Goal: Task Accomplishment & Management: Manage account settings

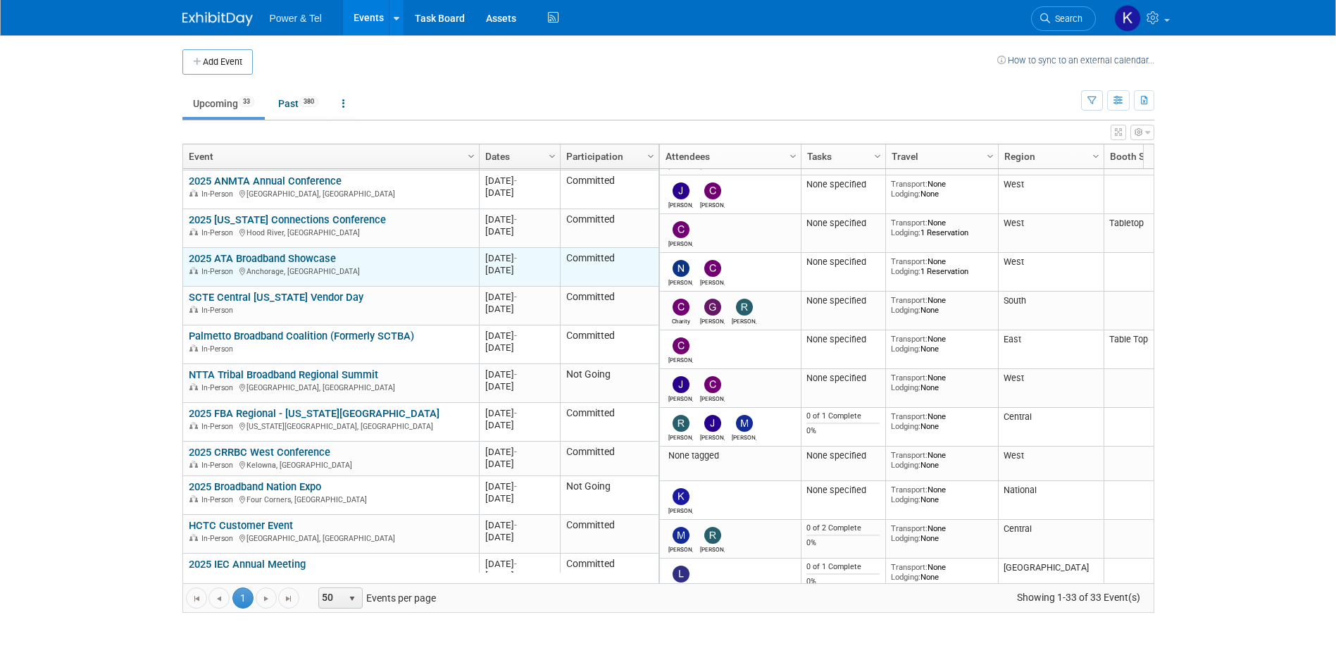
scroll to position [422, 0]
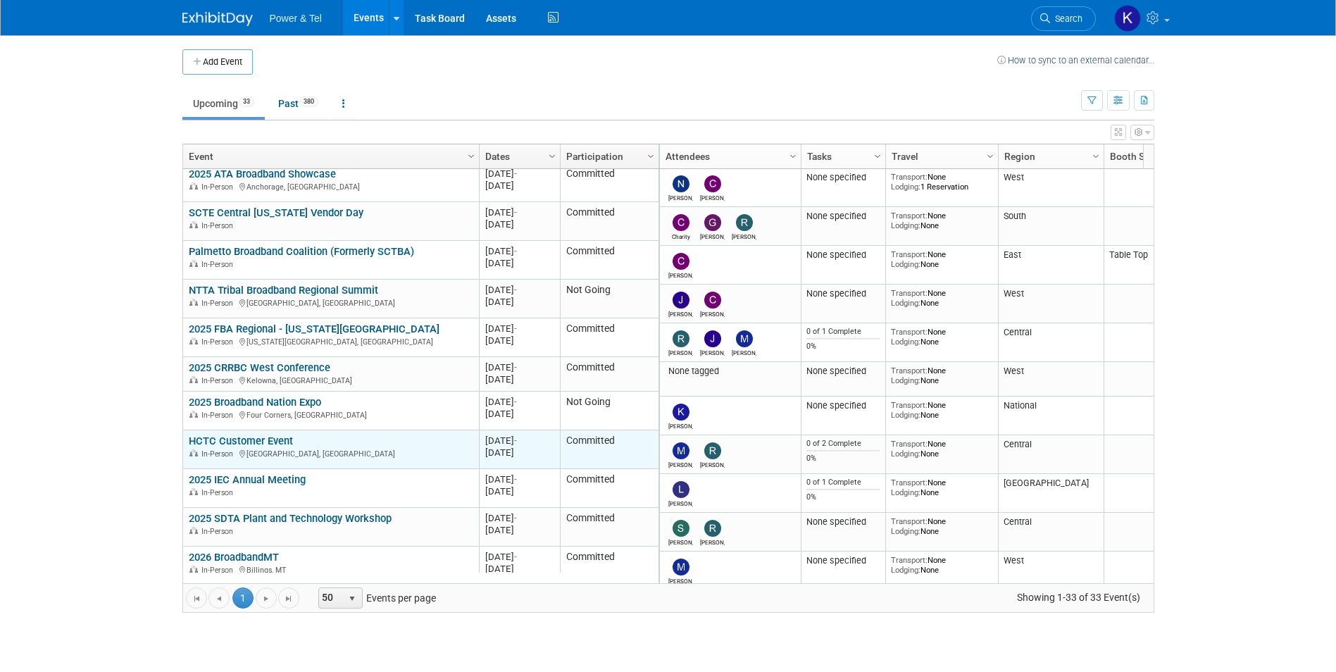
click at [244, 441] on link "HCTC Customer Event" at bounding box center [241, 440] width 104 height 13
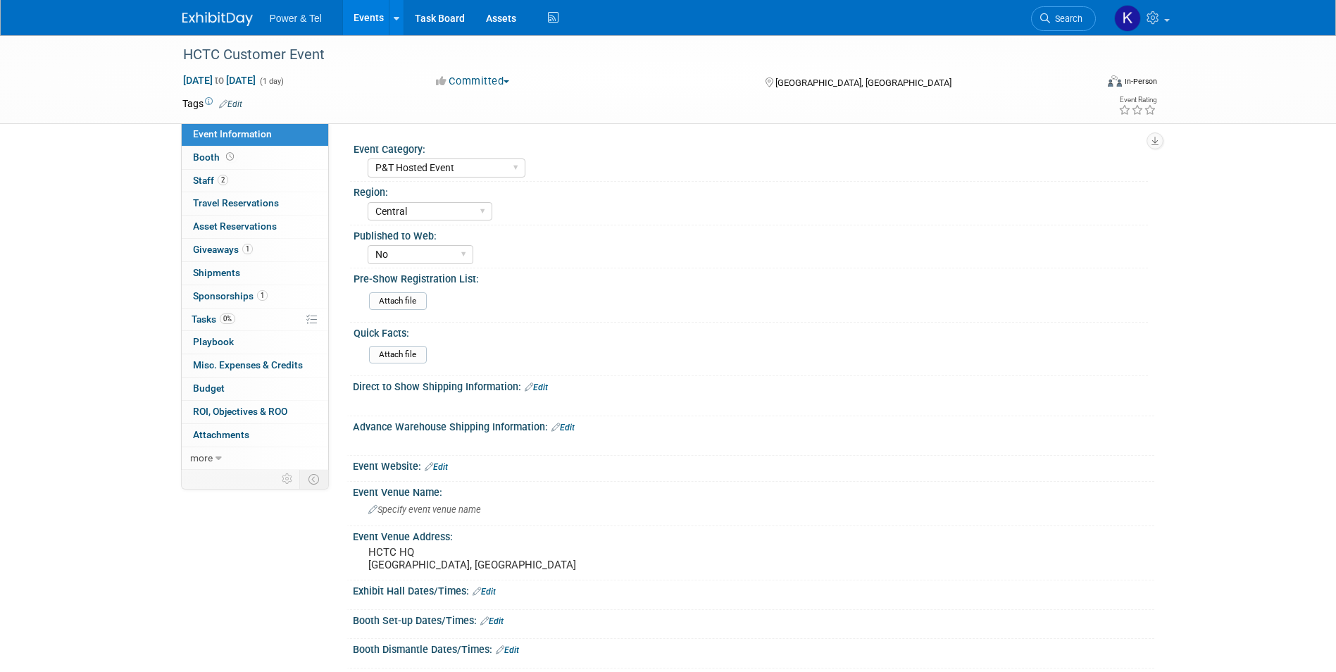
select select "P&T Hosted Event"
select select "Central"
select select "No"
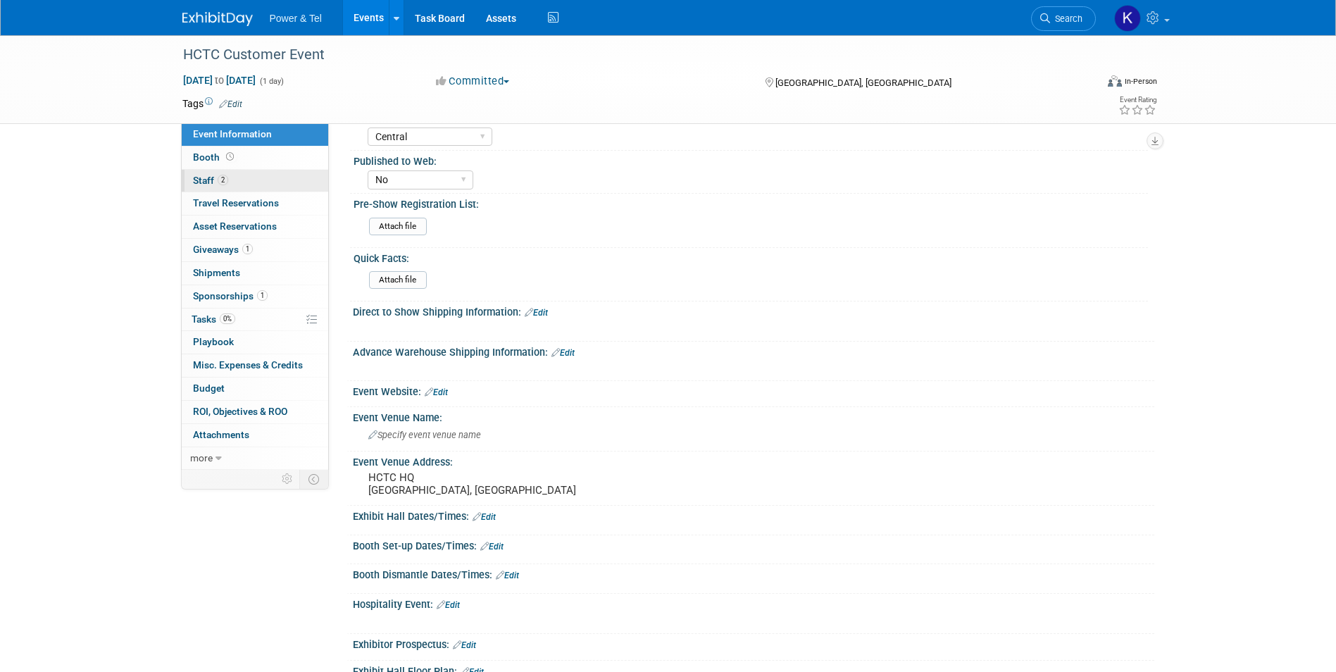
scroll to position [70, 0]
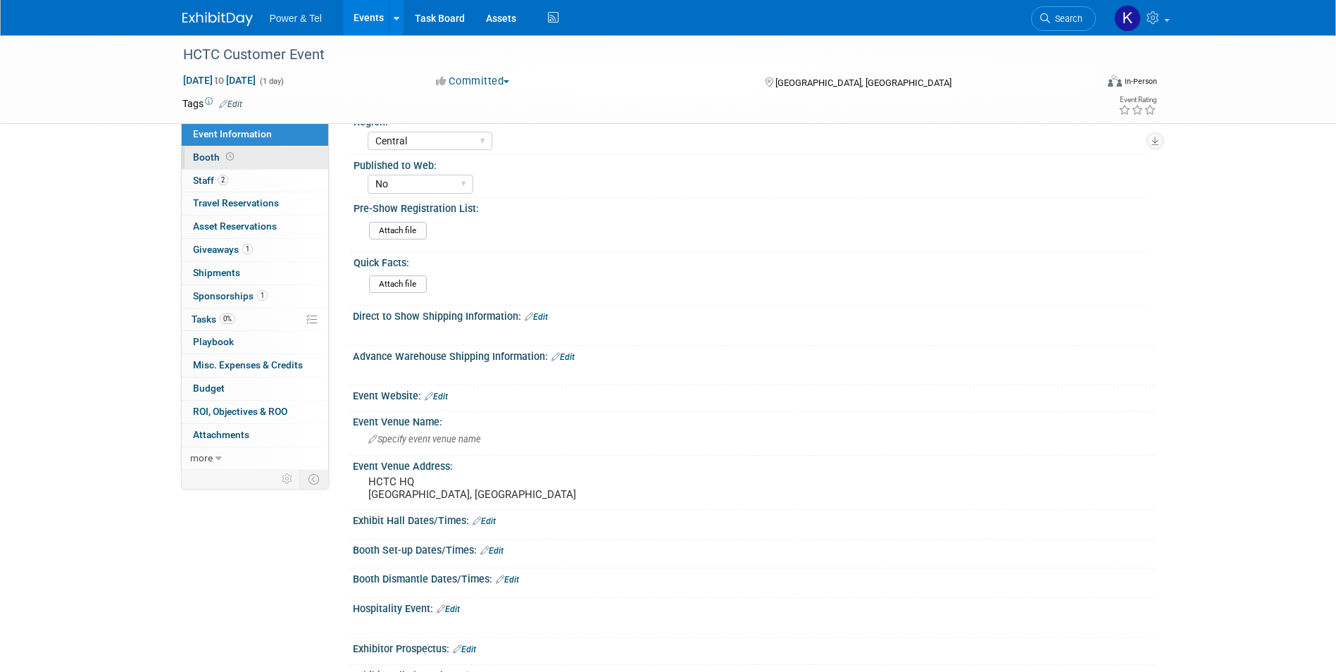
click at [206, 153] on span "Booth" at bounding box center [215, 156] width 44 height 11
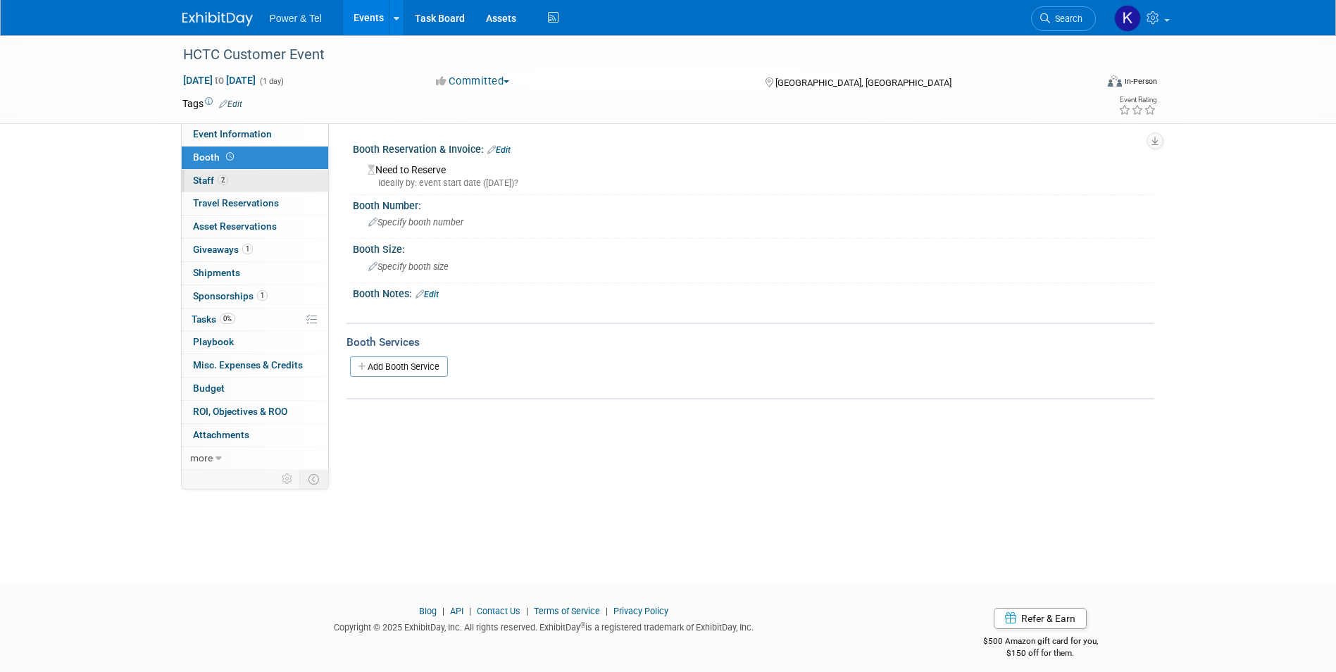
click at [208, 180] on span "Staff 2" at bounding box center [210, 180] width 35 height 11
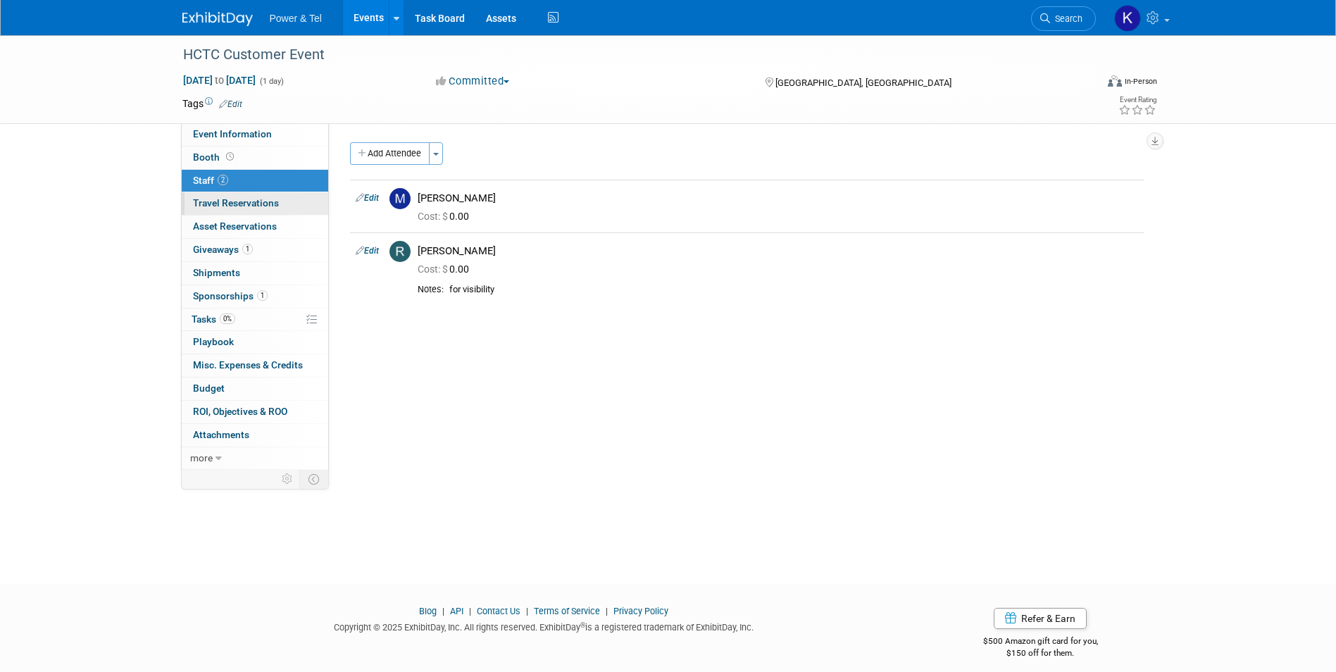
click at [222, 206] on span "Travel Reservations 0" at bounding box center [236, 202] width 86 height 11
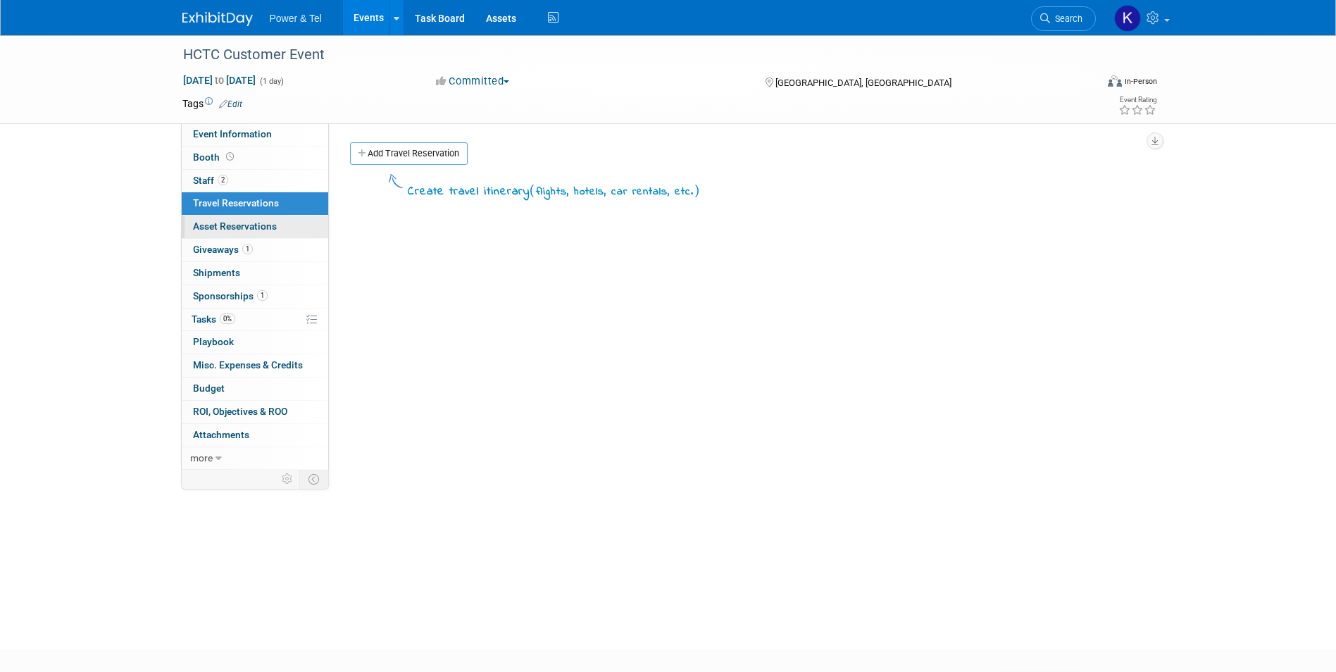
click at [253, 231] on span "Asset Reservations 0" at bounding box center [235, 225] width 84 height 11
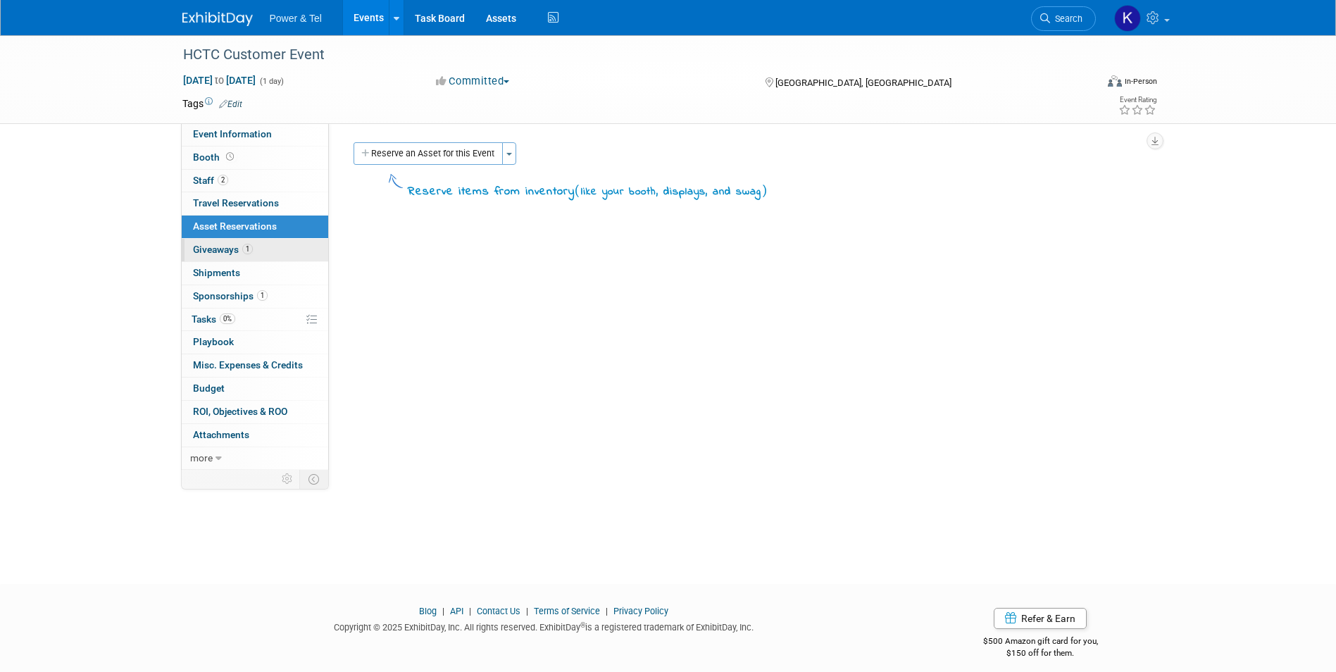
click at [219, 249] on span "Giveaways 1" at bounding box center [223, 249] width 60 height 11
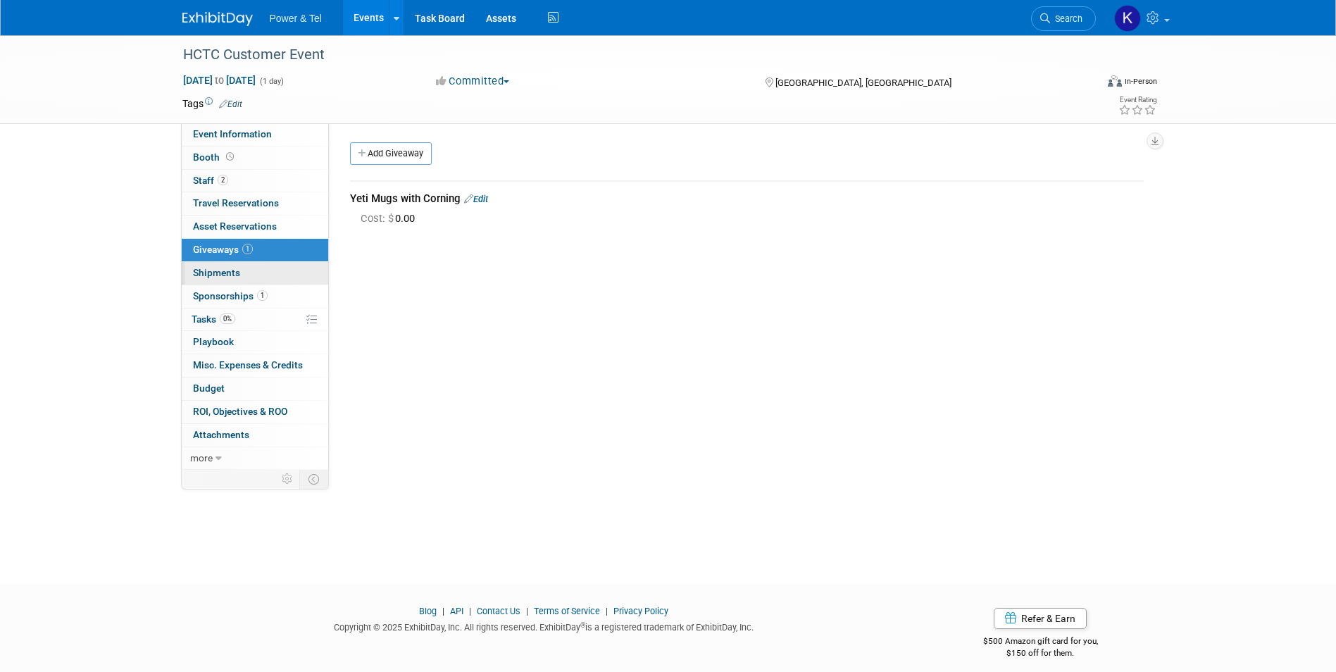
click at [238, 269] on span "Shipments 0" at bounding box center [216, 272] width 47 height 11
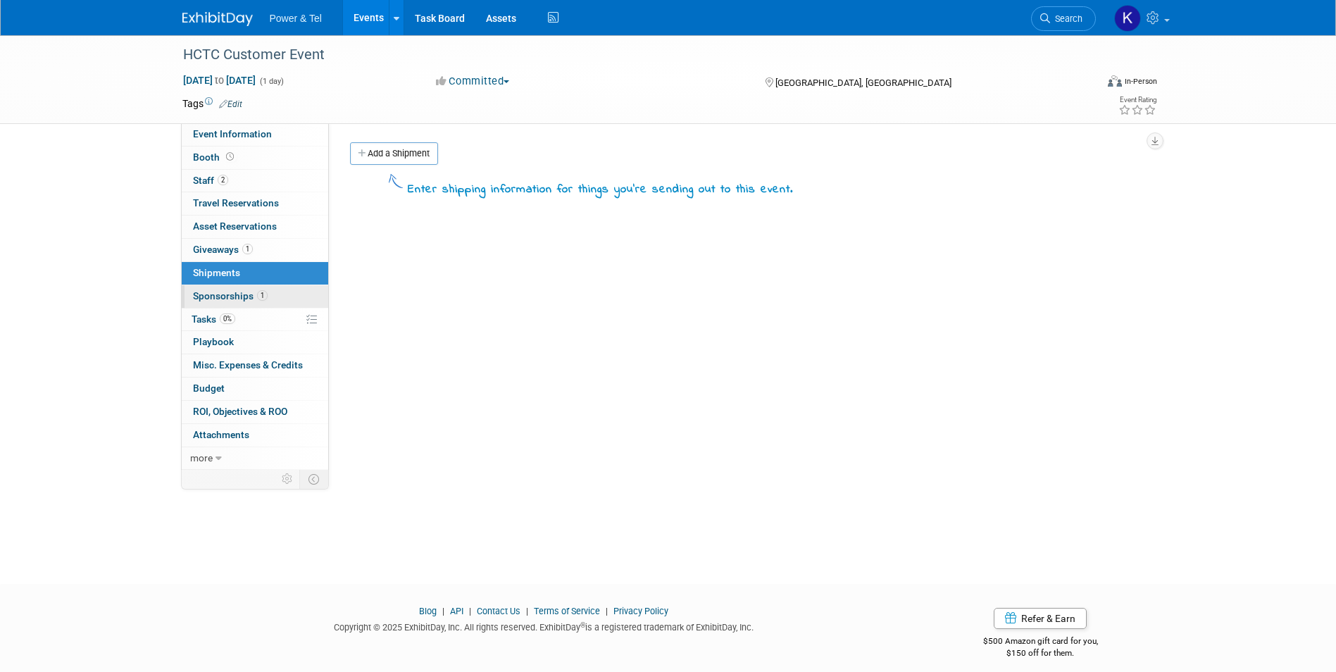
click at [230, 297] on span "Sponsorships 1" at bounding box center [230, 295] width 75 height 11
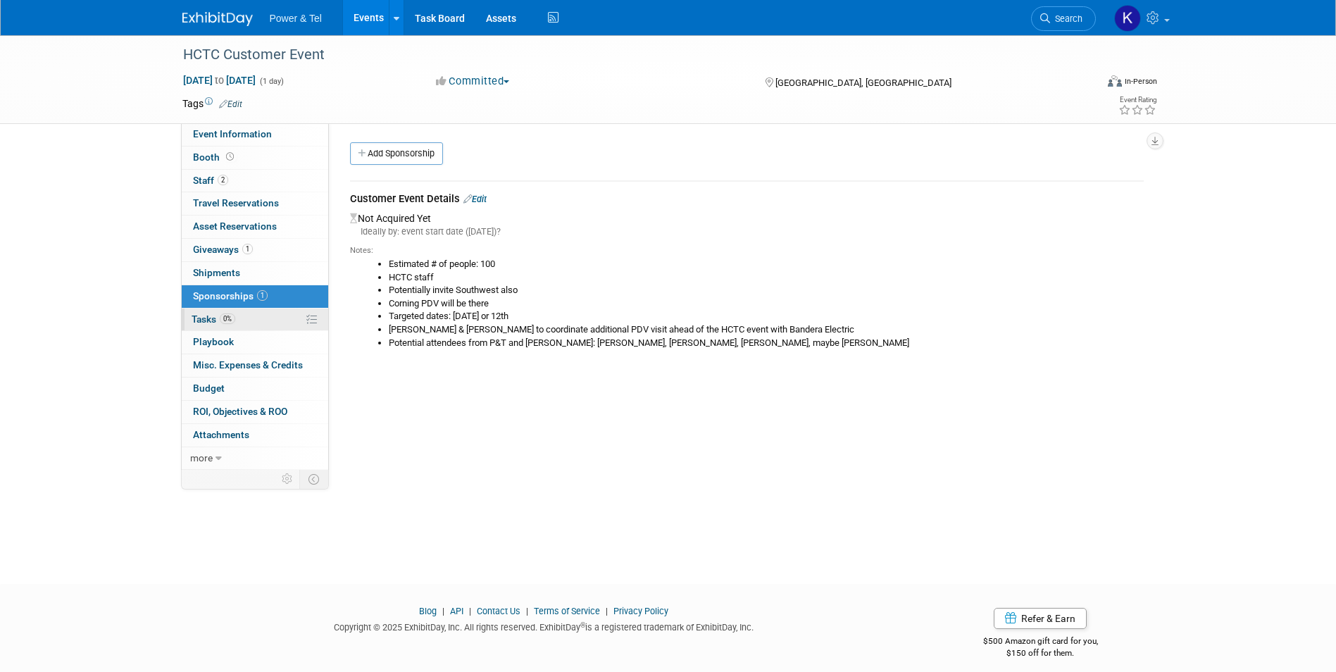
click at [198, 319] on span "Tasks 0%" at bounding box center [213, 318] width 44 height 11
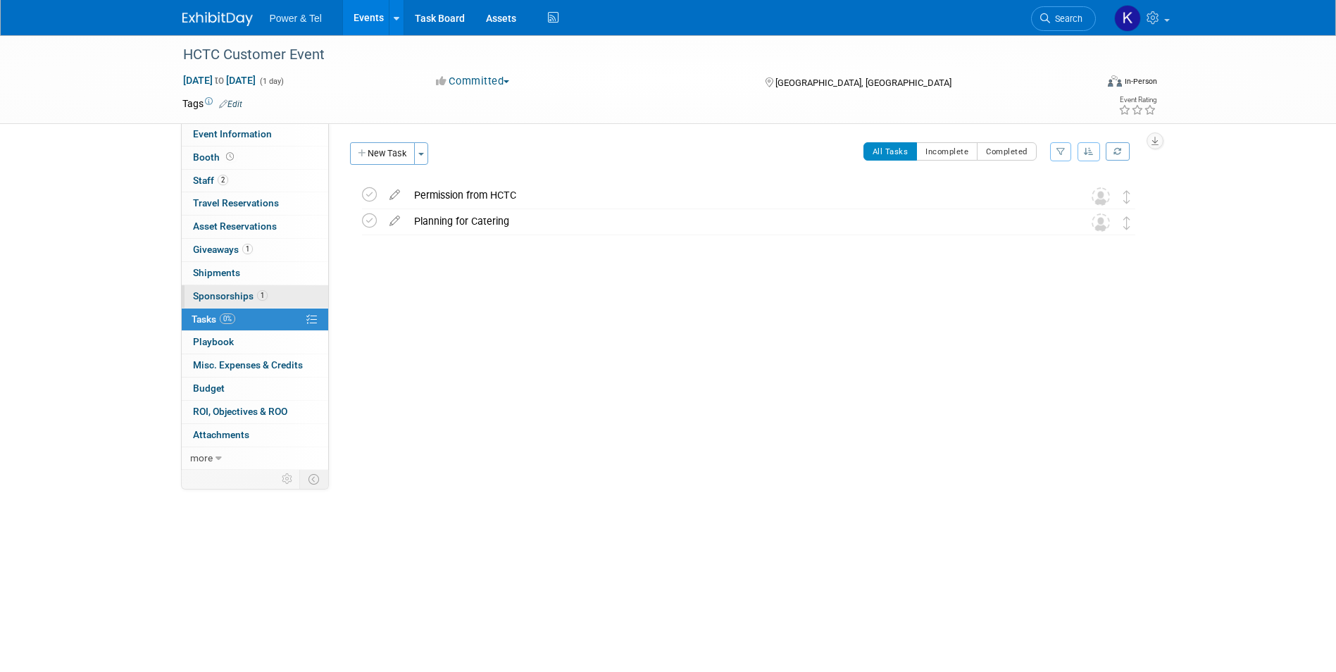
click at [199, 297] on span "Sponsorships 1" at bounding box center [230, 295] width 75 height 11
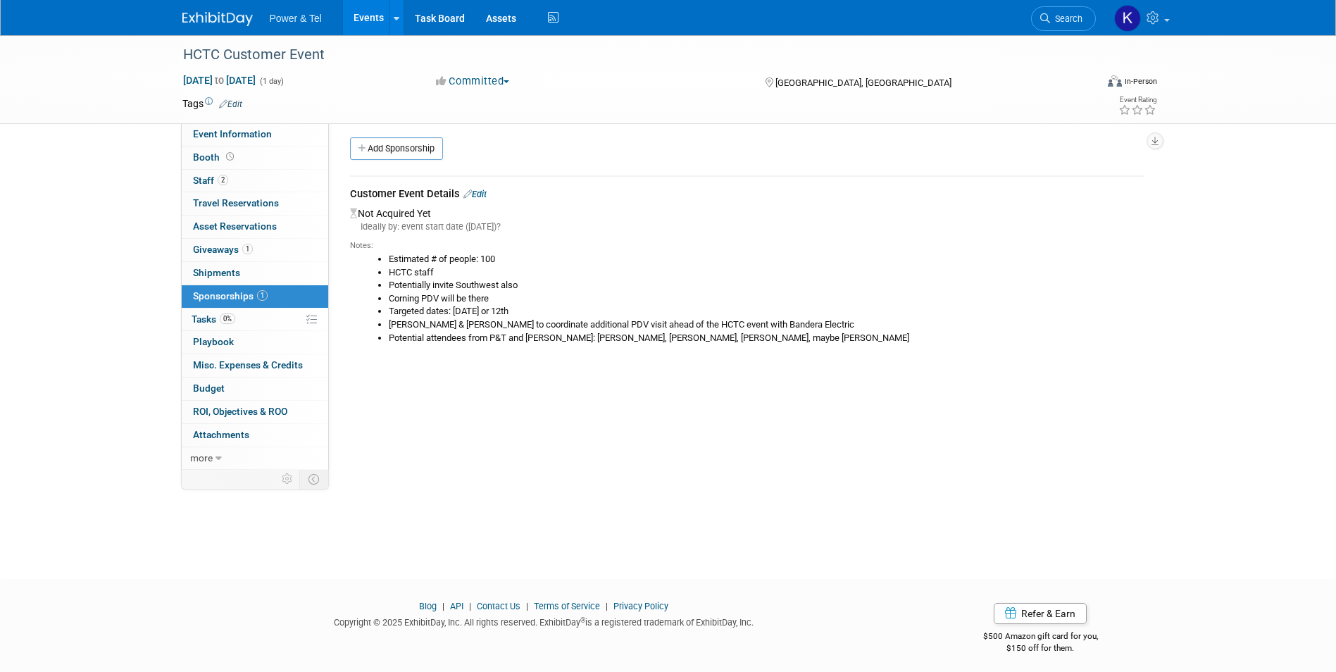
scroll to position [11, 0]
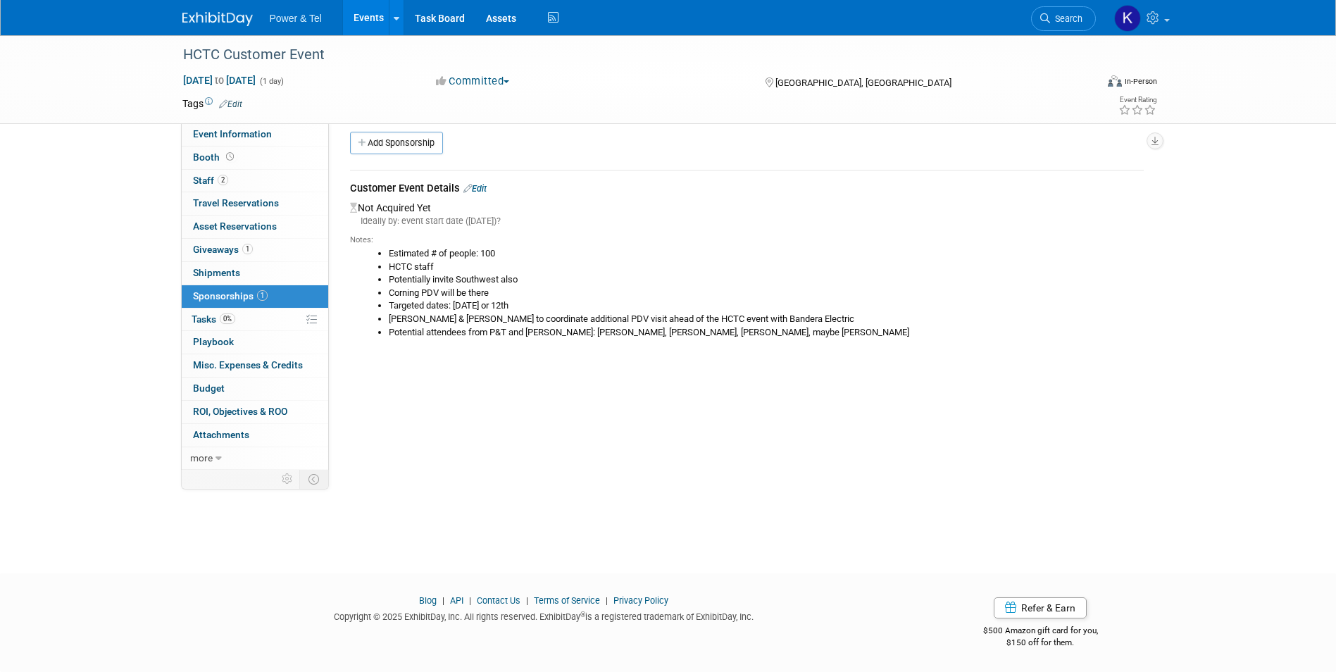
click at [482, 191] on link "Edit" at bounding box center [474, 188] width 23 height 11
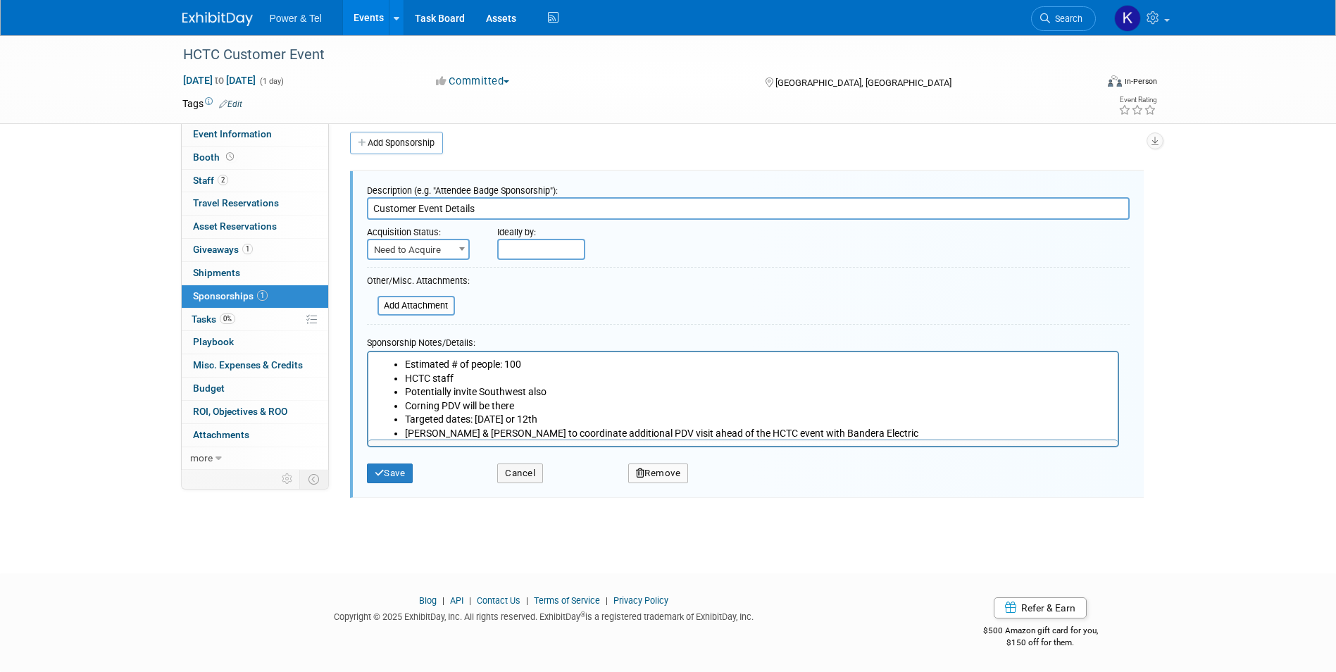
scroll to position [0, 0]
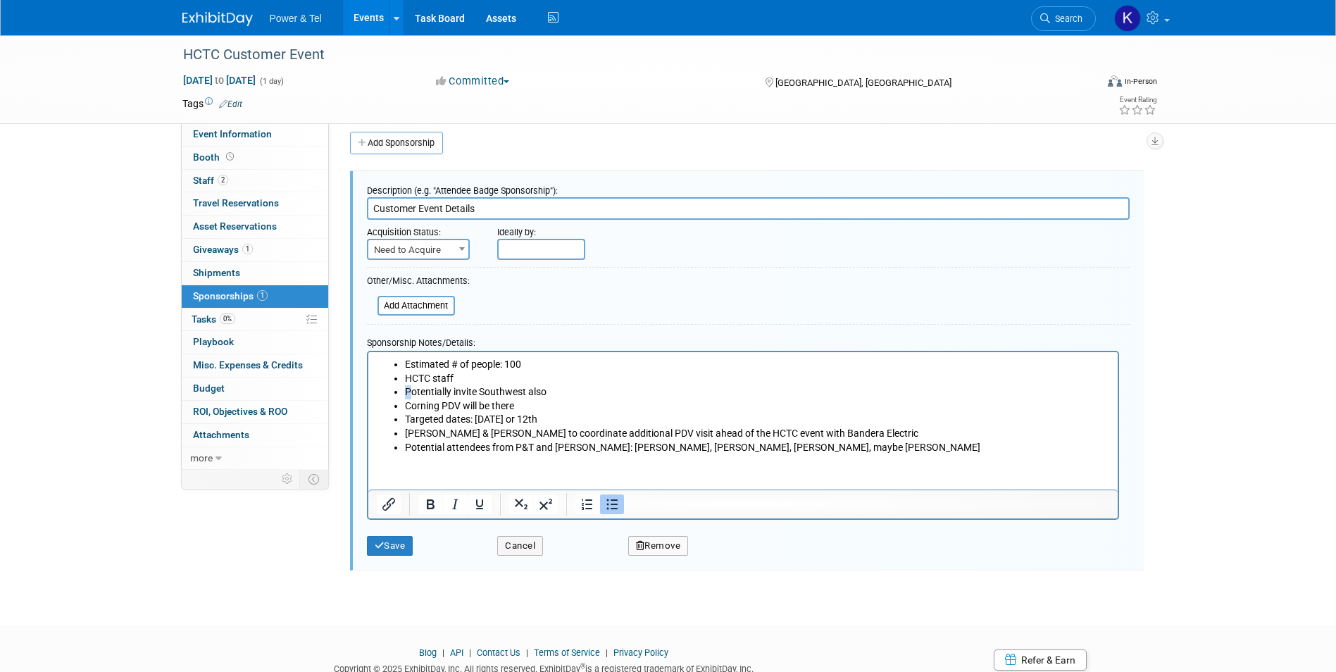
click at [407, 391] on li "Potentially invite Southwest also" at bounding box center [756, 391] width 705 height 14
click at [406, 404] on li "Corning PDV will be there" at bounding box center [756, 405] width 705 height 14
click at [404, 429] on li "Melissa Daly & Jeff to coordinate additional PDV visit ahead of the HCTC event …" at bounding box center [756, 433] width 705 height 14
click at [403, 539] on button "Save" at bounding box center [390, 546] width 46 height 20
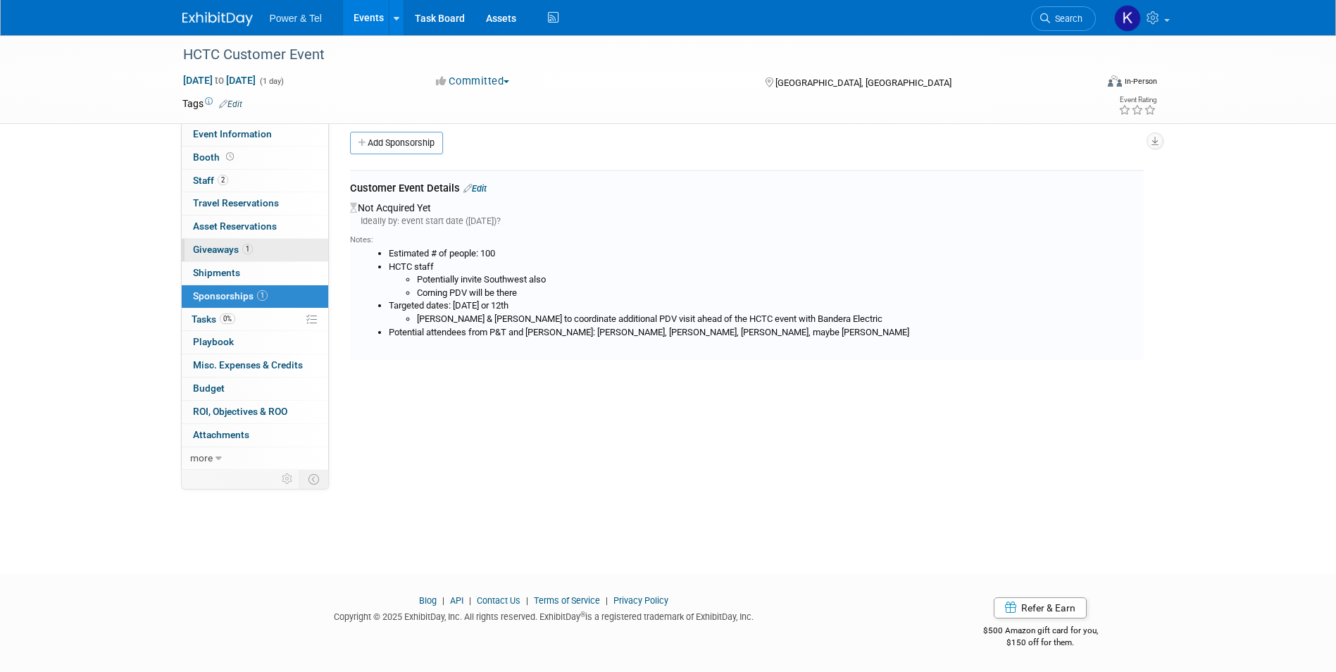
click at [234, 244] on span "Giveaways 1" at bounding box center [223, 249] width 60 height 11
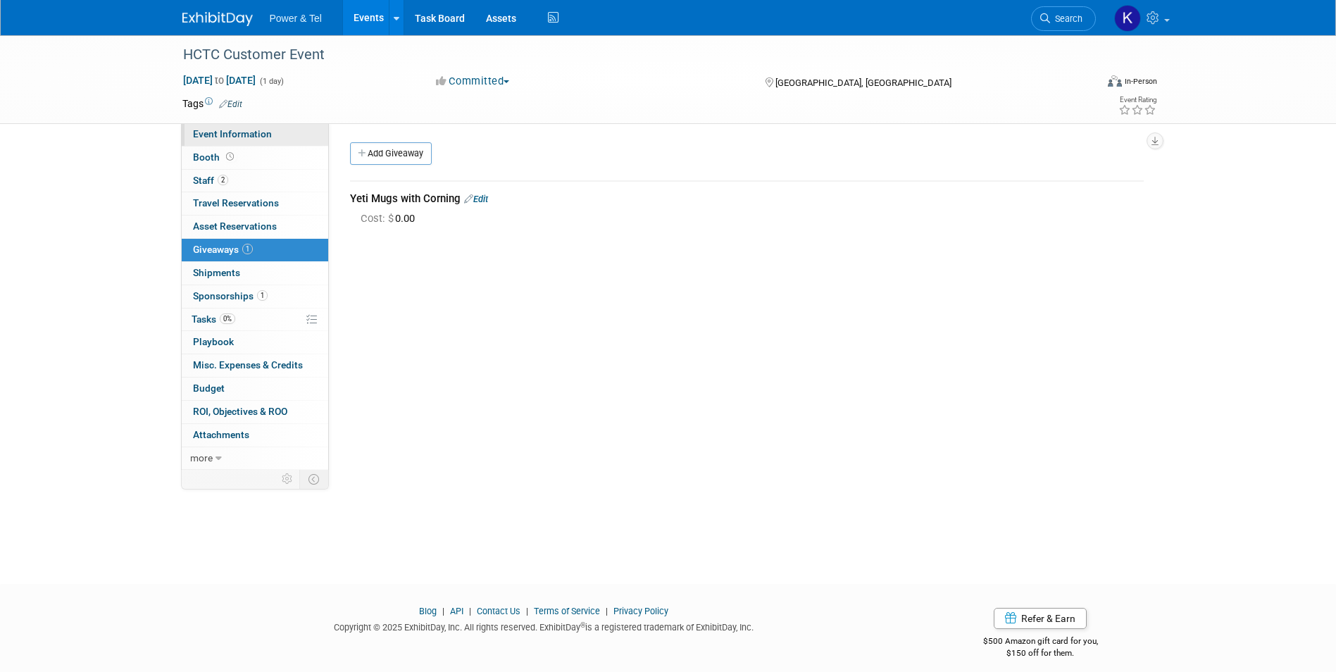
click at [224, 137] on span "Event Information" at bounding box center [232, 133] width 79 height 11
select select "P&T Hosted Event"
select select "Central"
select select "No"
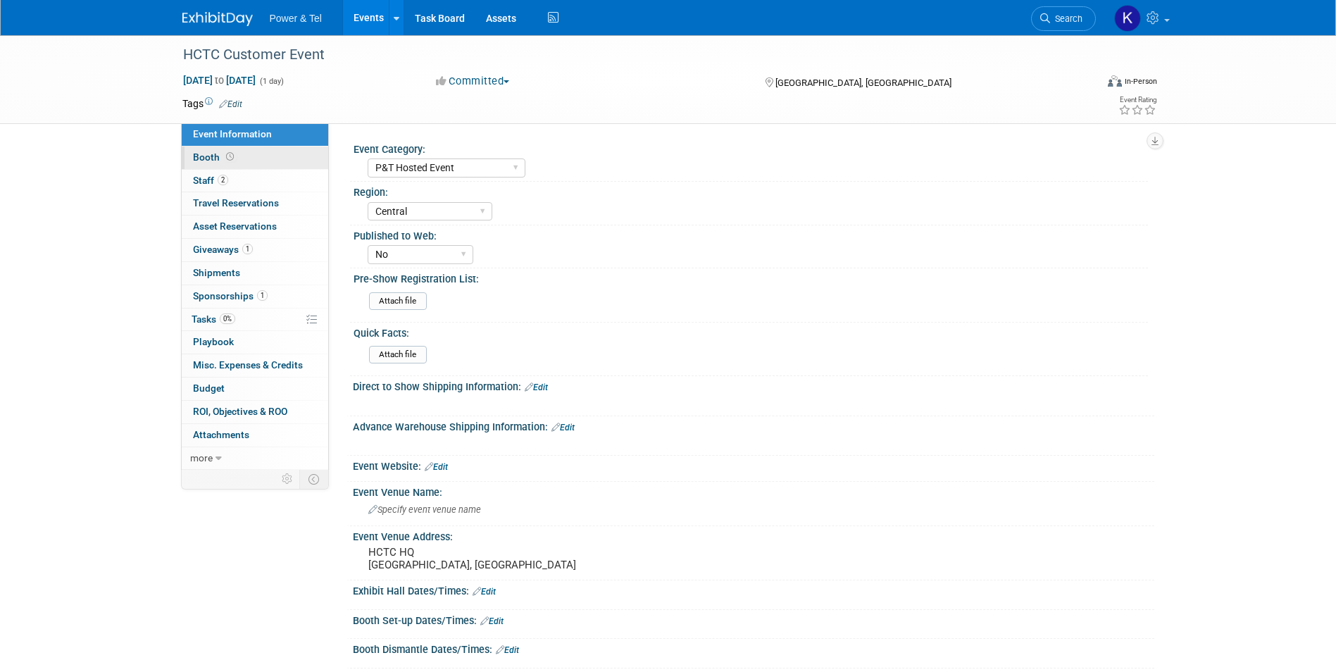
click at [212, 162] on span "Booth" at bounding box center [215, 156] width 44 height 11
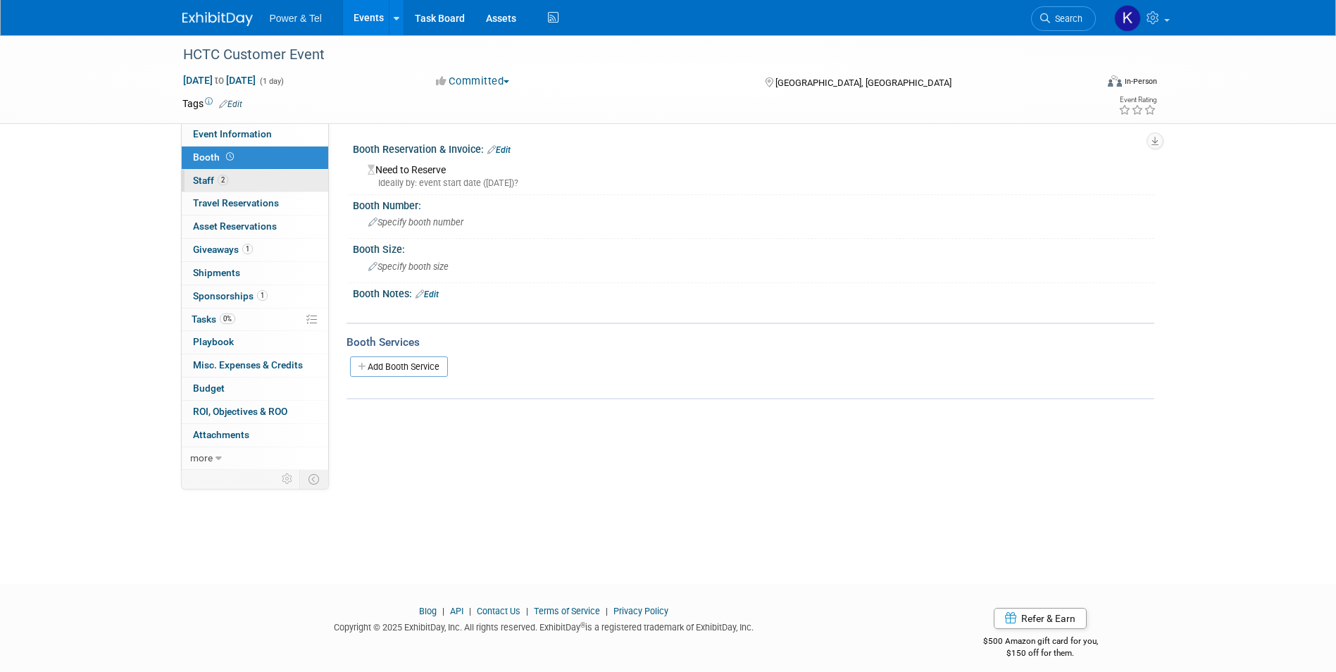
click at [202, 184] on span "Staff 2" at bounding box center [210, 180] width 35 height 11
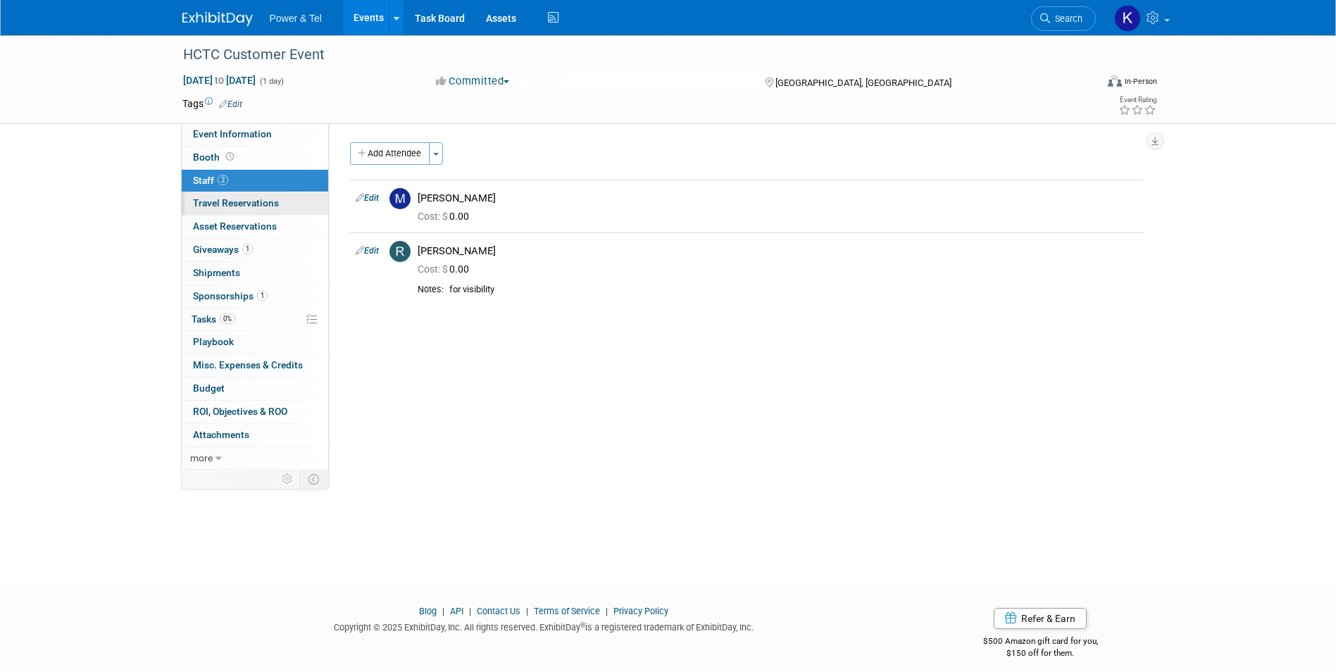
click at [207, 207] on span "Travel Reservations 0" at bounding box center [236, 202] width 86 height 11
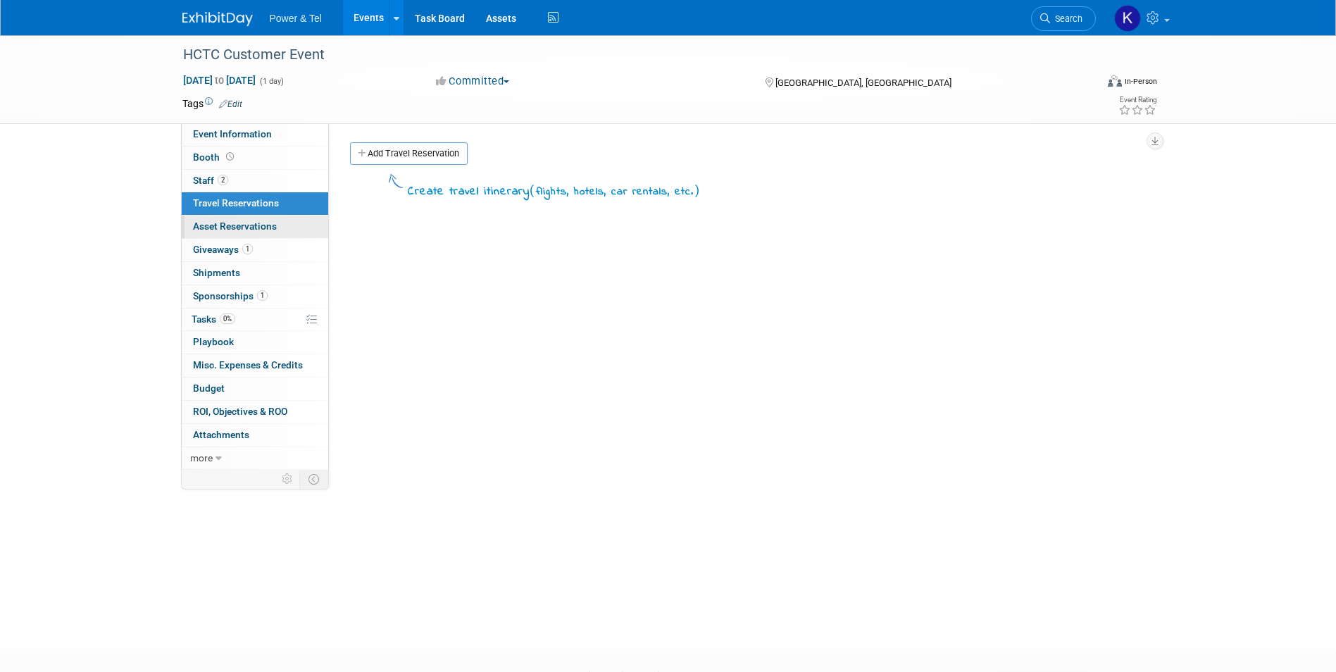
click at [208, 225] on span "Asset Reservations 0" at bounding box center [235, 225] width 84 height 11
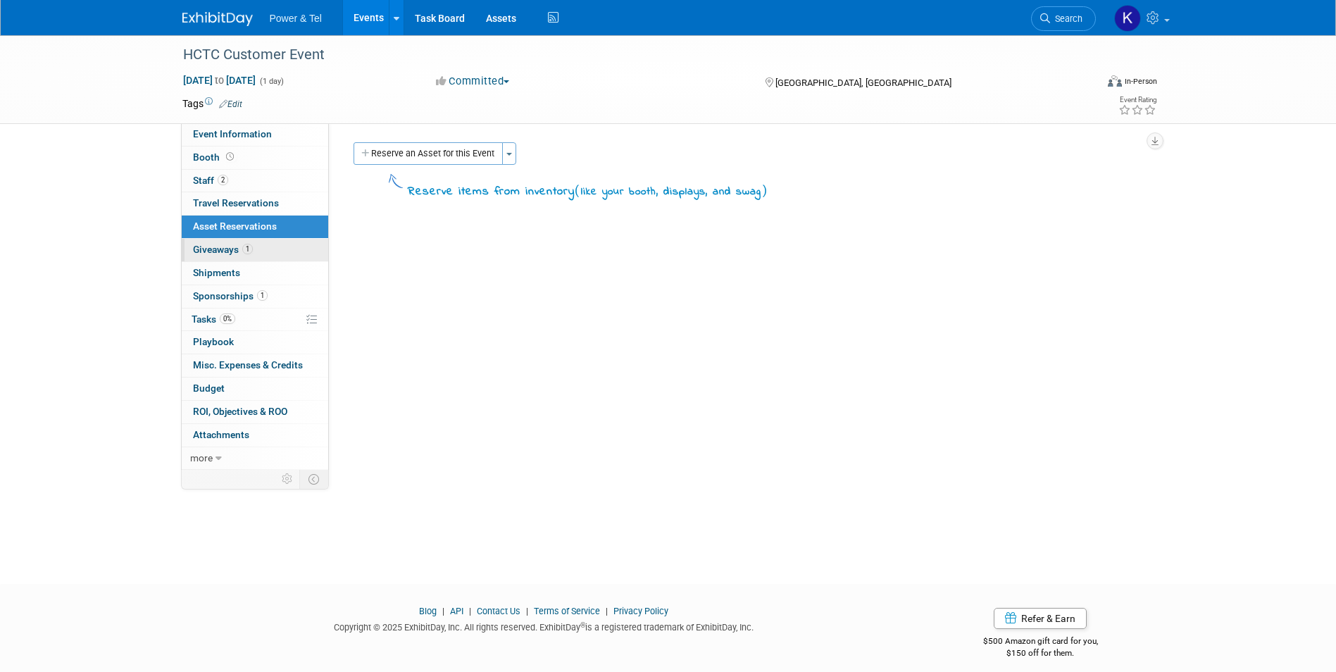
click at [208, 246] on span "Giveaways 1" at bounding box center [223, 249] width 60 height 11
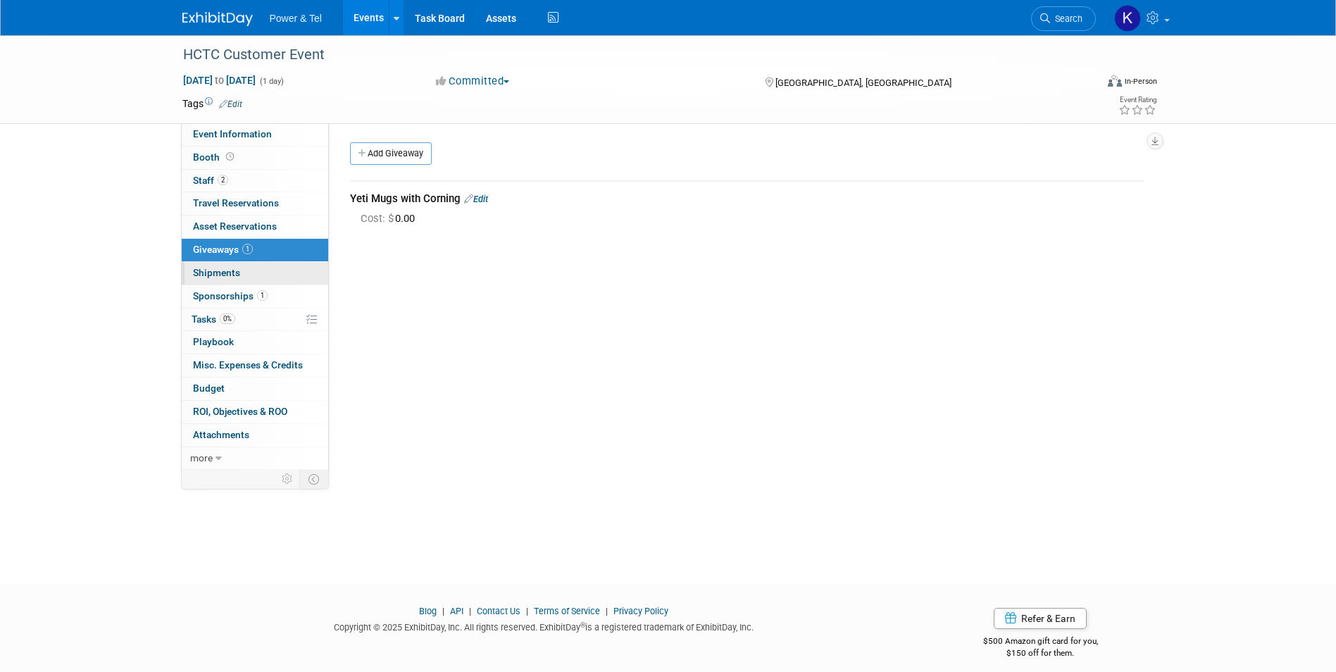
click at [209, 275] on span "Shipments 0" at bounding box center [216, 272] width 47 height 11
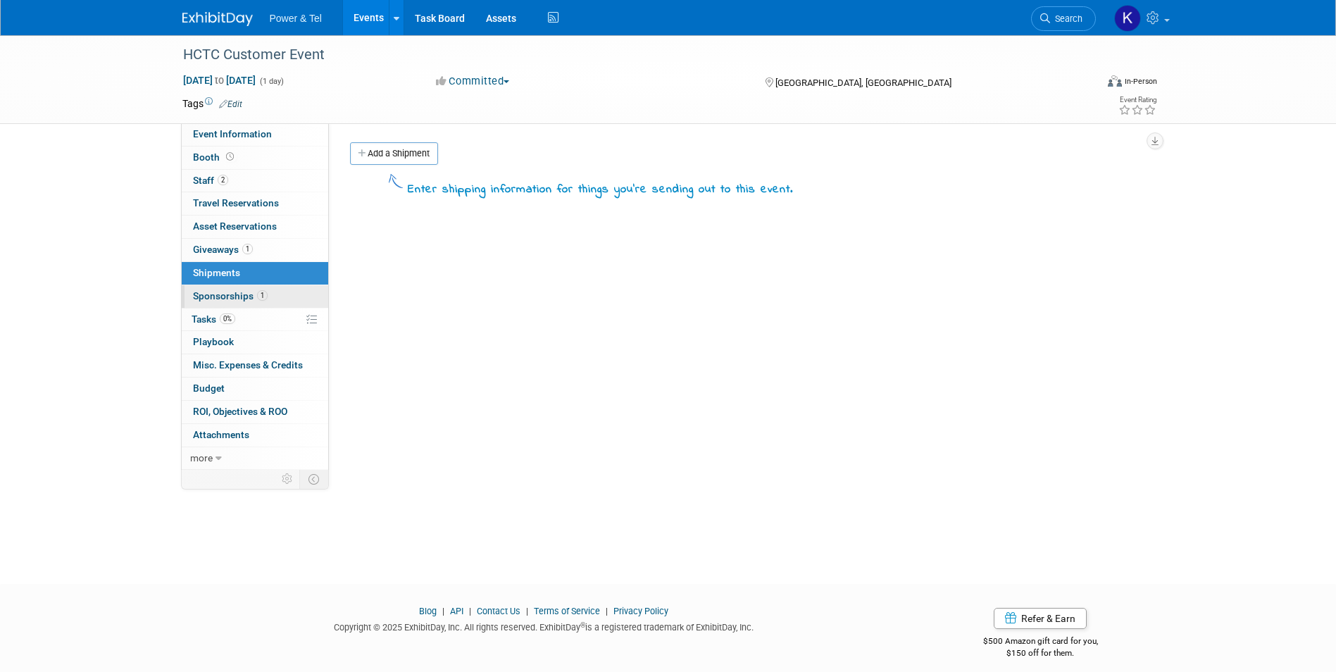
click at [209, 294] on span "Sponsorships 1" at bounding box center [230, 295] width 75 height 11
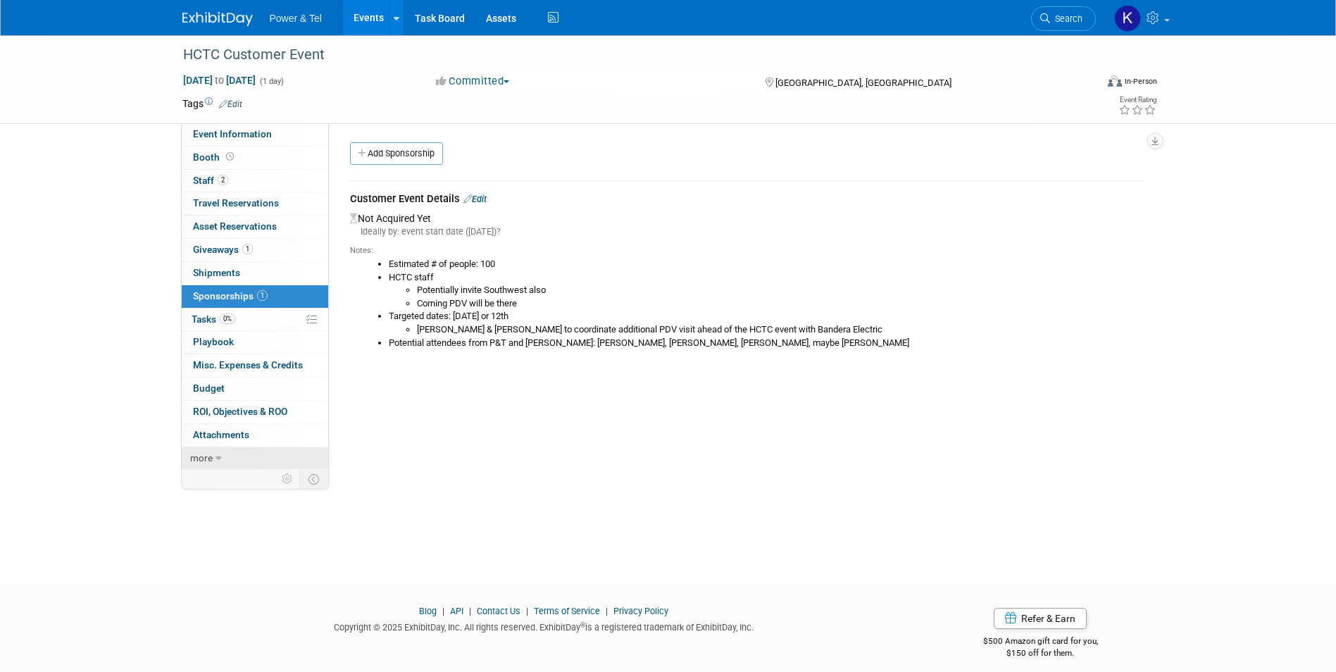
click at [203, 459] on span "more" at bounding box center [201, 457] width 23 height 11
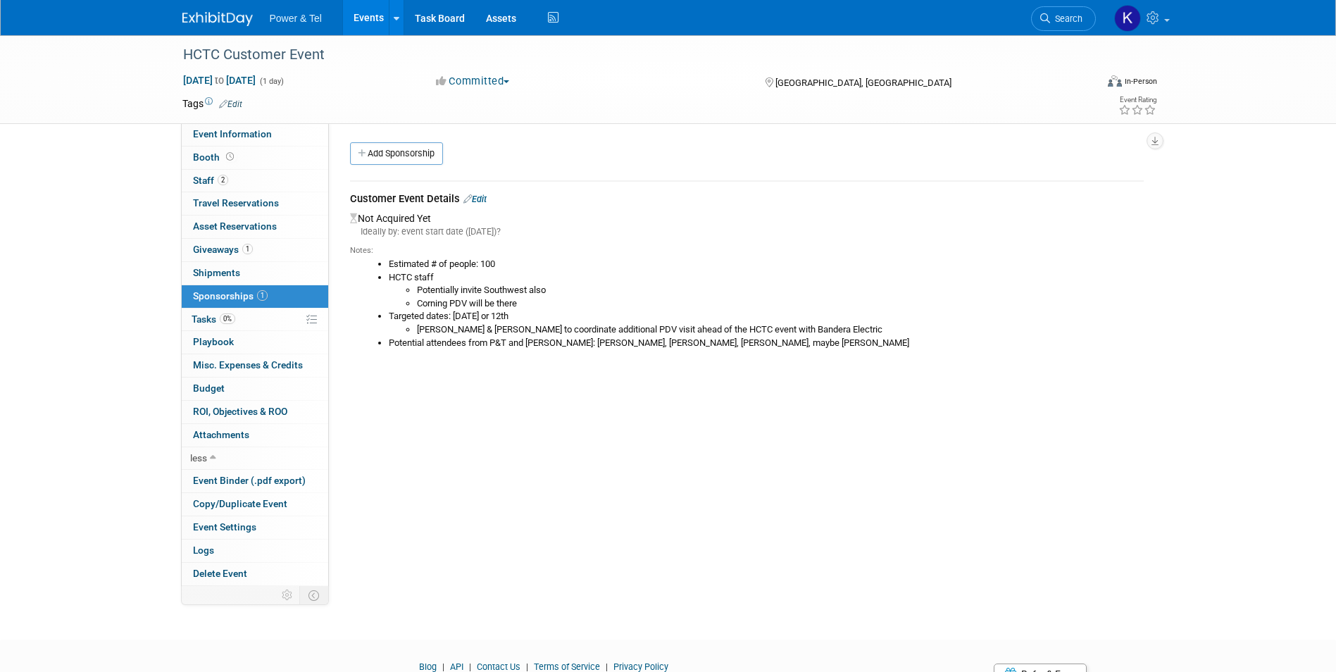
click at [480, 199] on link "Edit" at bounding box center [474, 199] width 23 height 11
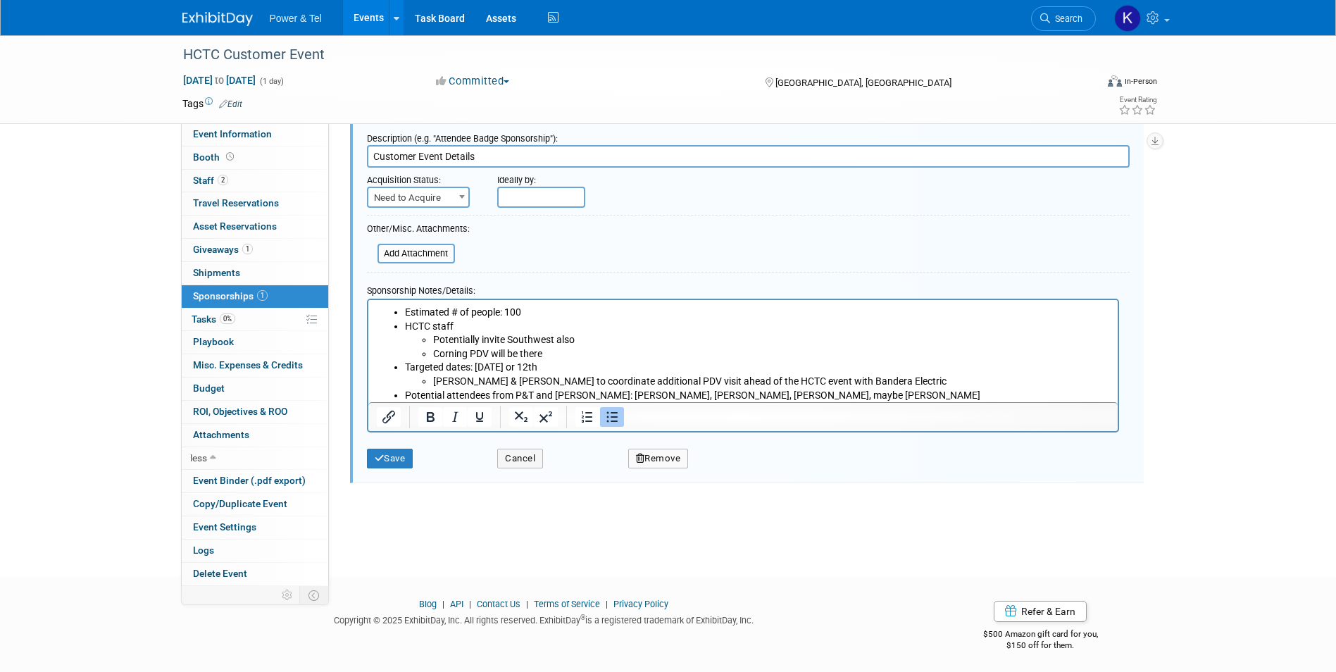
scroll to position [66, 0]
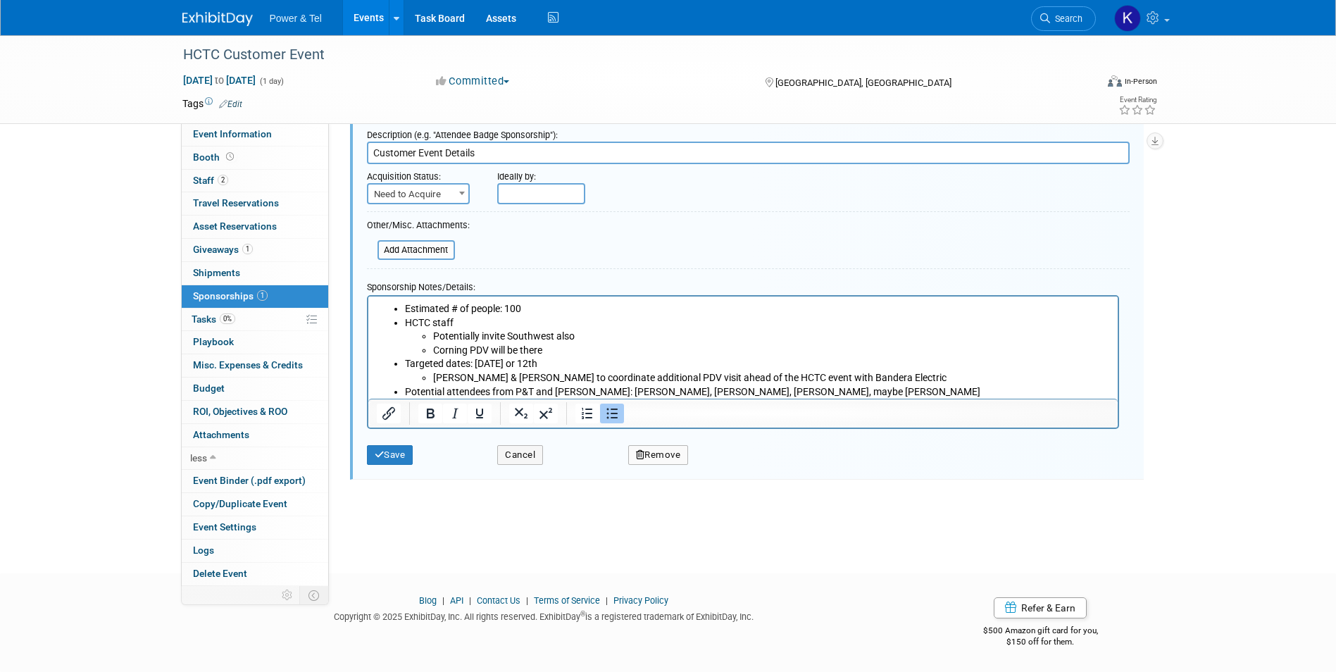
click at [815, 390] on li "Potential attendees from P&T and Corning: Melissa D, Jeff, Bill R., maybe Lori …" at bounding box center [756, 391] width 705 height 14
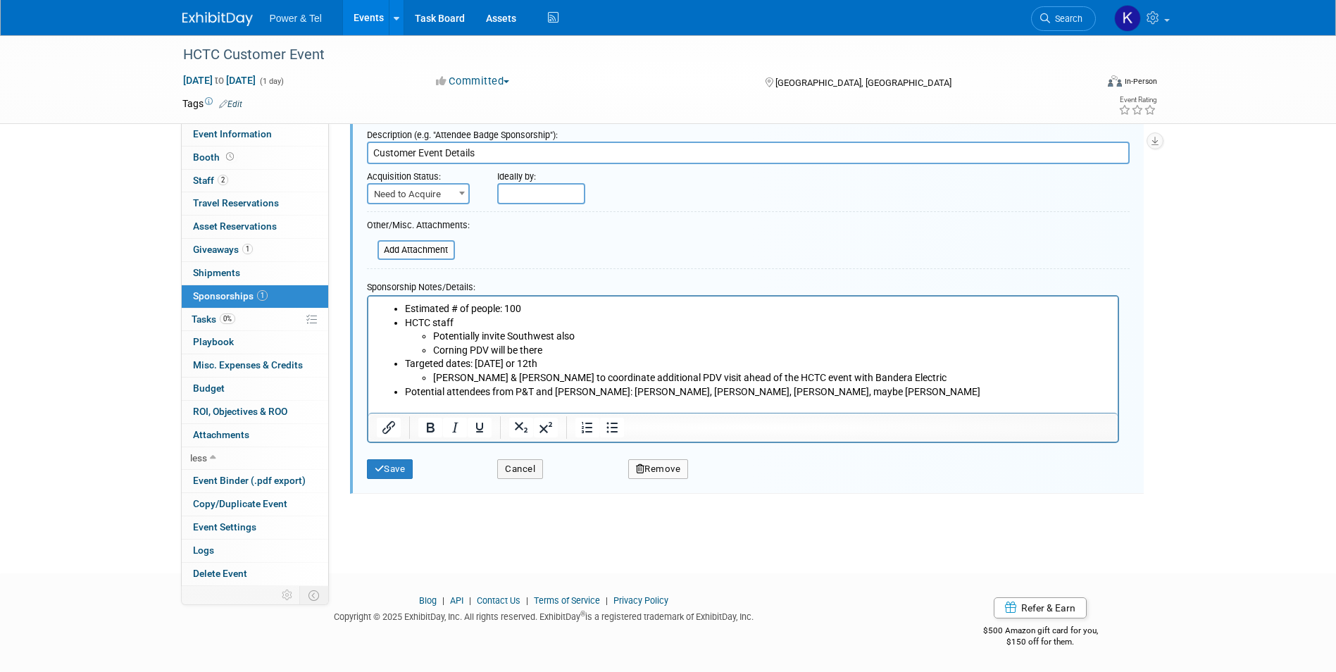
click at [833, 381] on li "Melissa Daly & Jeff to coordinate additional PDV visit ahead of the HCTC event …" at bounding box center [770, 377] width 677 height 14
click at [815, 392] on li "Potential attendees from P&T and Corning: Melissa D, Jeff, Bill R., maybe Lori …" at bounding box center [756, 391] width 705 height 14
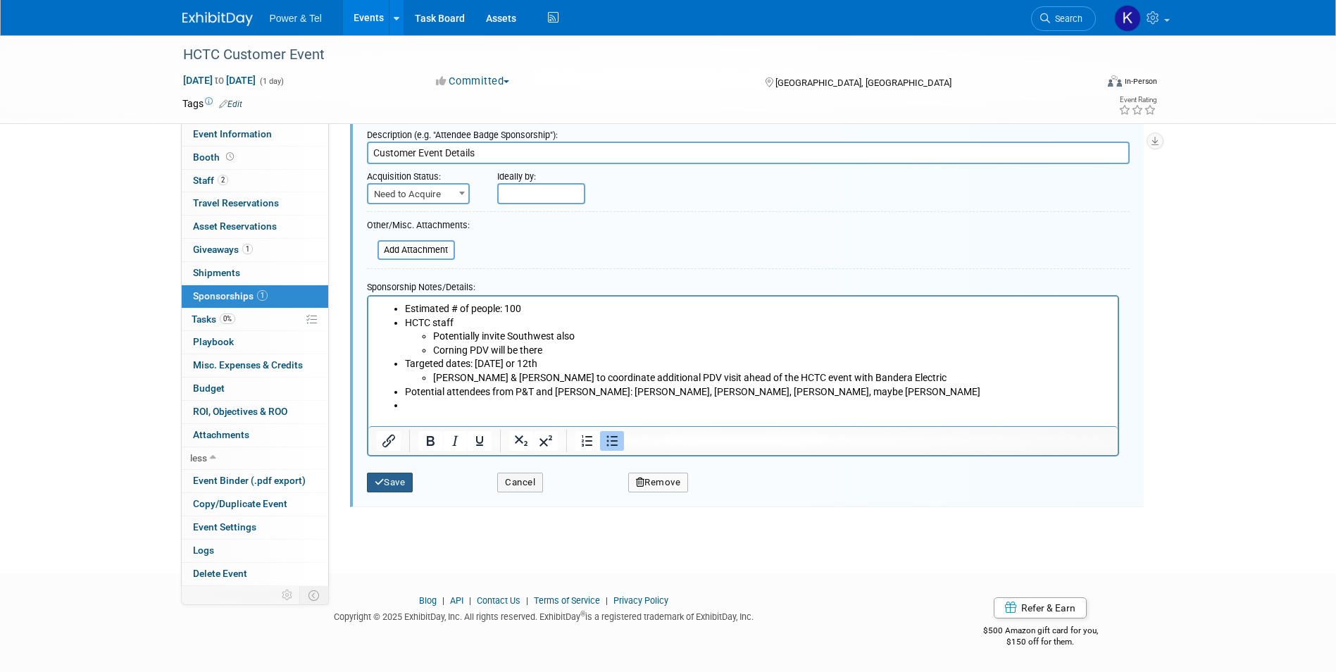
click at [384, 488] on button "Save" at bounding box center [390, 482] width 46 height 20
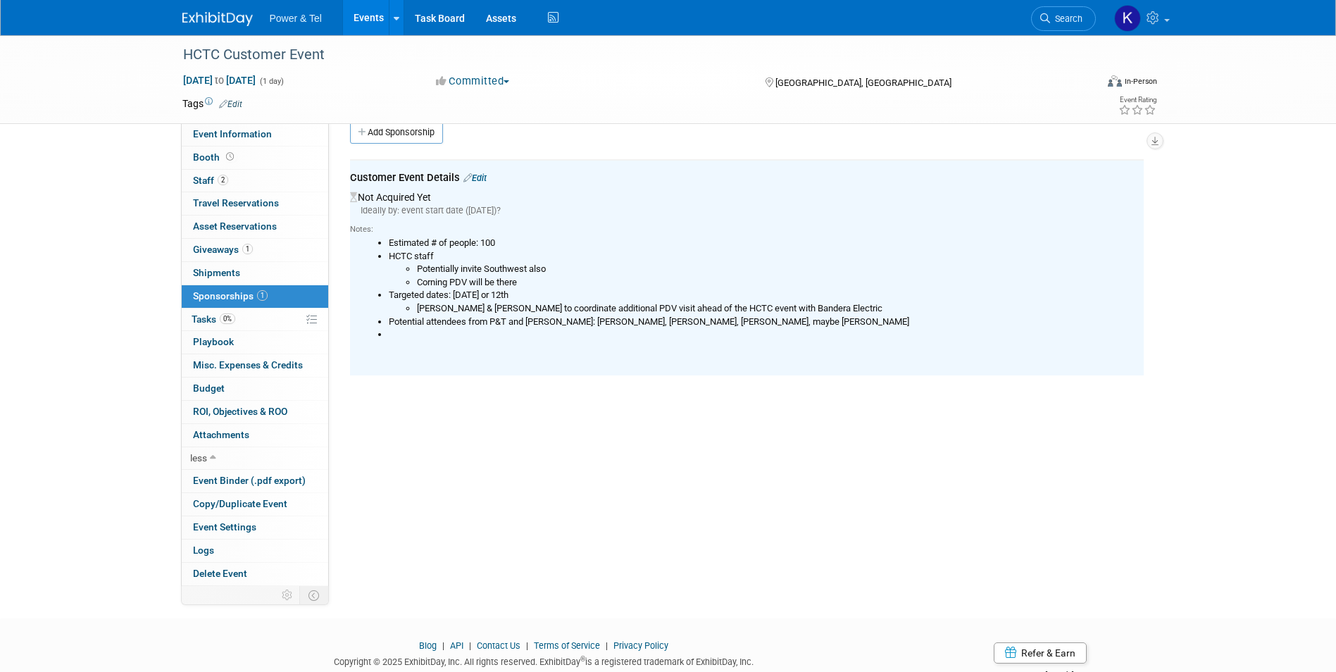
drag, startPoint x: 629, startPoint y: 471, endPoint x: 641, endPoint y: 477, distance: 13.9
click at [630, 471] on div "Event Category: Trade Show P&T Hosted Event Export/Canada Outing Only Region: No" at bounding box center [741, 333] width 825 height 463
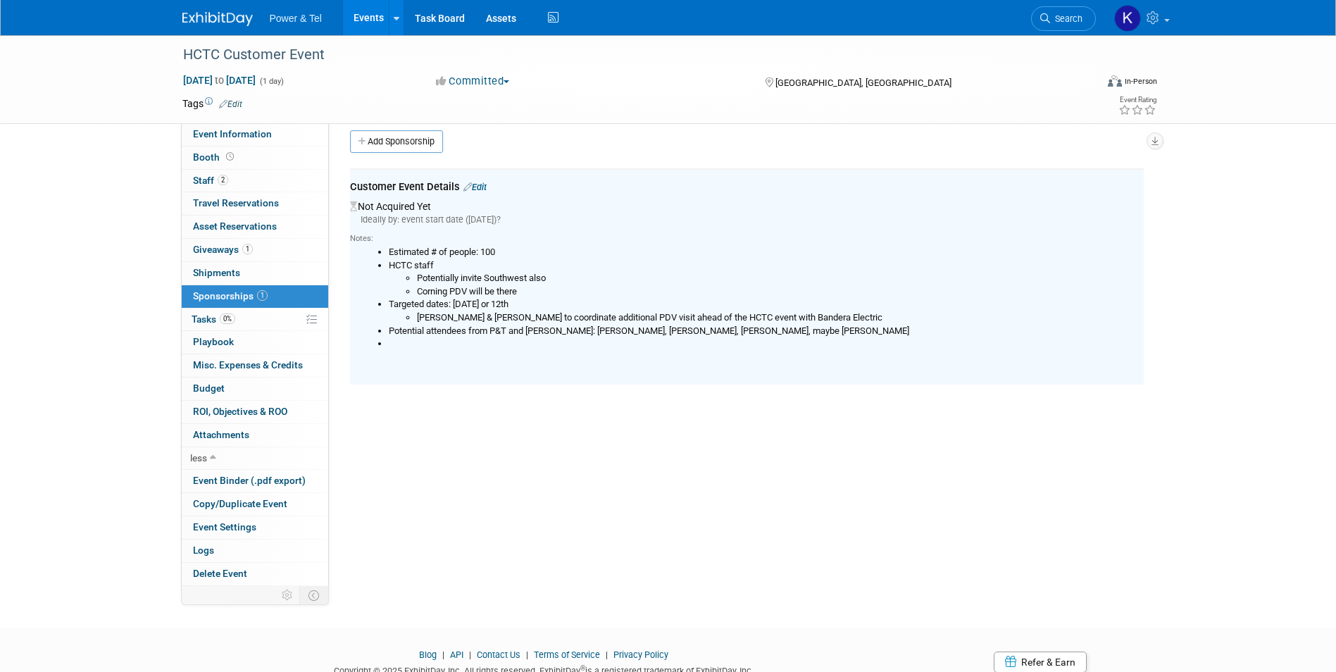
scroll to position [0, 0]
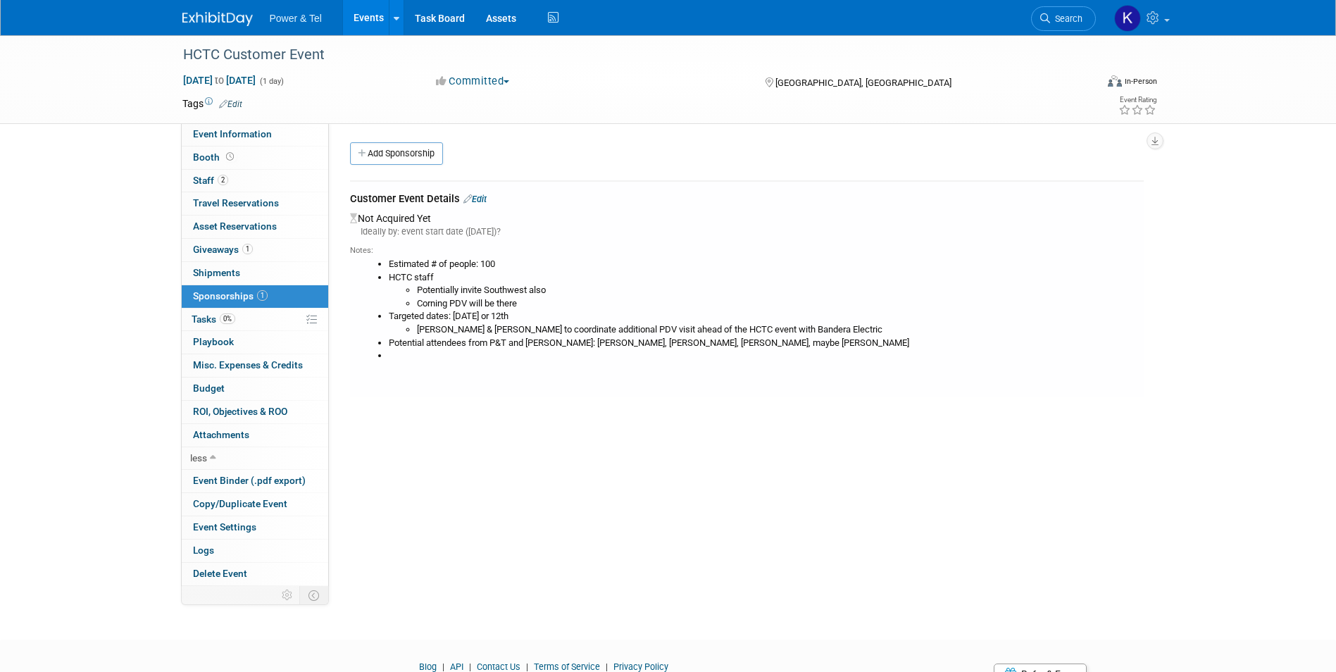
click at [437, 158] on link "Add Sponsorship" at bounding box center [396, 153] width 93 height 23
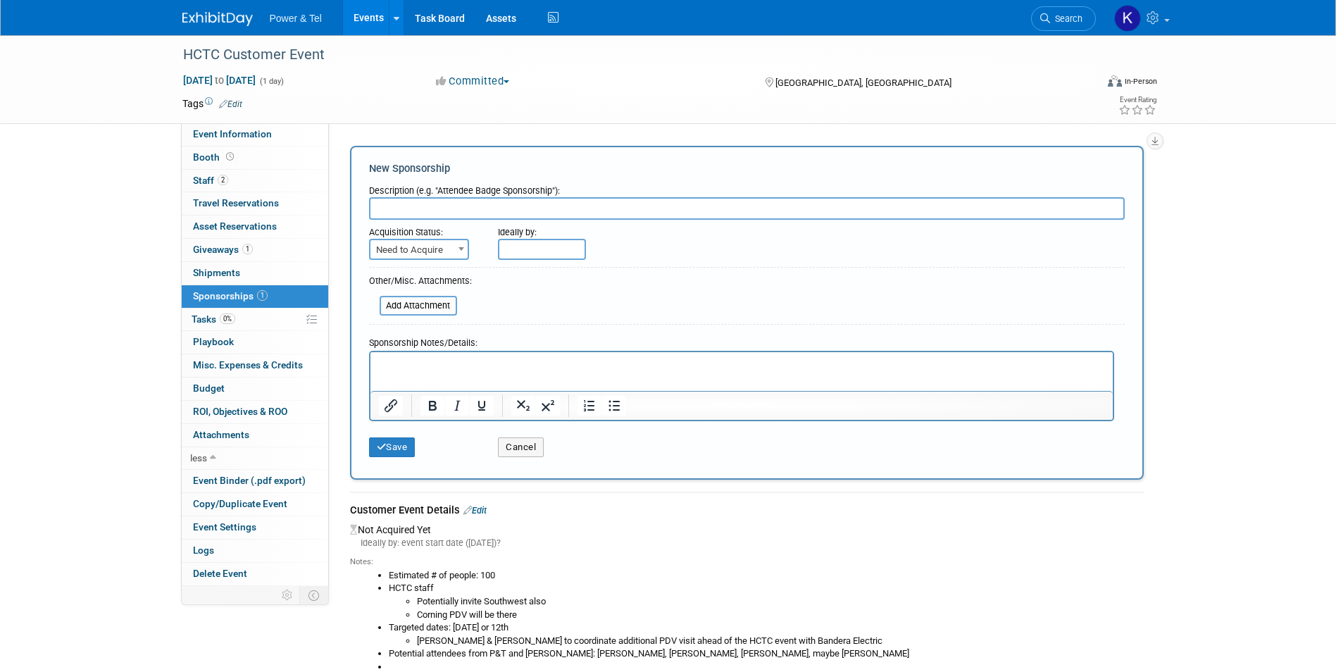
click at [402, 208] on input "text" at bounding box center [746, 208] width 755 height 23
paste input "Planning for Catering"
type input "Planning for Catering"
click at [443, 369] on p "Rich Text Area. Press ALT-0 for help." at bounding box center [741, 364] width 726 height 14
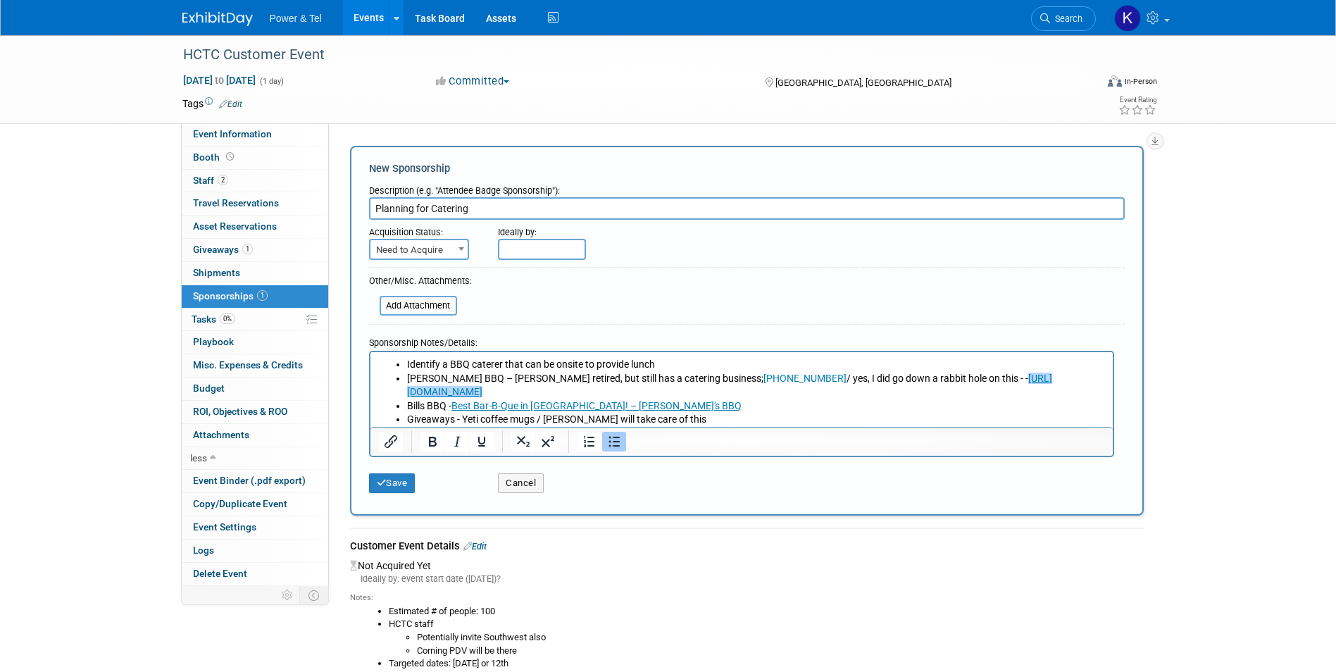
click at [570, 397] on li "Buzzie’s BBQ – Buzzie retired, but still has a catering business; 830-257-4540 …" at bounding box center [755, 384] width 698 height 27
click at [759, 361] on li "Identify a BBQ caterer that can be onsite to provide lunch" at bounding box center [755, 364] width 698 height 14
click at [570, 362] on li "Identify a BBQ caterer that can be onsite to provide lunch" at bounding box center [755, 364] width 698 height 14
click at [409, 378] on li "Buzzie’s BBQ – Buzzie retired, but still has a catering business; 830-257-4540 …" at bounding box center [755, 384] width 698 height 27
click at [405, 406] on ul "Identify a BBQ caterer that can be on-site to provide lunch Buzzie’s BBQ – Buzz…" at bounding box center [741, 391] width 726 height 69
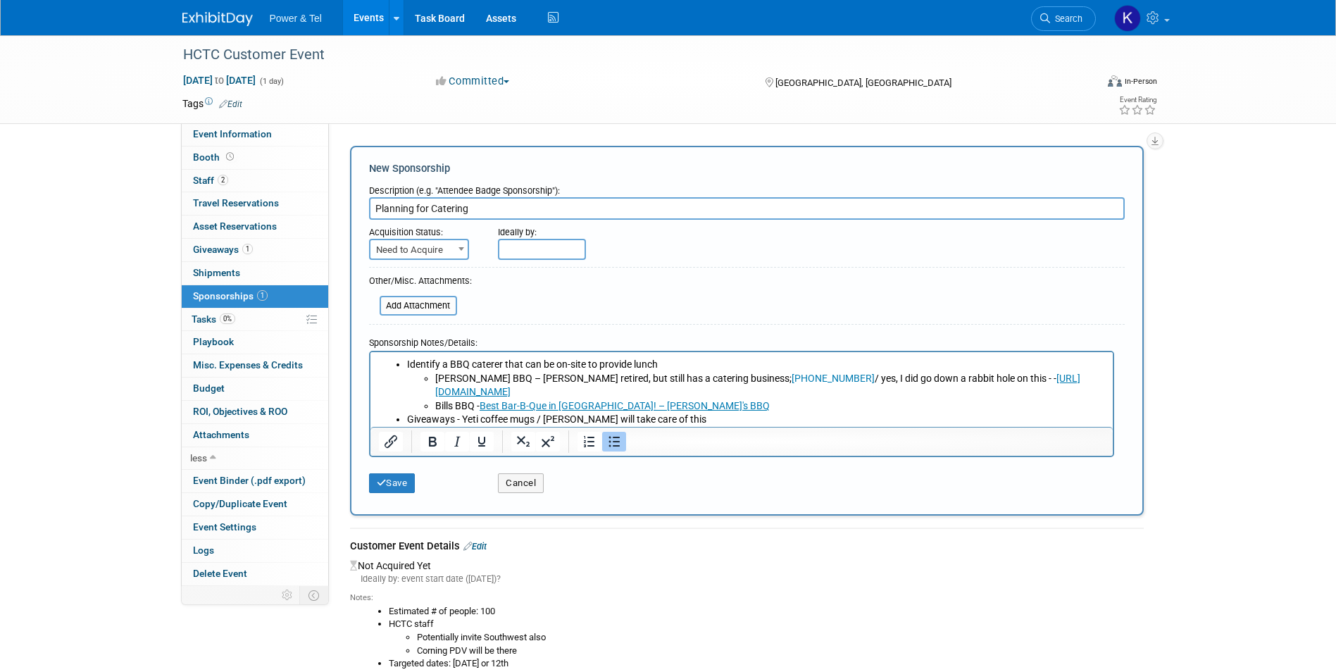
drag, startPoint x: 982, startPoint y: 377, endPoint x: 774, endPoint y: 374, distance: 208.4
click at [774, 374] on li "Buzzie’s BBQ – Buzzie retired, but still has a catering business; 830-257-4540 …" at bounding box center [769, 384] width 670 height 27
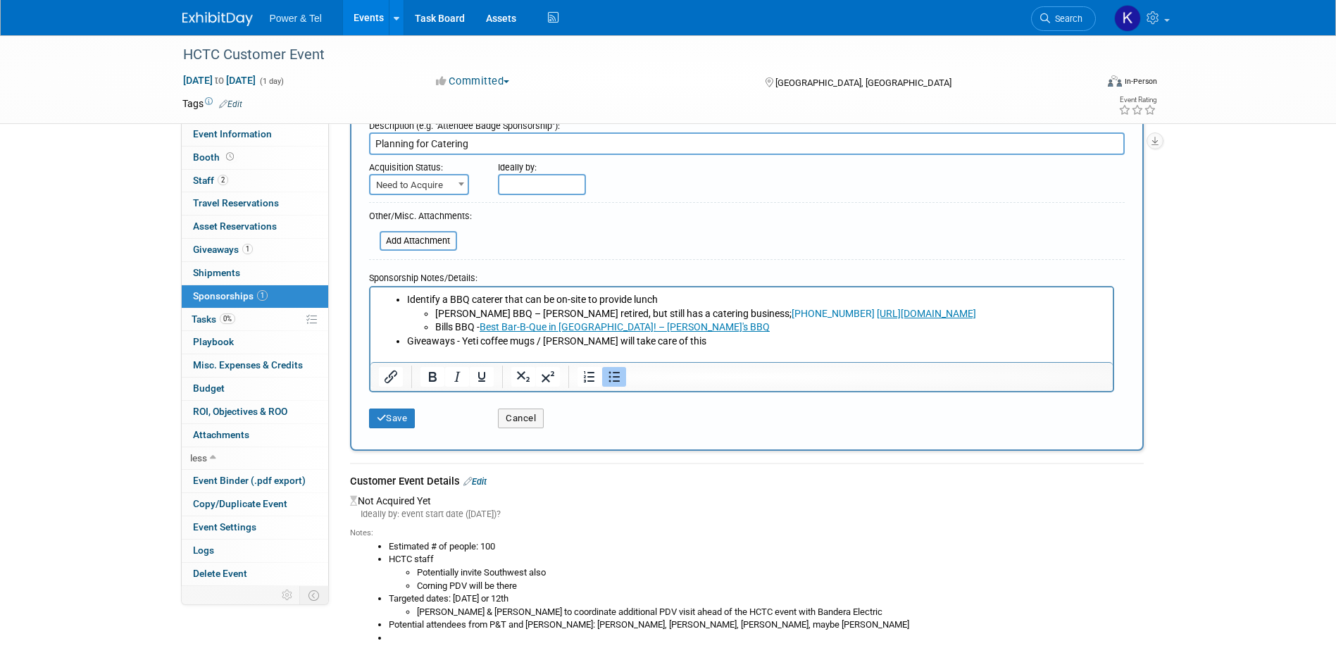
scroll to position [70, 0]
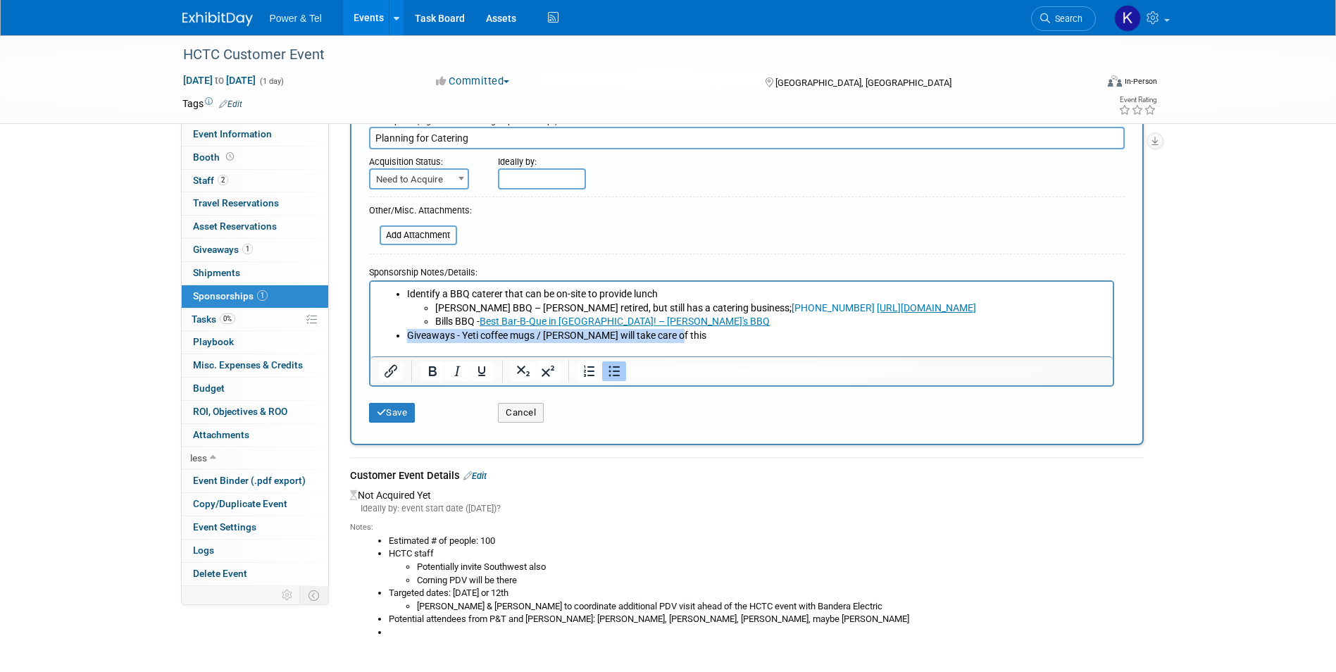
drag, startPoint x: 682, startPoint y: 349, endPoint x: 384, endPoint y: 354, distance: 297.8
click at [384, 341] on ul "Identify a BBQ caterer that can be on-site to provide lunch Buzzie’s BBQ – Buzz…" at bounding box center [741, 314] width 726 height 55
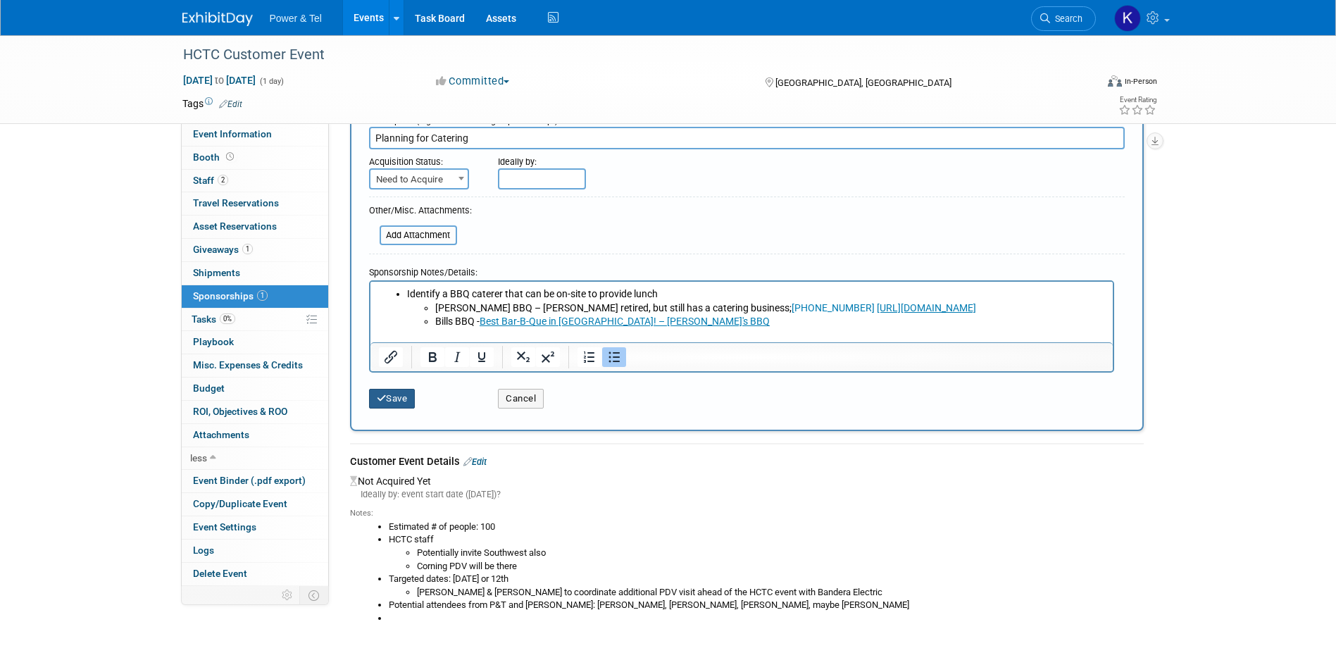
click at [398, 395] on button "Save" at bounding box center [392, 399] width 46 height 20
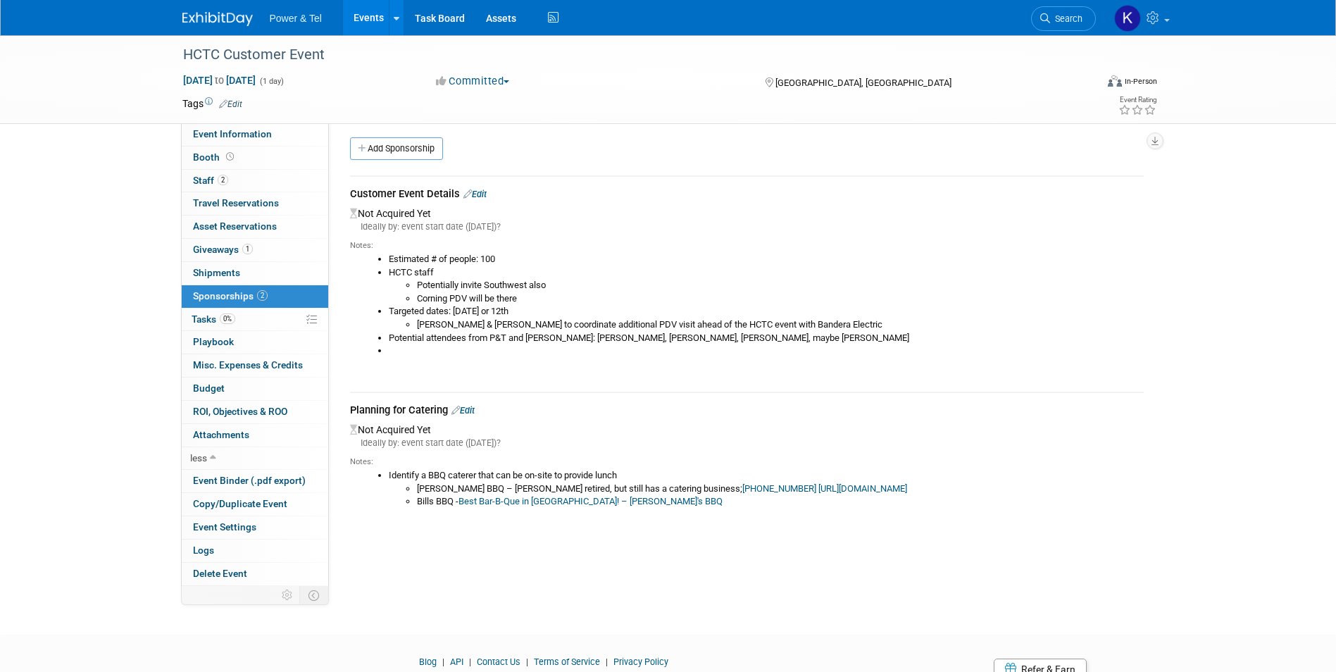
scroll to position [0, 0]
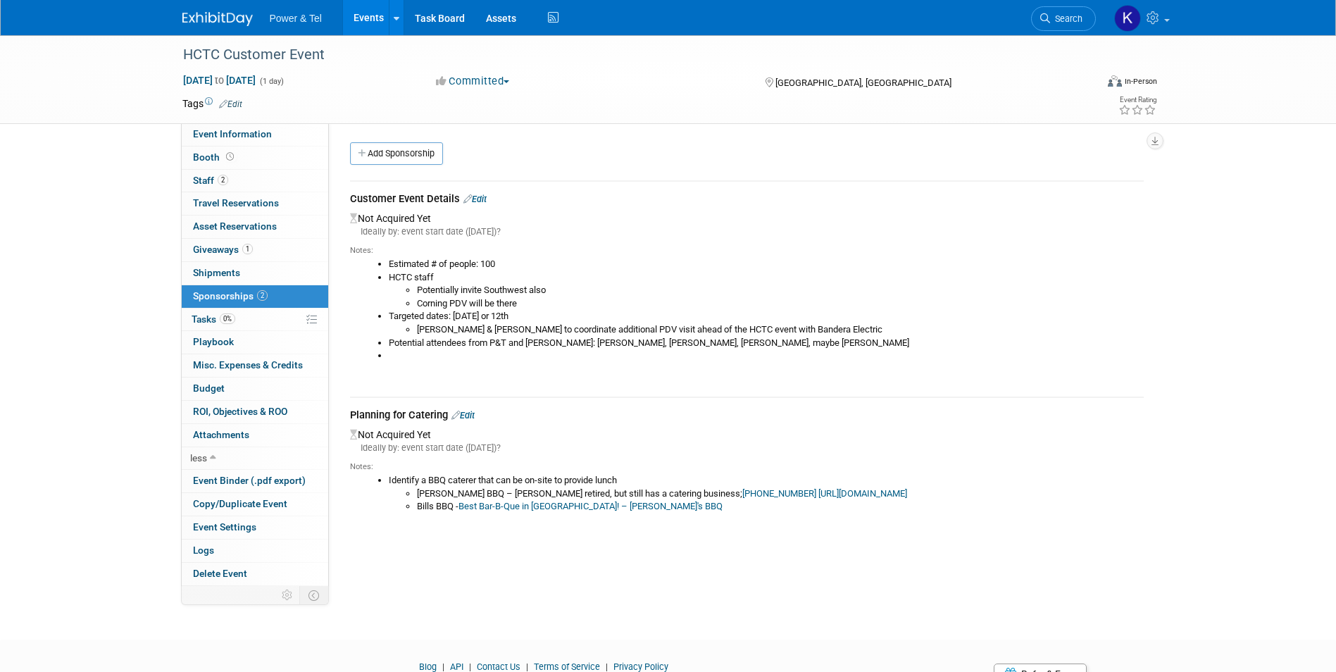
click at [197, 10] on link at bounding box center [225, 11] width 87 height 11
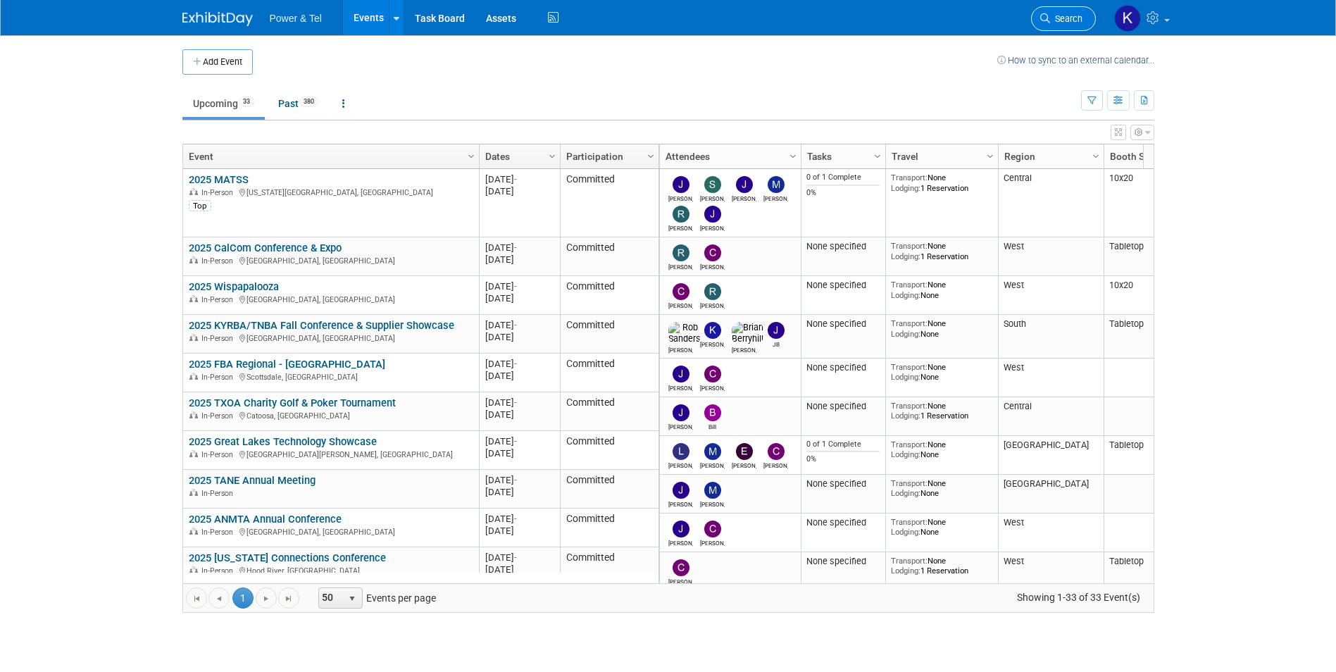
click at [1075, 14] on span "Search" at bounding box center [1066, 18] width 32 height 11
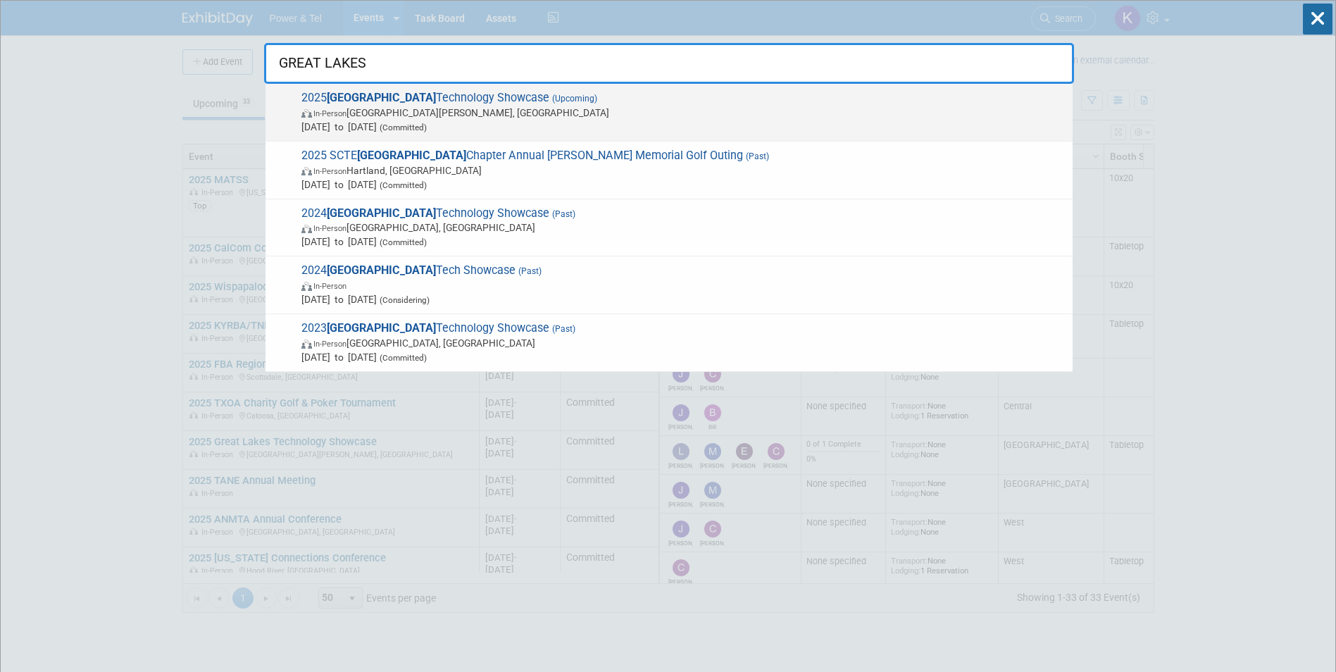
type input "GREAT LAKES"
click at [446, 96] on span "2025 Great Lakes Technology Showcase (Upcoming) In-Person Fort Wayne, IN Oct 27…" at bounding box center [681, 112] width 768 height 43
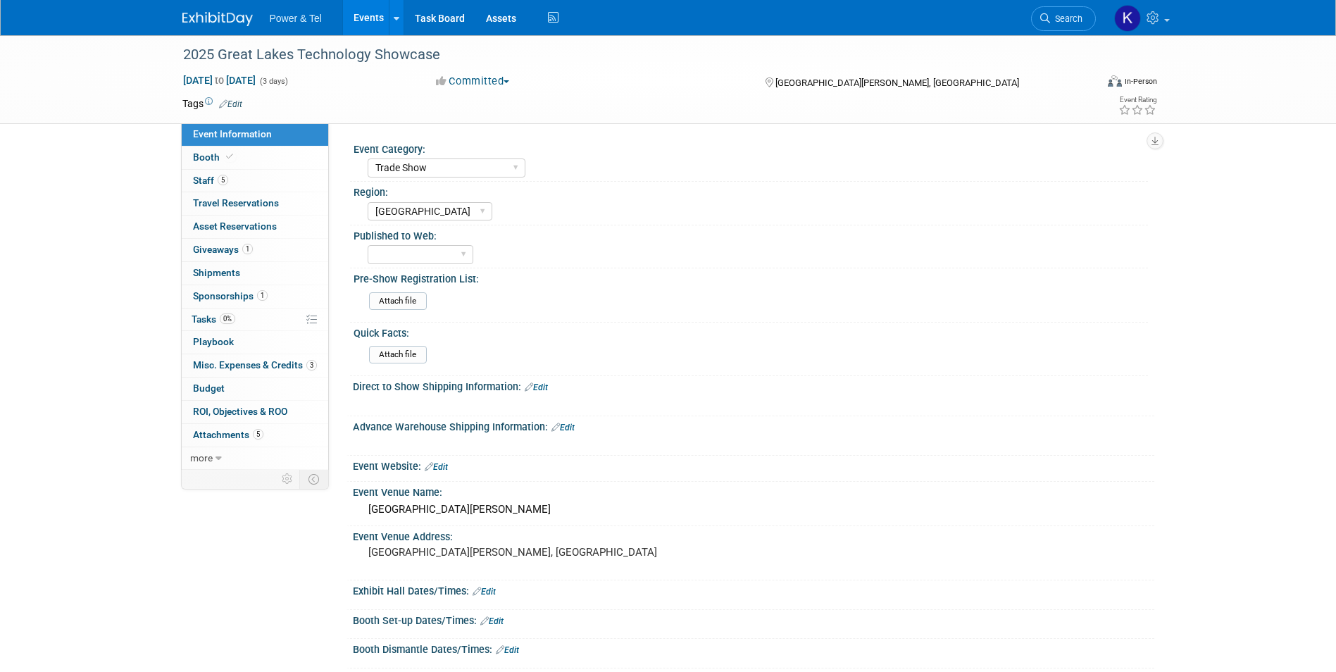
select select "Trade Show"
select select "[GEOGRAPHIC_DATA]"
click at [204, 153] on span "Booth" at bounding box center [214, 156] width 43 height 11
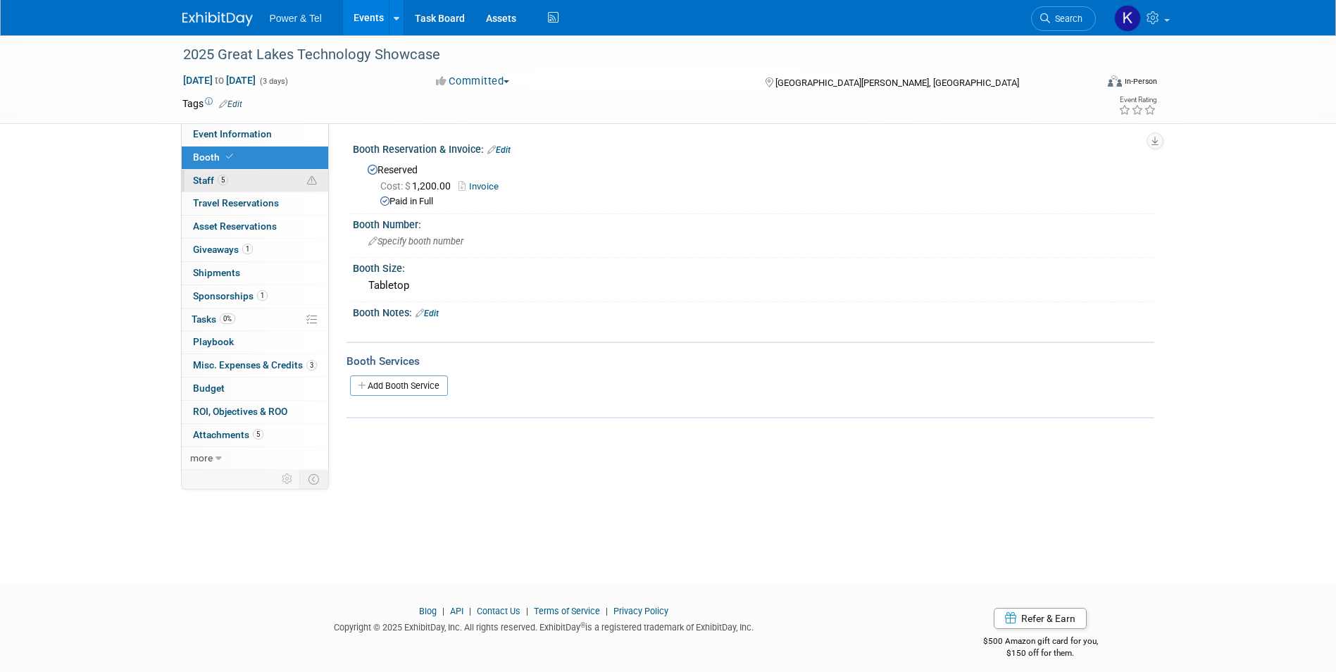
click at [207, 180] on span "Staff 5" at bounding box center [210, 180] width 35 height 11
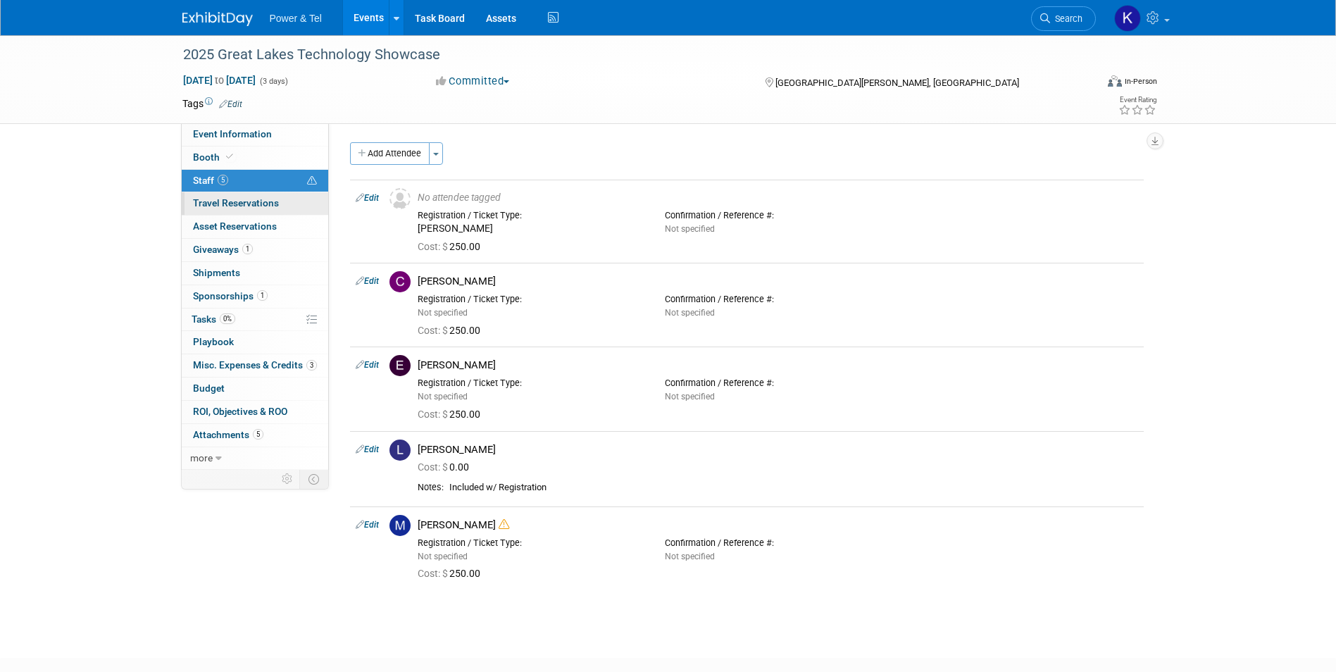
click at [245, 201] on span "Travel Reservations 0" at bounding box center [236, 202] width 86 height 11
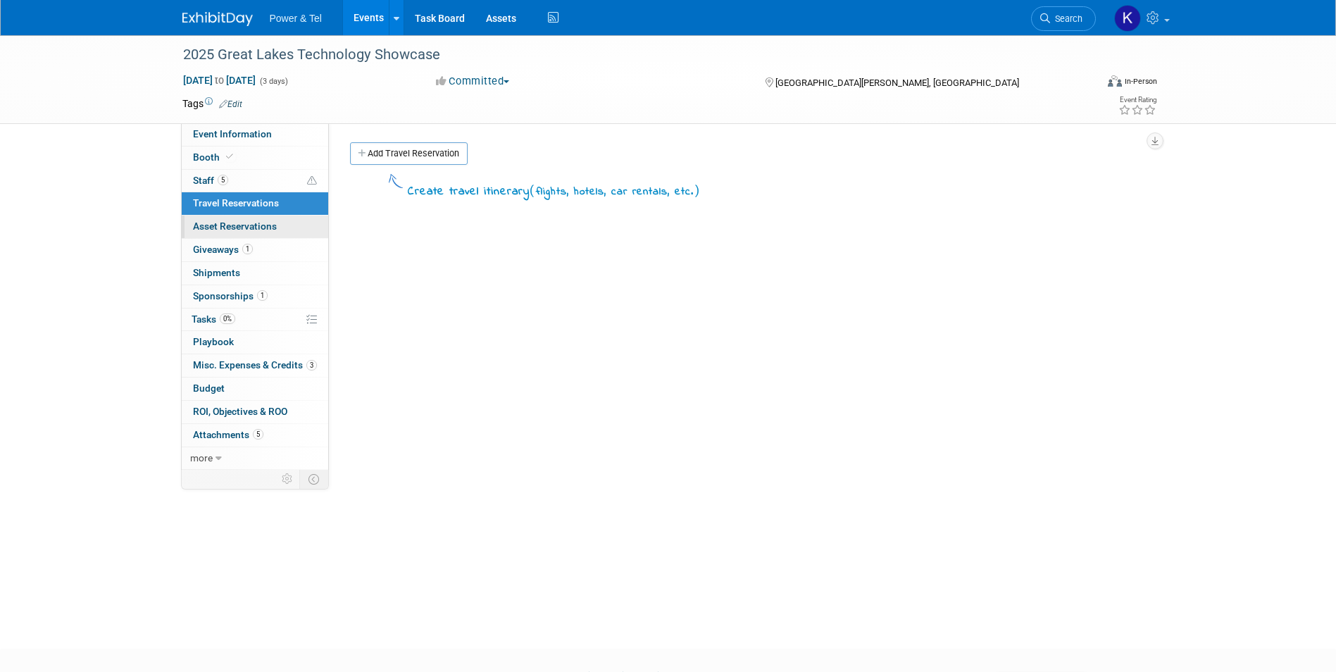
click at [249, 223] on span "Asset Reservations 0" at bounding box center [235, 225] width 84 height 11
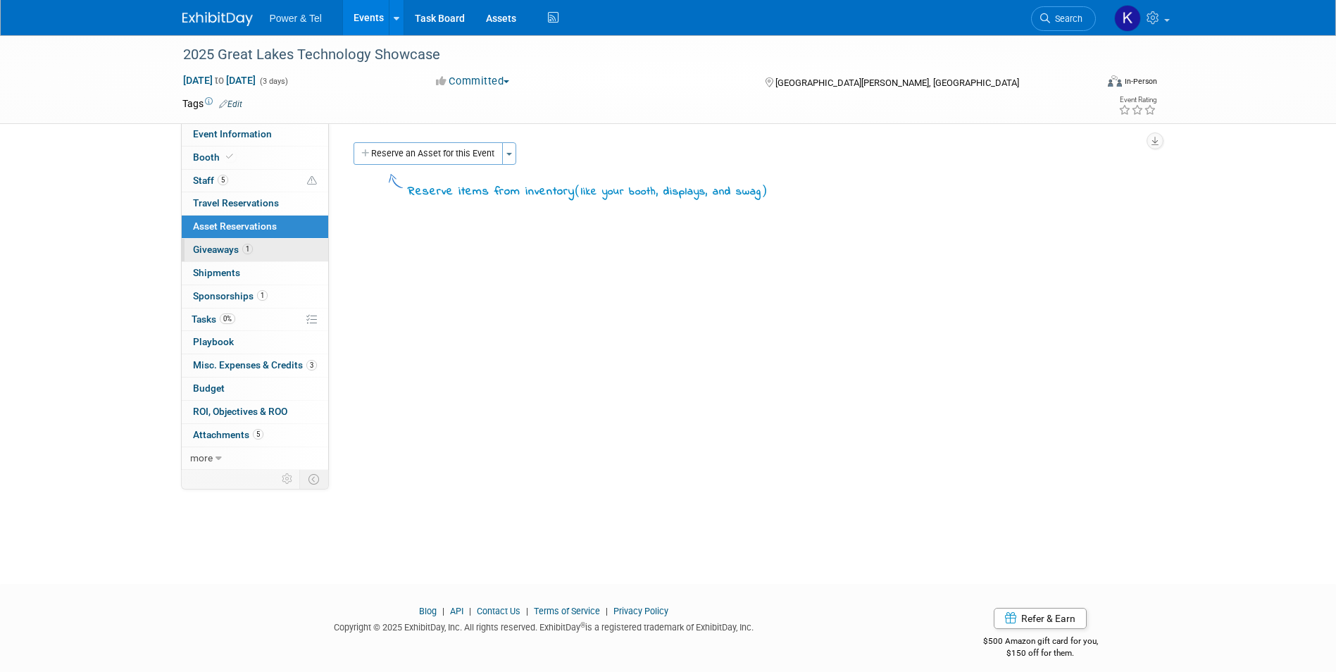
click at [230, 251] on span "Giveaways 1" at bounding box center [223, 249] width 60 height 11
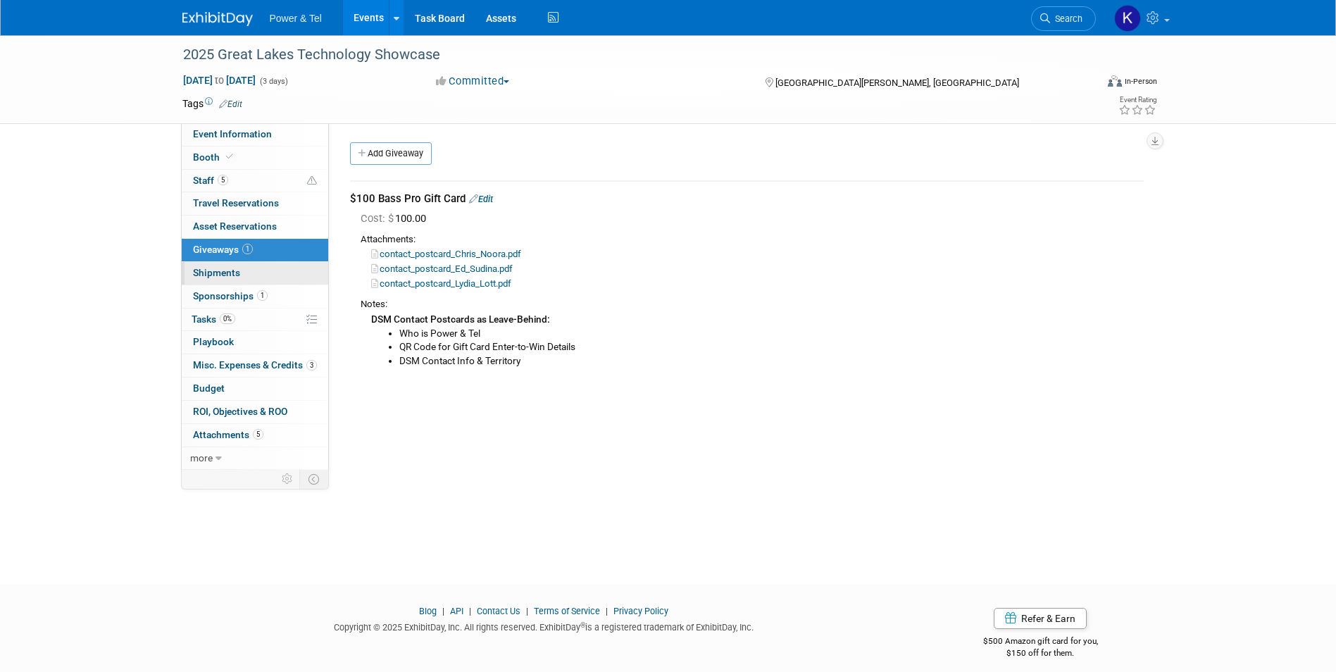
click at [211, 270] on span "Shipments 0" at bounding box center [216, 272] width 47 height 11
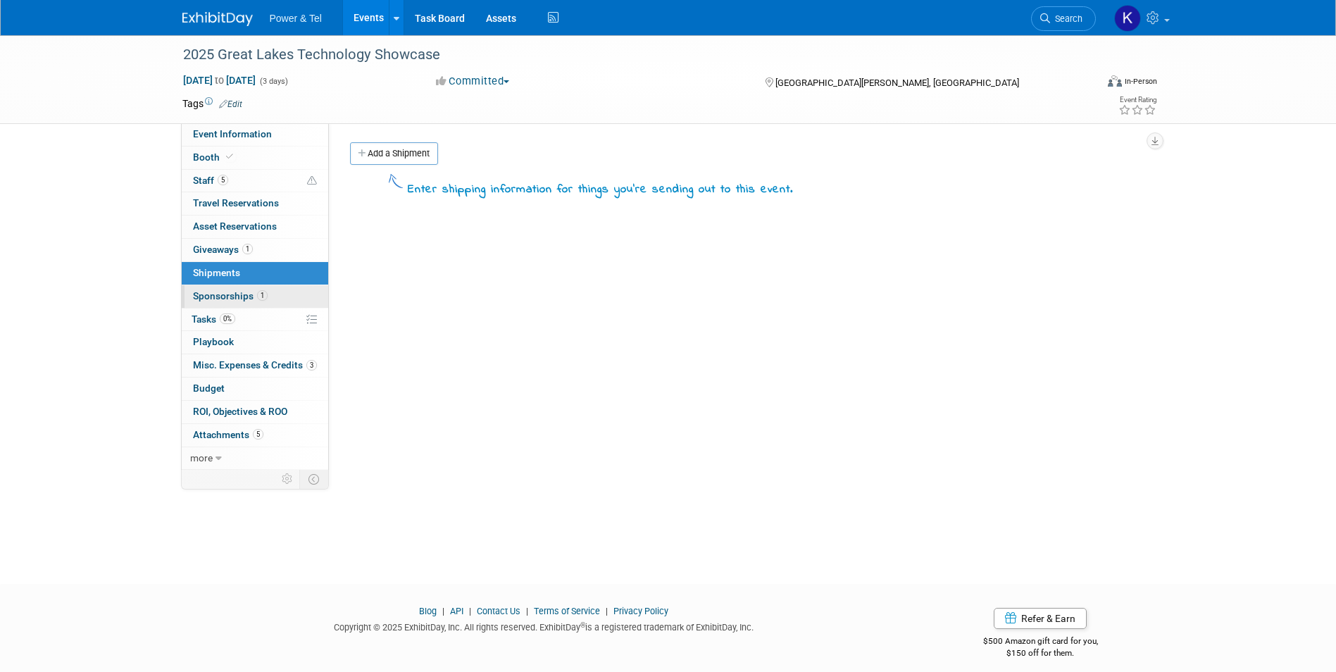
click at [214, 288] on link "1 Sponsorships 1" at bounding box center [255, 296] width 146 height 23
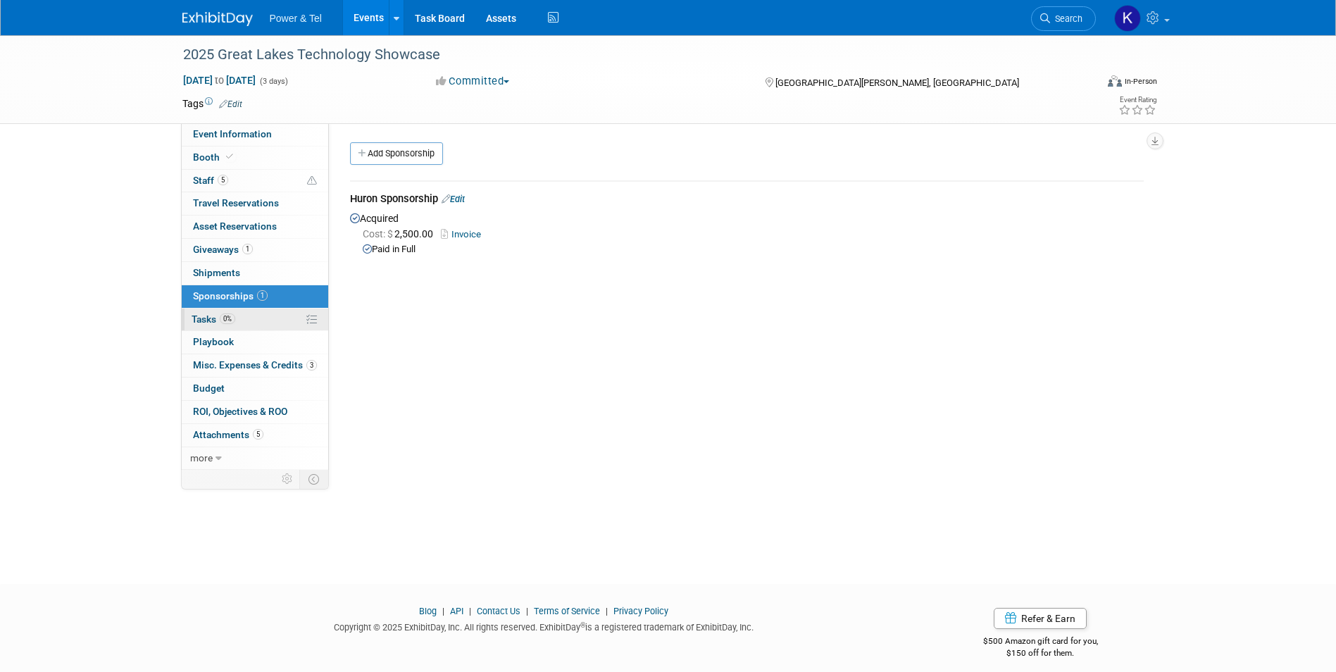
click at [202, 321] on span "Tasks 0%" at bounding box center [213, 318] width 44 height 11
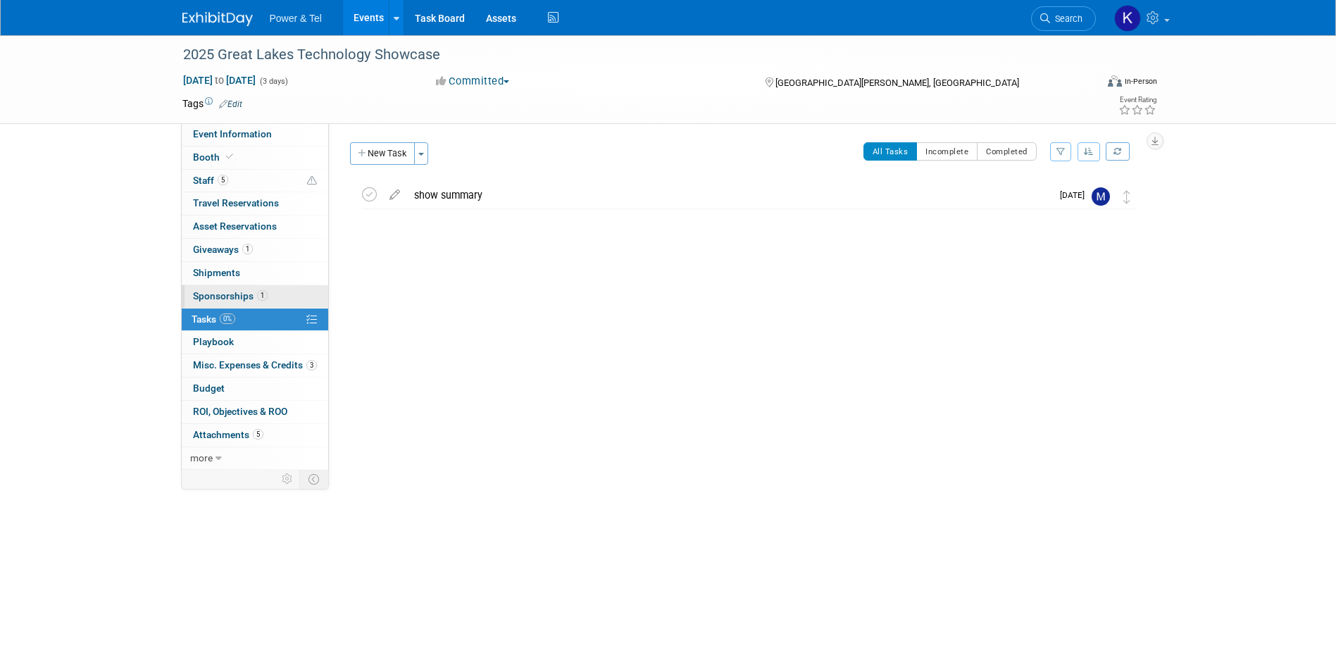
click at [197, 299] on span "Sponsorships 1" at bounding box center [230, 295] width 75 height 11
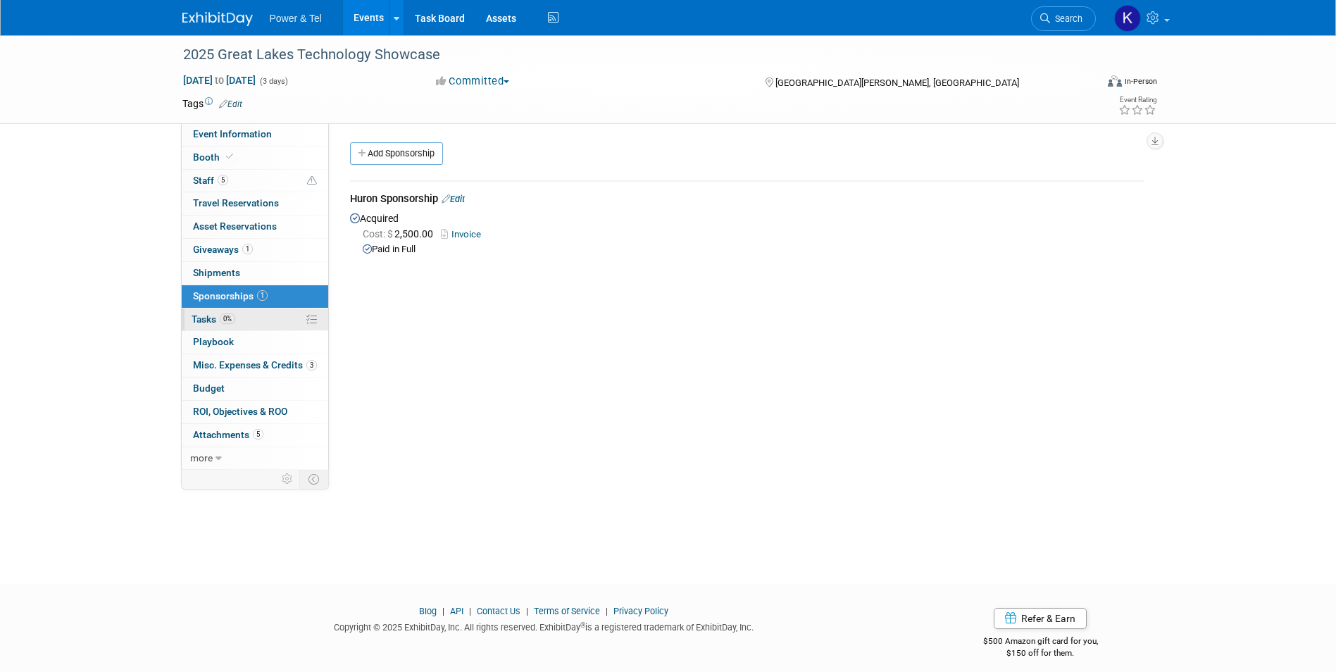
click at [200, 319] on span "Tasks 0%" at bounding box center [213, 318] width 44 height 11
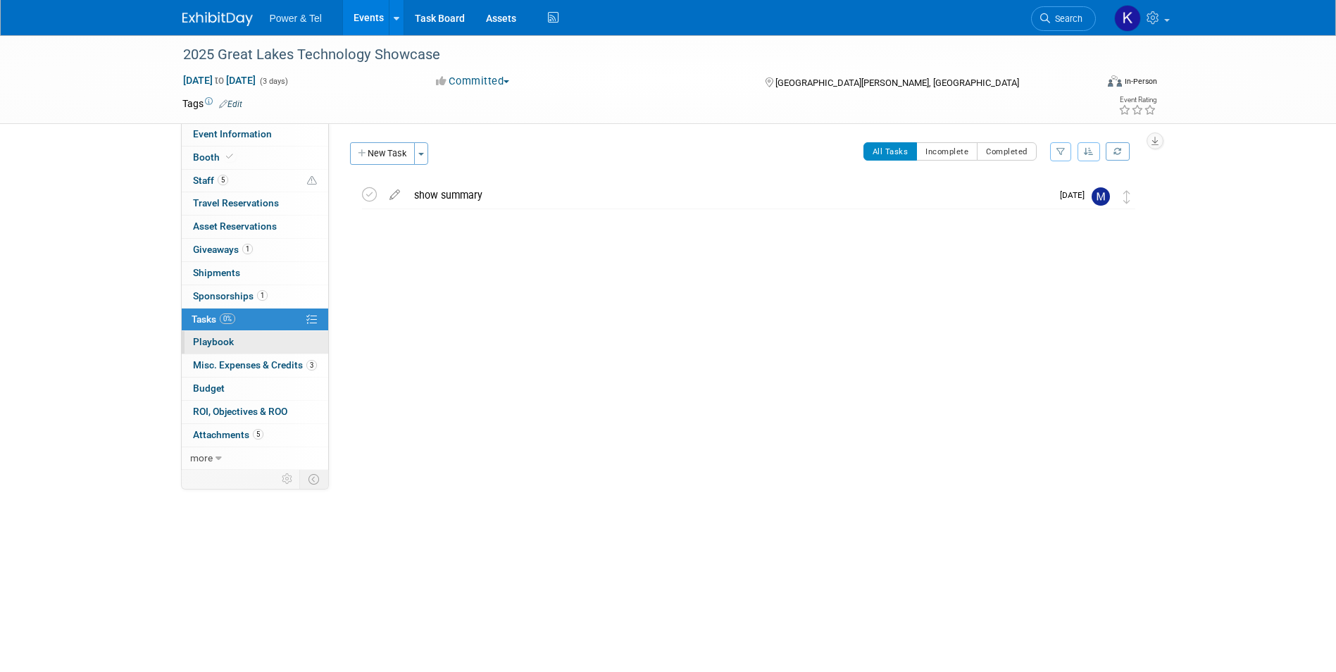
click at [211, 344] on span "Playbook 0" at bounding box center [213, 341] width 41 height 11
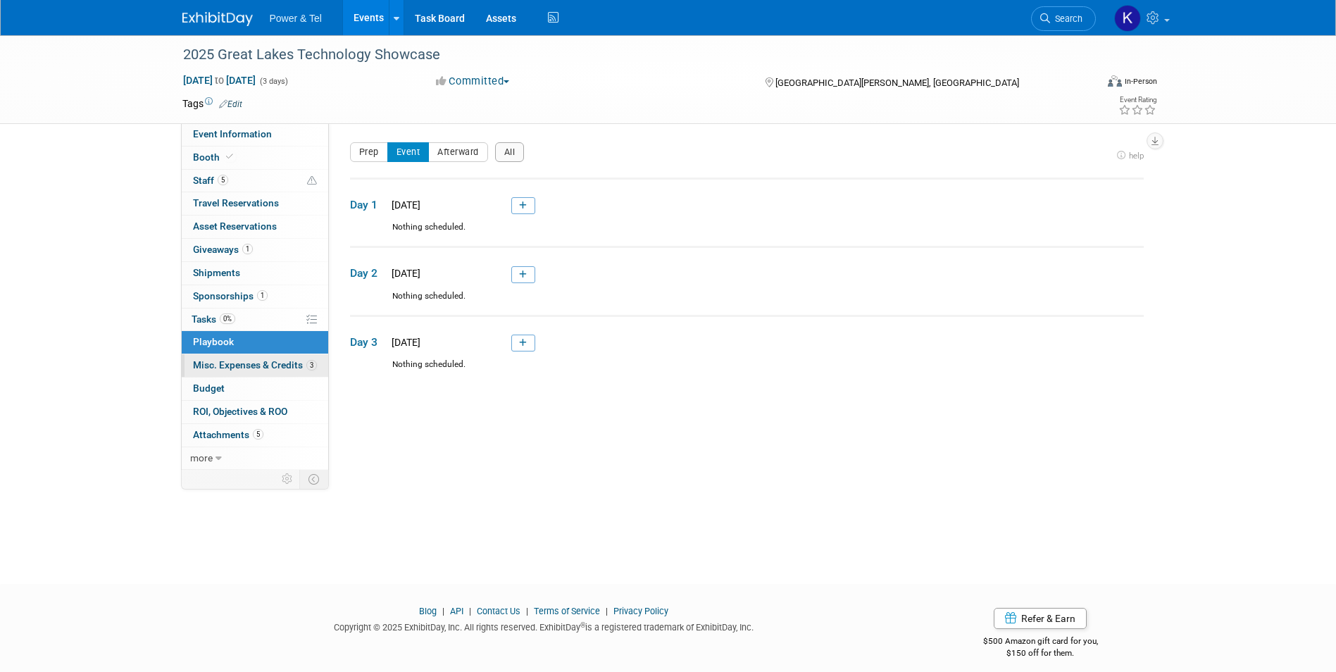
click at [215, 366] on span "Misc. Expenses & Credits 3" at bounding box center [255, 364] width 124 height 11
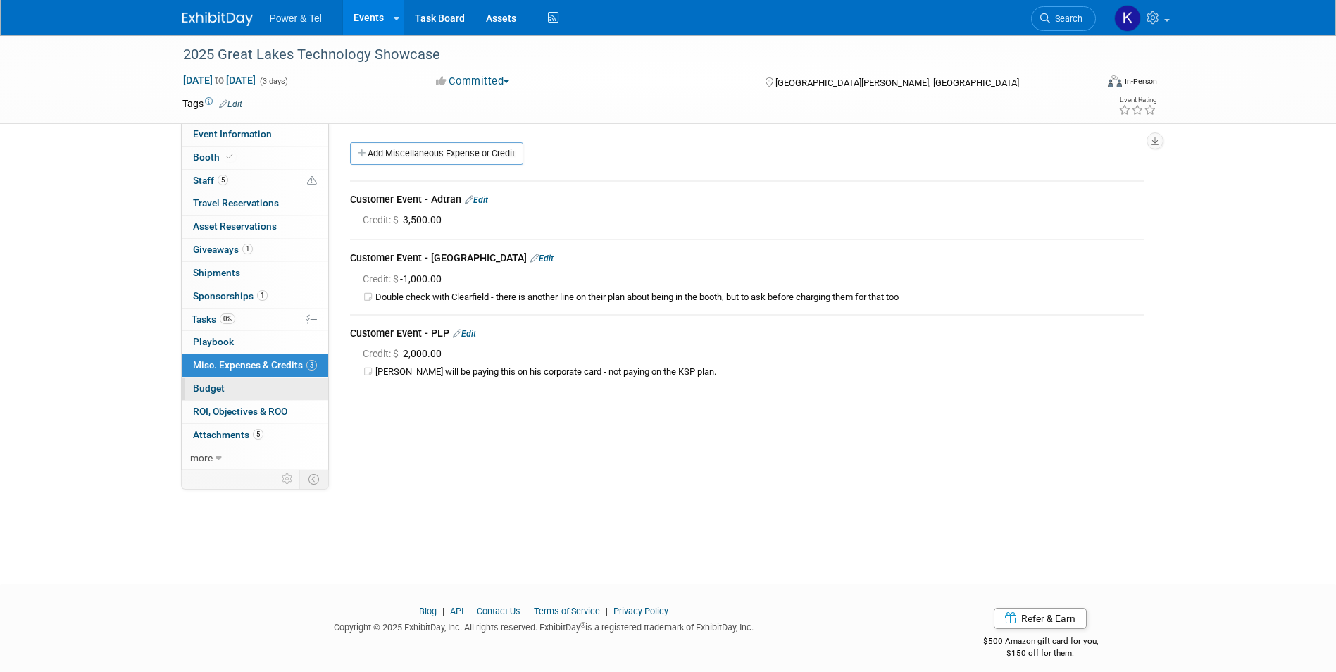
click at [211, 390] on span "Budget" at bounding box center [209, 387] width 32 height 11
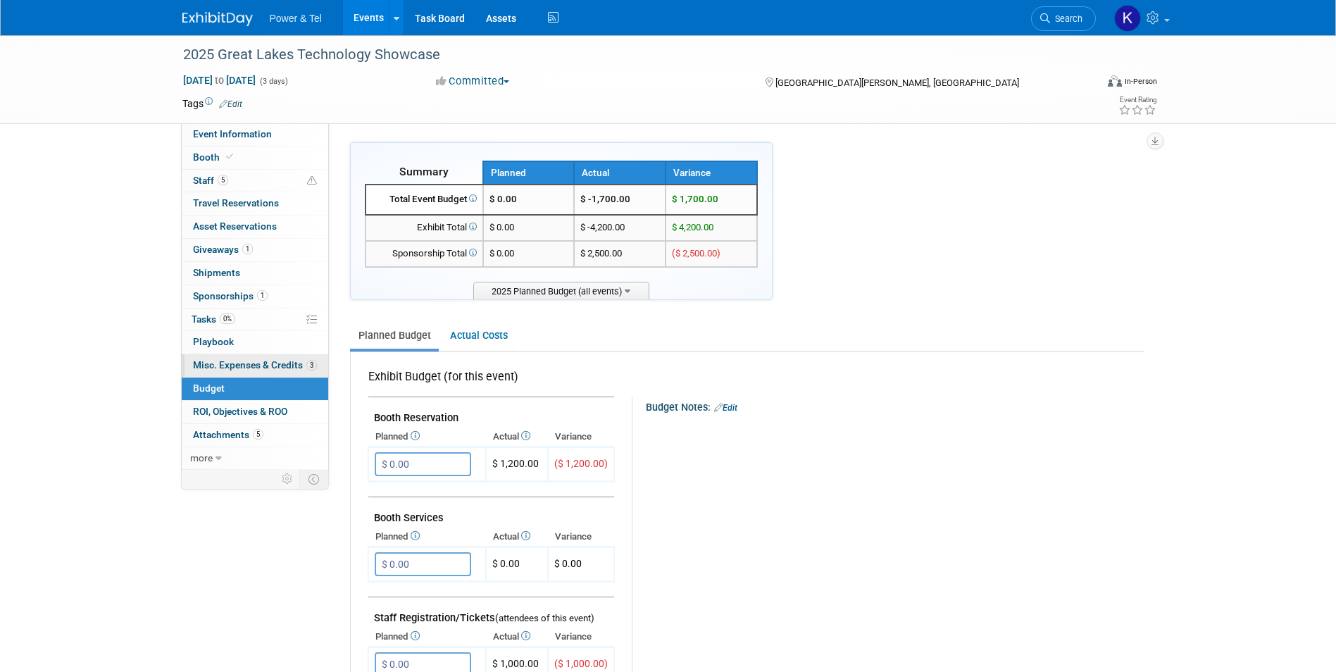
click at [211, 365] on span "Misc. Expenses & Credits 3" at bounding box center [255, 364] width 124 height 11
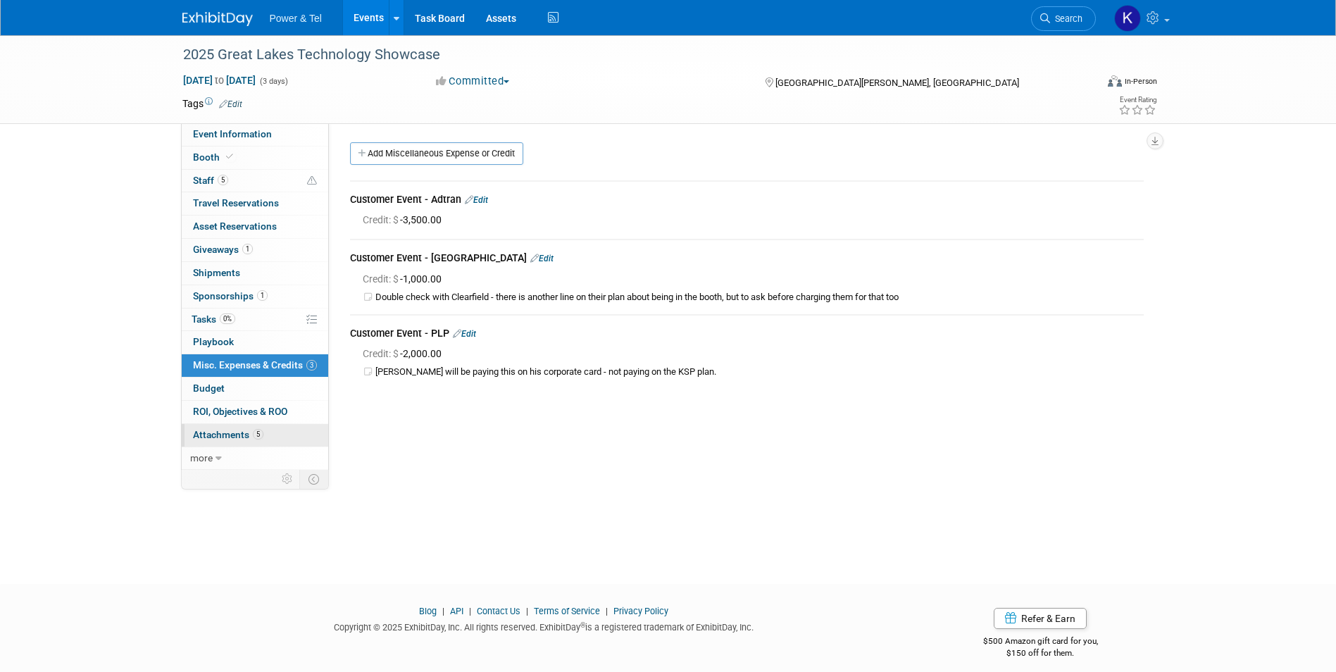
click at [227, 434] on span "Attachments 5" at bounding box center [228, 434] width 70 height 11
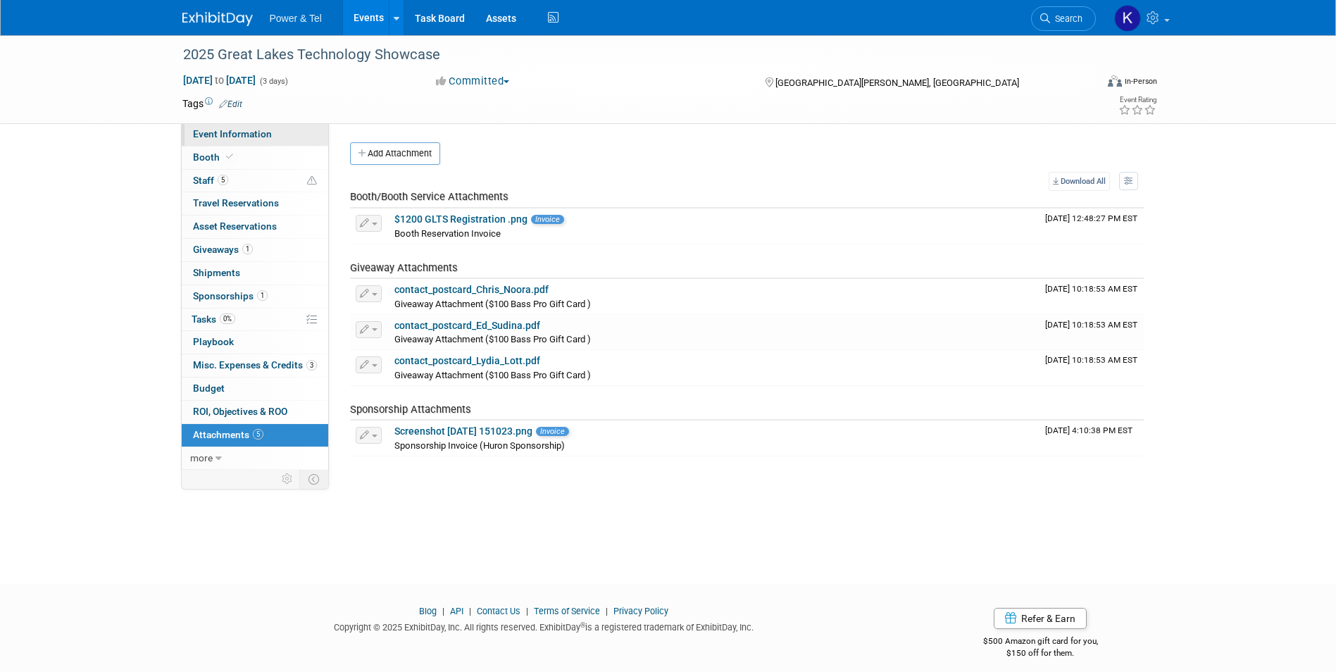
click at [209, 130] on span "Event Information" at bounding box center [232, 133] width 79 height 11
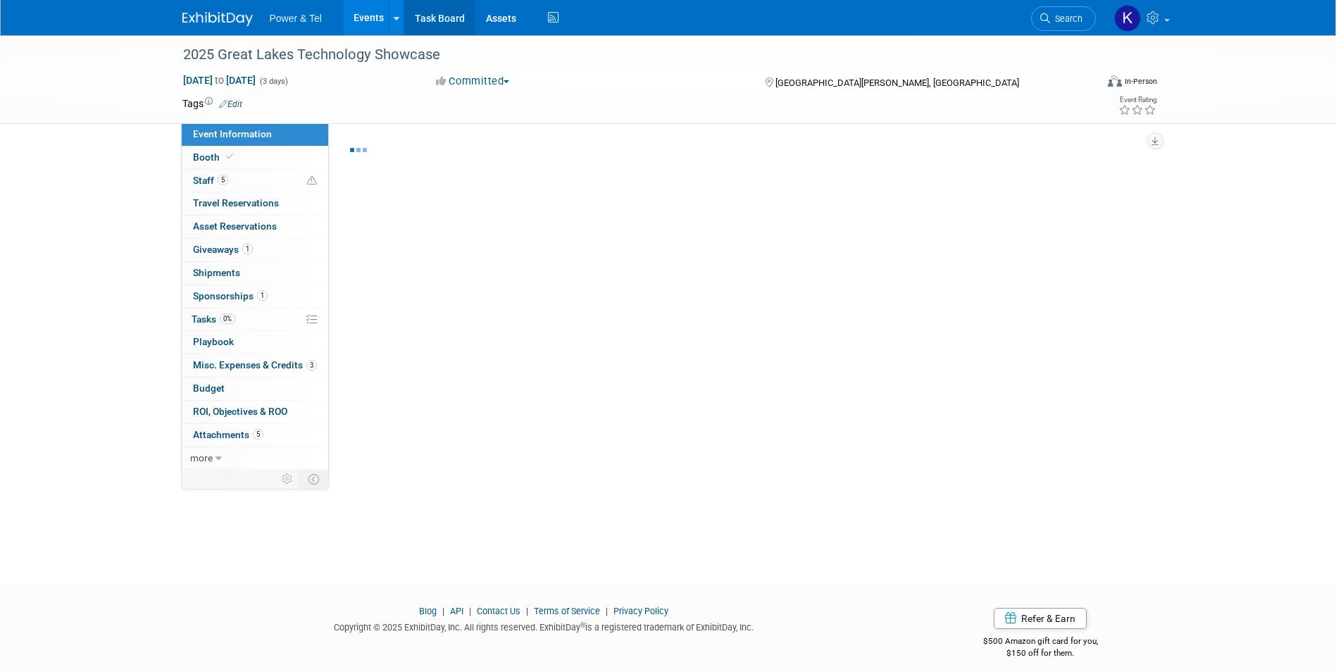
select select "Trade Show"
select select "[GEOGRAPHIC_DATA]"
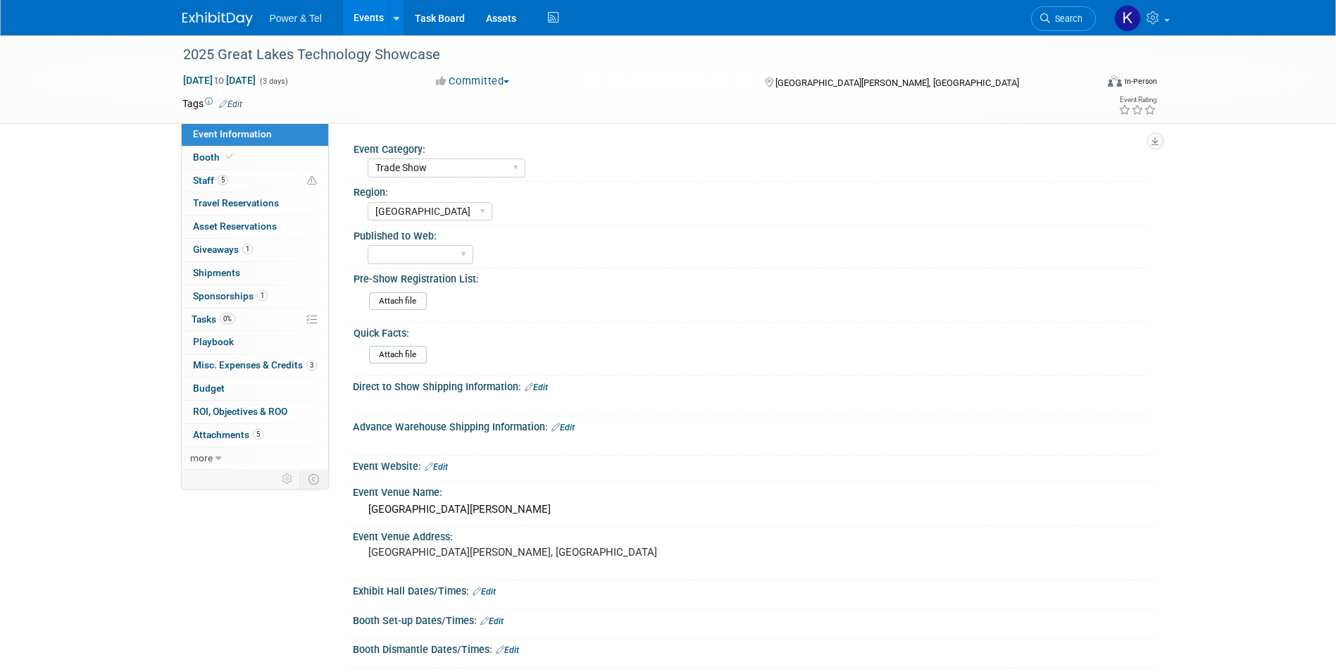
click at [110, 398] on div "2025 Great Lakes Technology Showcase Oct 27, 2025 to Oct 29, 2025 (3 days) Oct …" at bounding box center [668, 528] width 1336 height 986
click at [213, 10] on link at bounding box center [225, 11] width 87 height 11
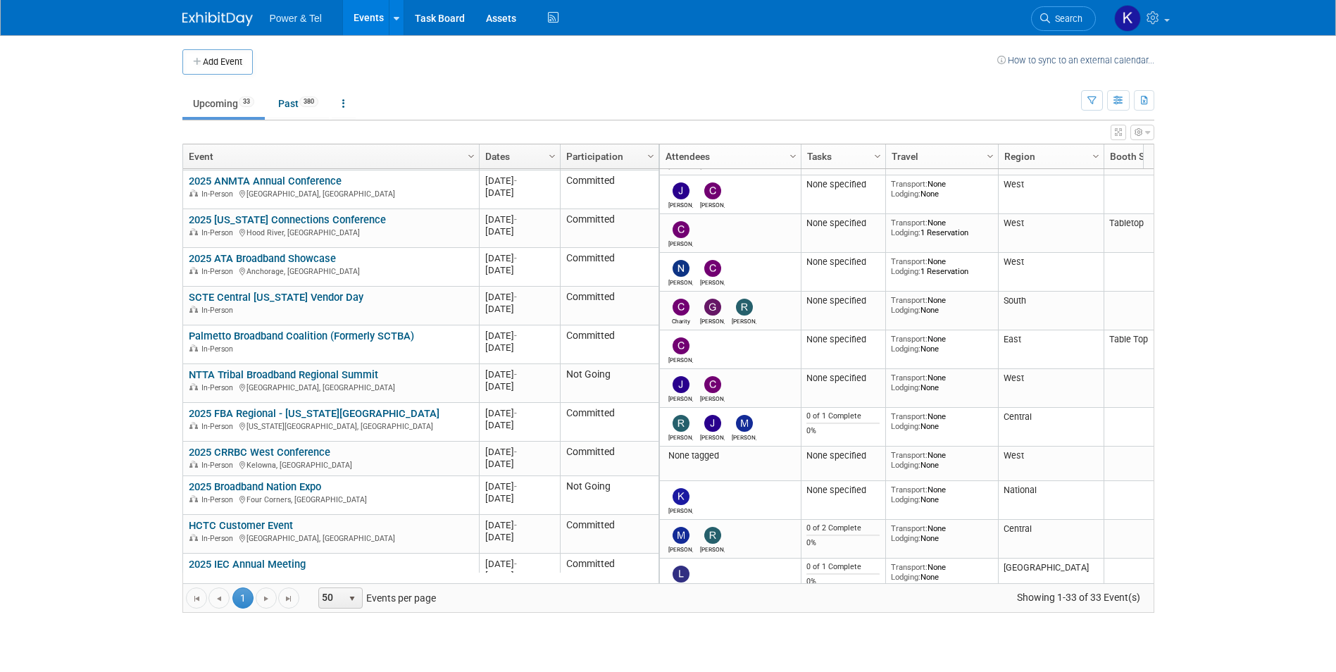
scroll to position [422, 0]
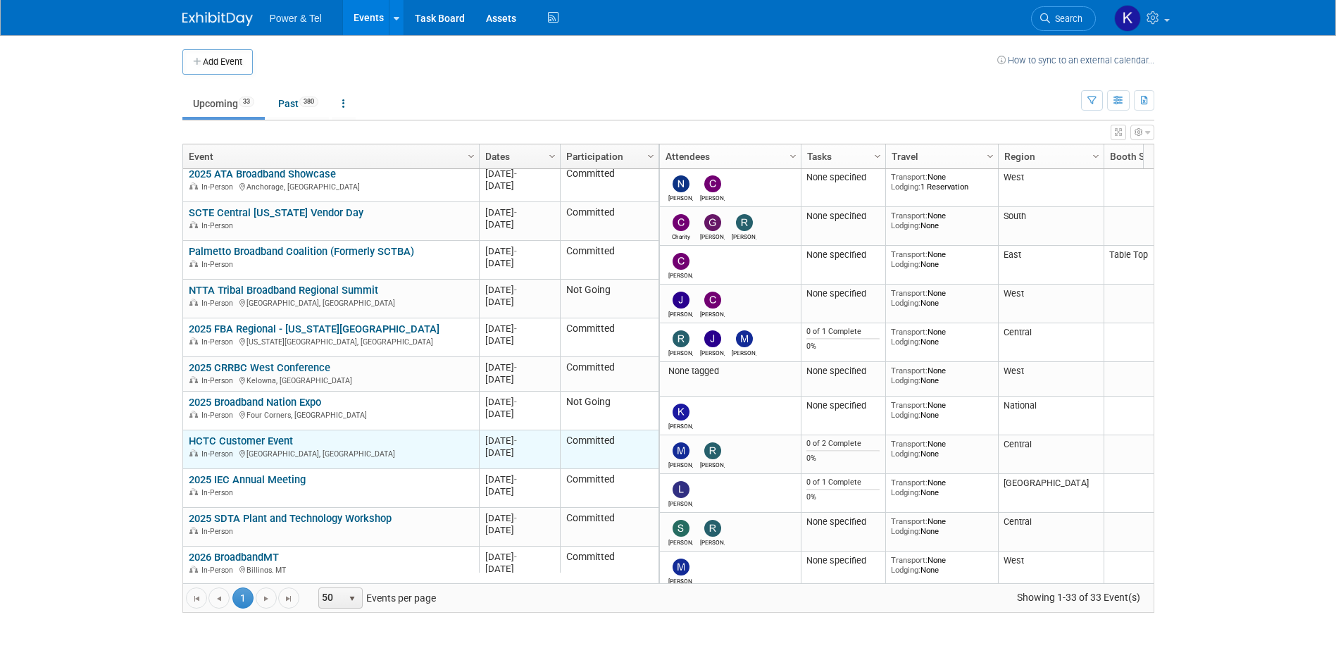
click at [242, 441] on link "HCTC Customer Event" at bounding box center [241, 440] width 104 height 13
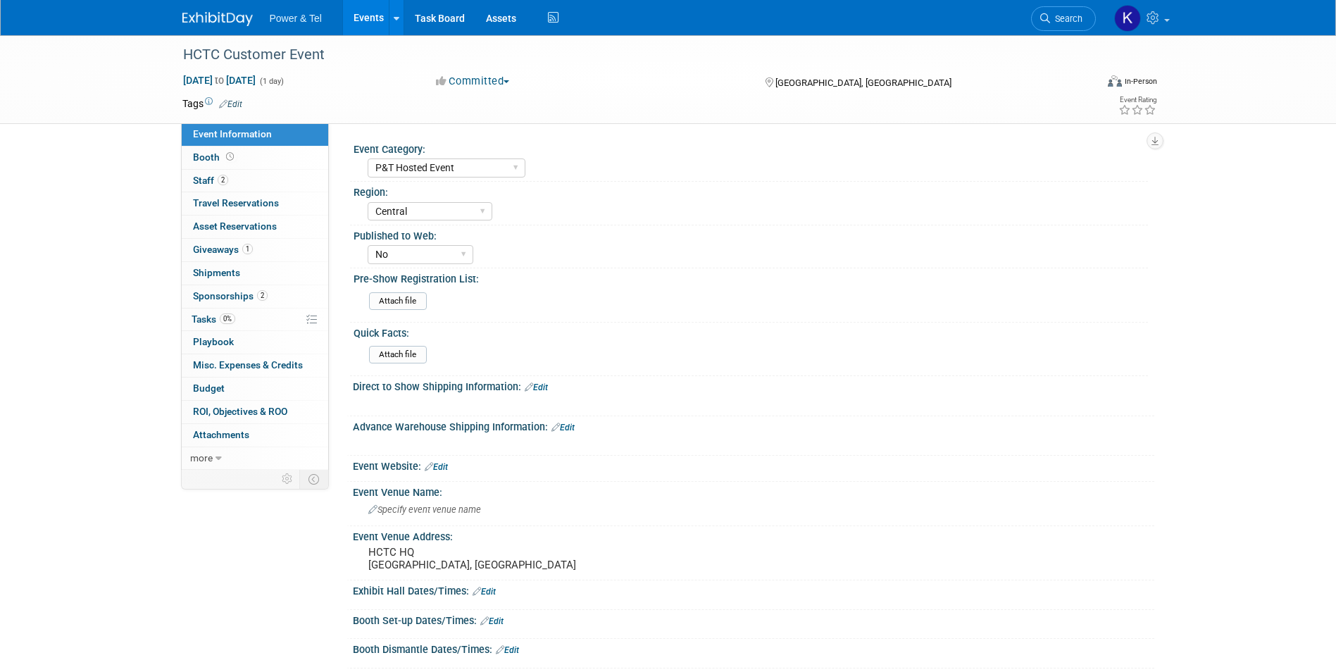
select select "P&T Hosted Event"
select select "Central"
select select "No"
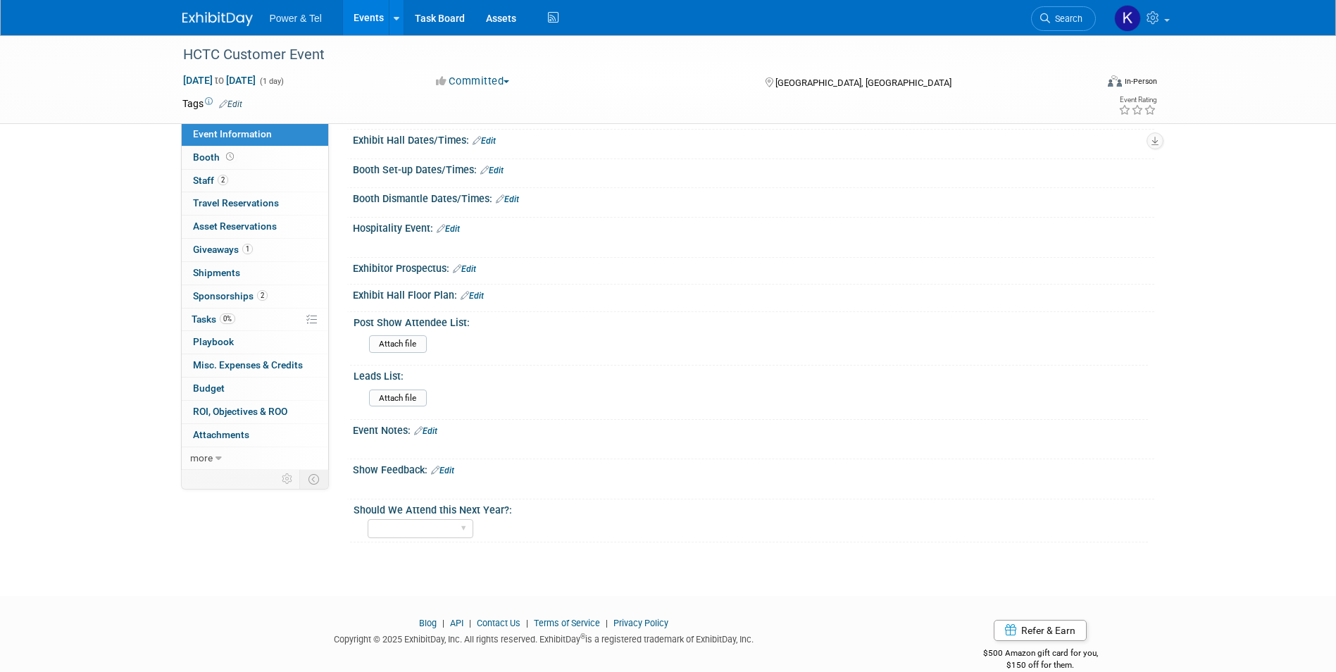
scroll to position [473, 0]
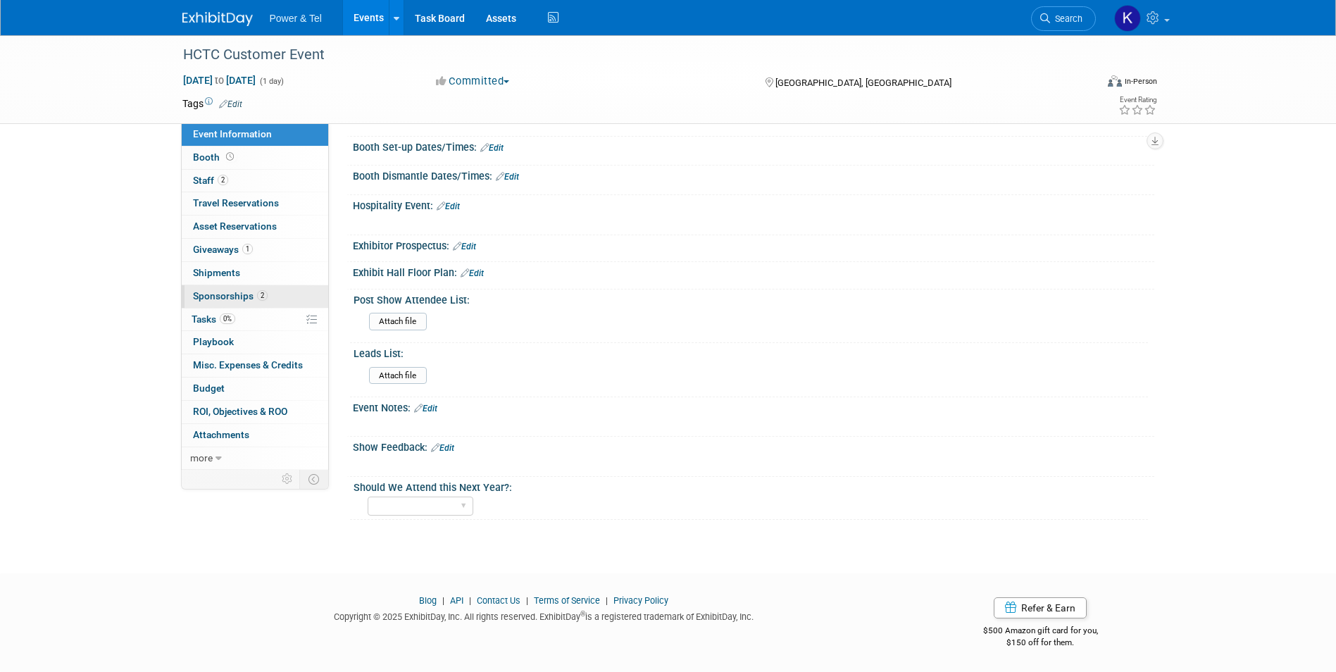
click at [219, 293] on span "Sponsorships 2" at bounding box center [230, 295] width 75 height 11
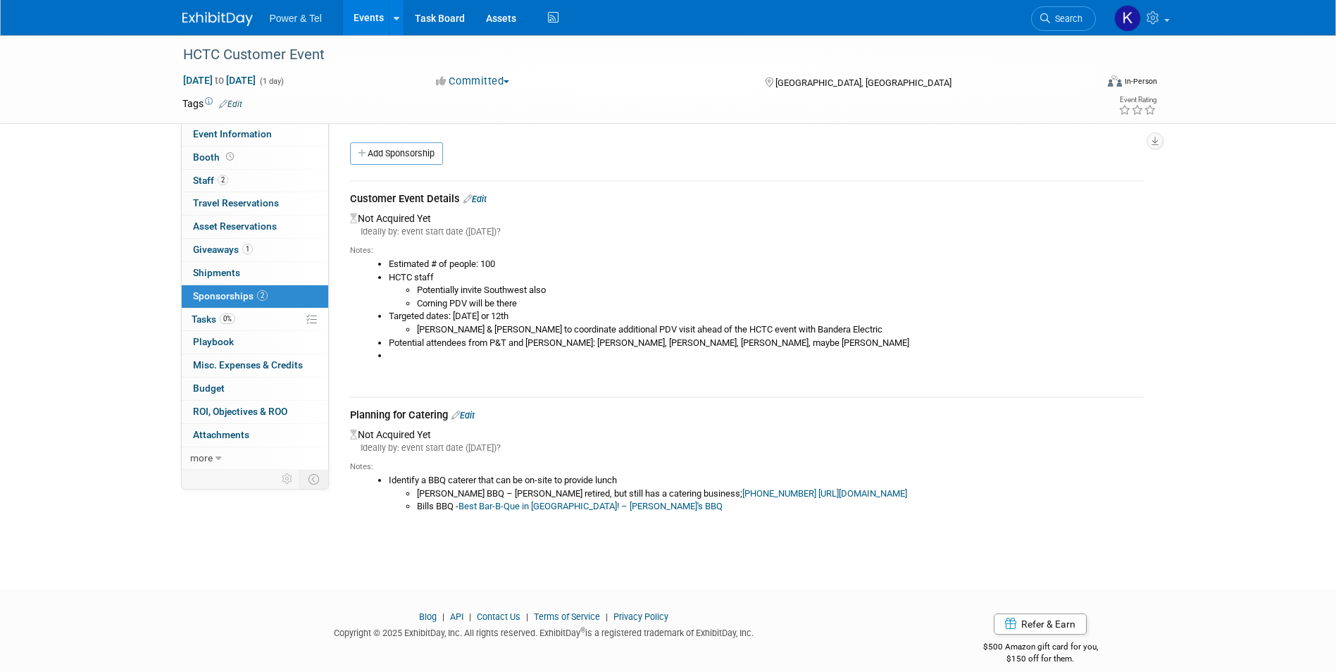
click at [476, 205] on div "Customer Event Details Edit" at bounding box center [746, 200] width 793 height 18
click at [479, 201] on link "Edit" at bounding box center [474, 199] width 23 height 11
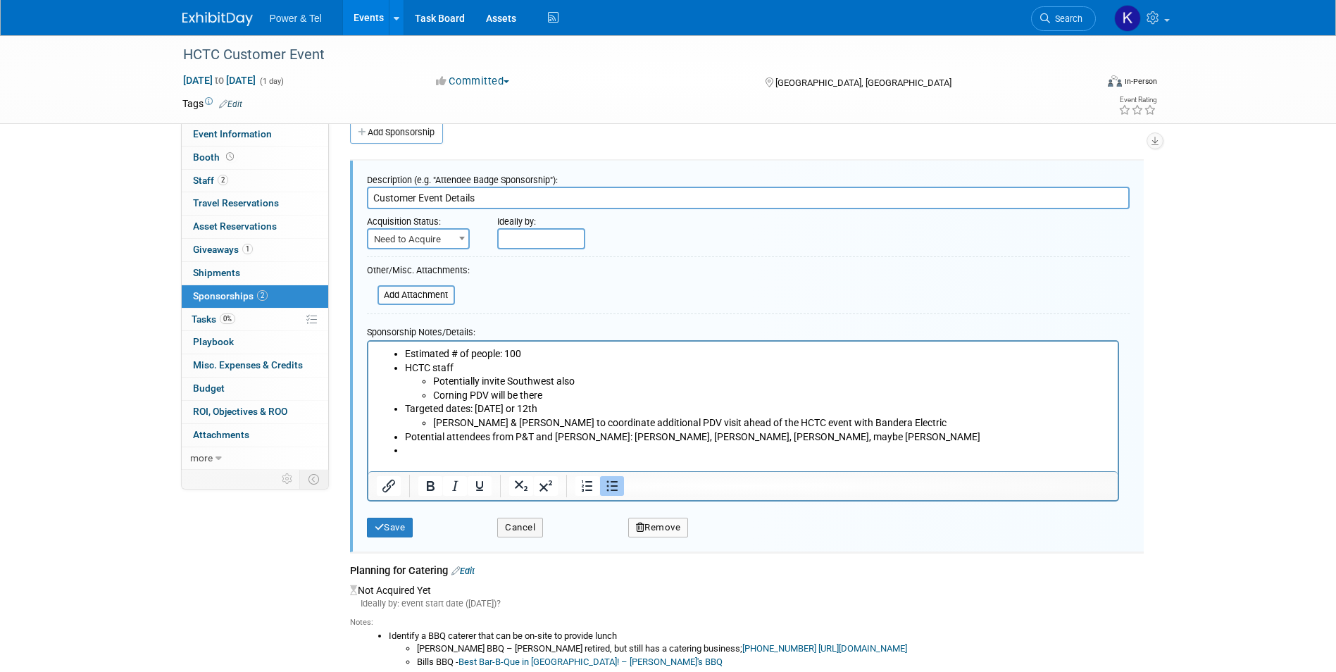
click at [444, 453] on li "Rich Text Area. Press ALT-0 for help." at bounding box center [756, 450] width 705 height 14
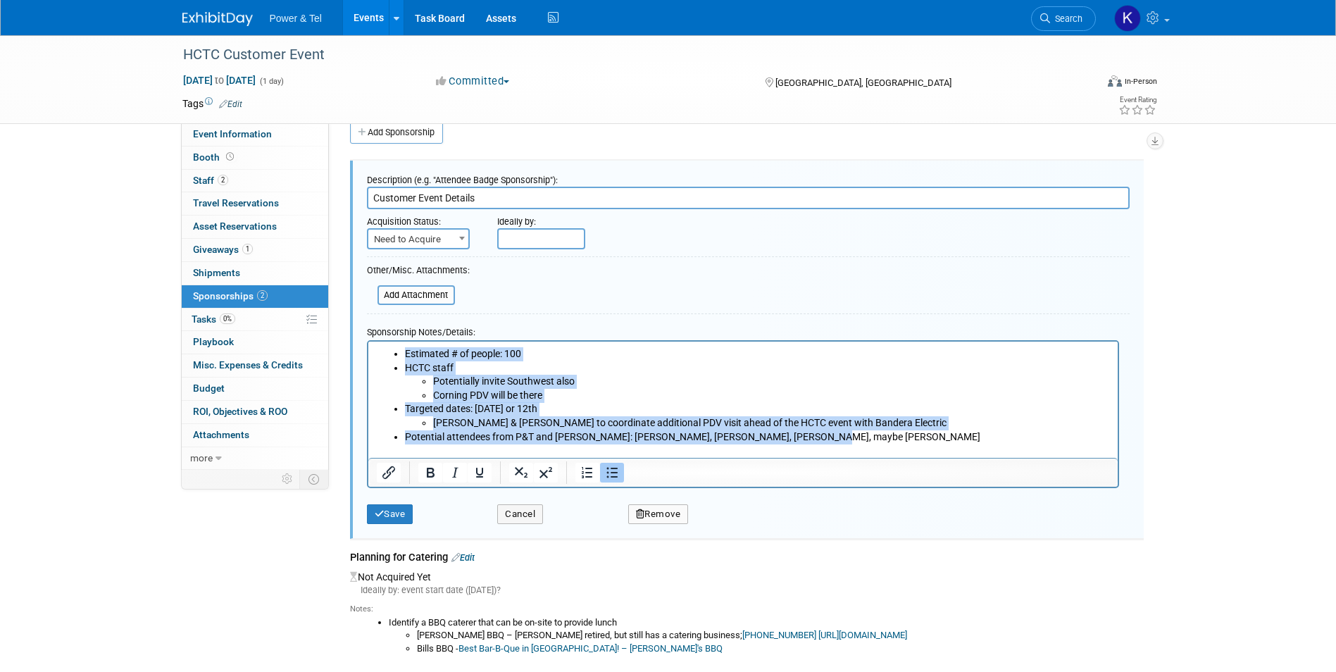
drag, startPoint x: 776, startPoint y: 429, endPoint x: 396, endPoint y: 344, distance: 389.5
click at [397, 343] on html "Estimated # of people: 100 HCTC staff Potentially invite Southwest also Corning…" at bounding box center [742, 399] width 749 height 116
copy ul "Estimated # of people: 100 HCTC staff Potentially invite Southwest also Corning…"
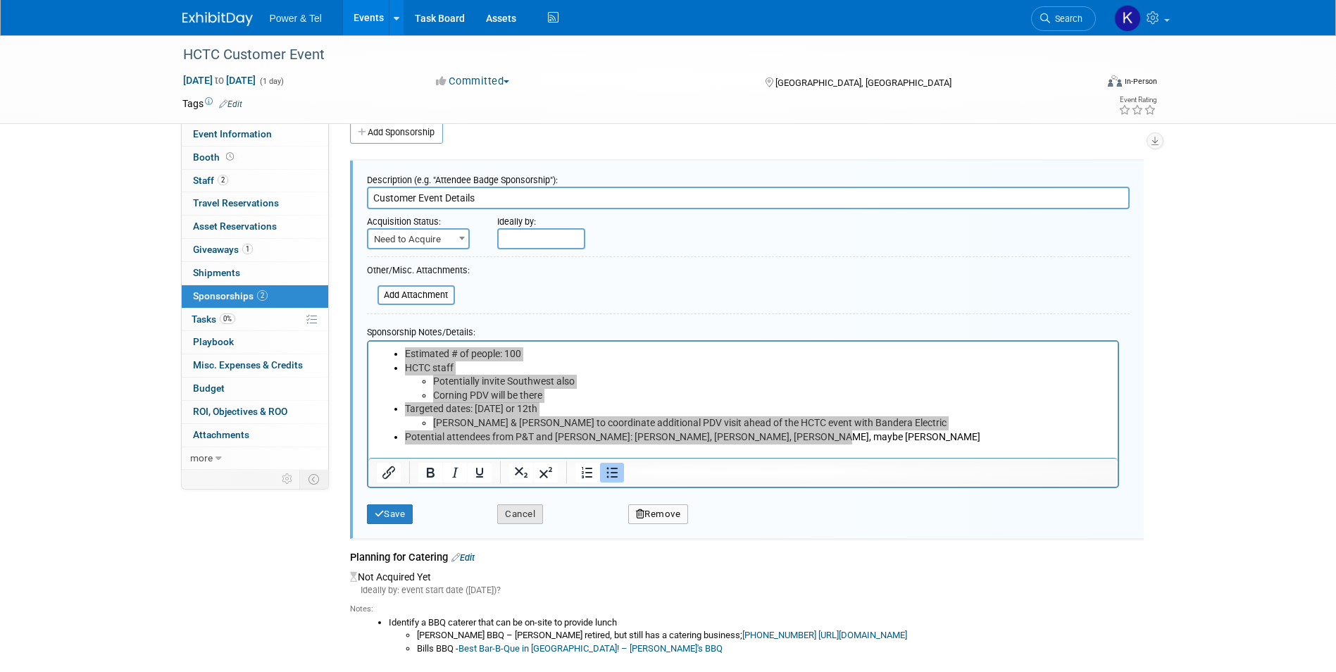
click at [531, 513] on button "Cancel" at bounding box center [520, 514] width 46 height 20
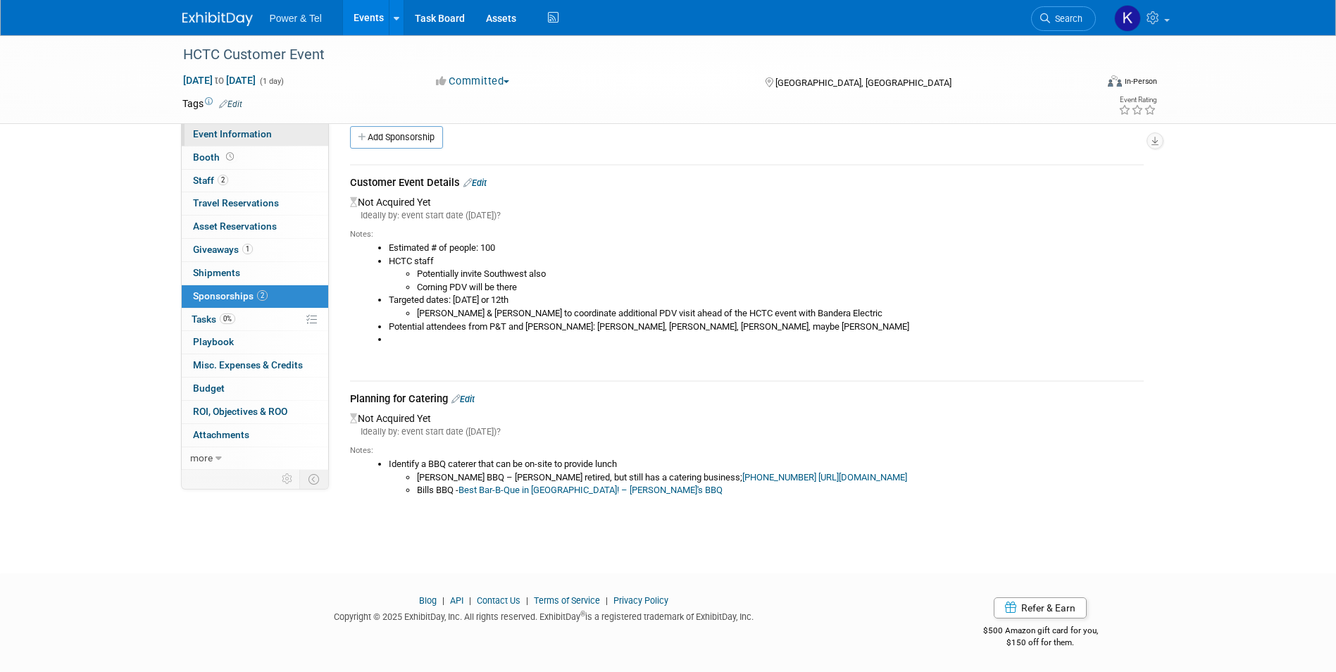
click at [210, 138] on link "Event Information" at bounding box center [255, 134] width 146 height 23
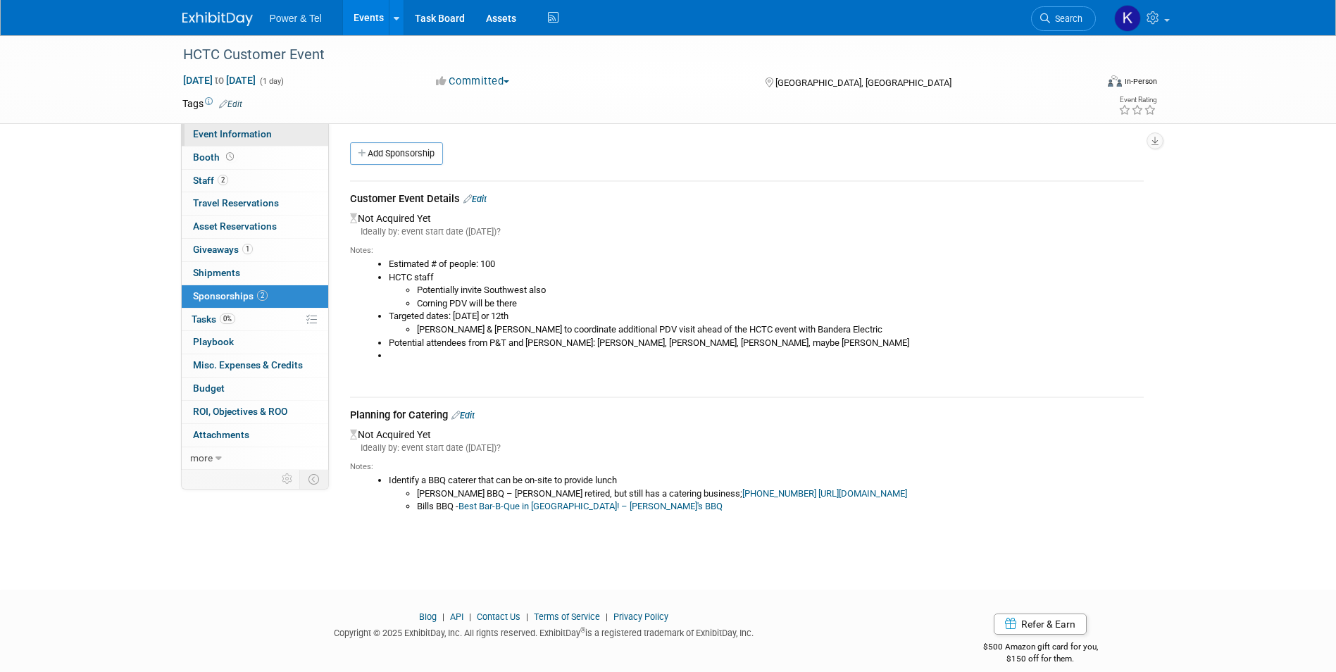
select select "P&T Hosted Event"
select select "Central"
select select "No"
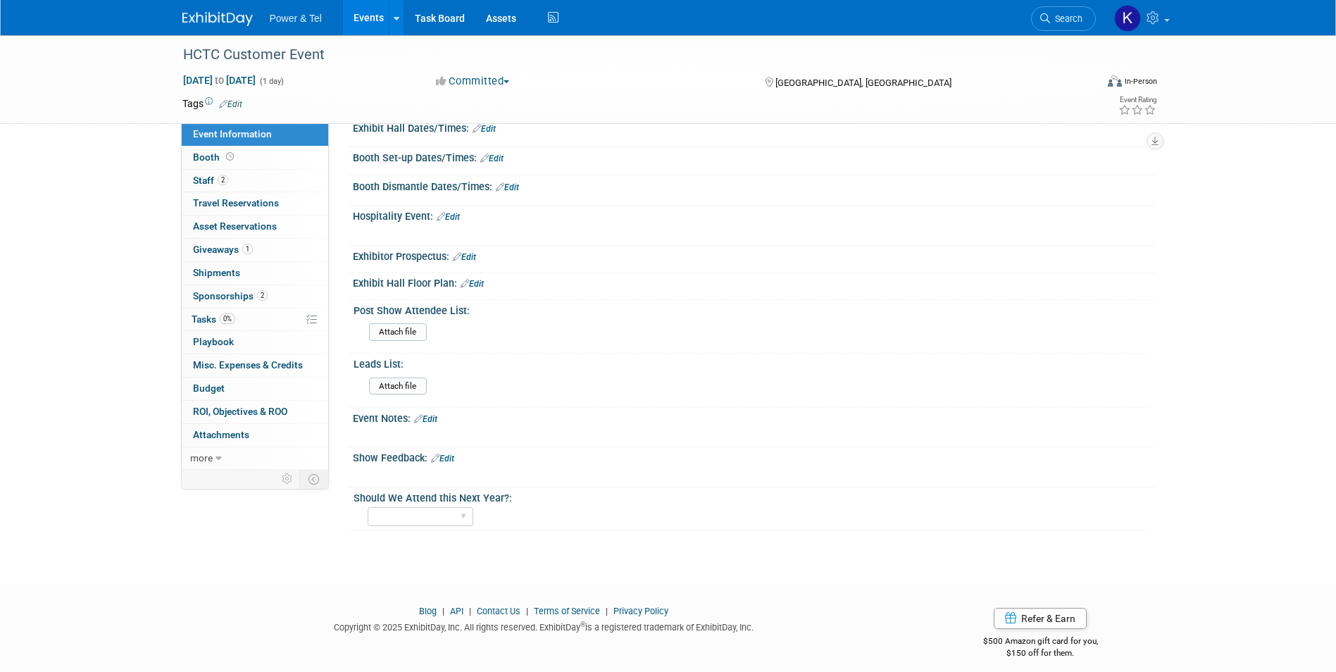
scroll to position [473, 0]
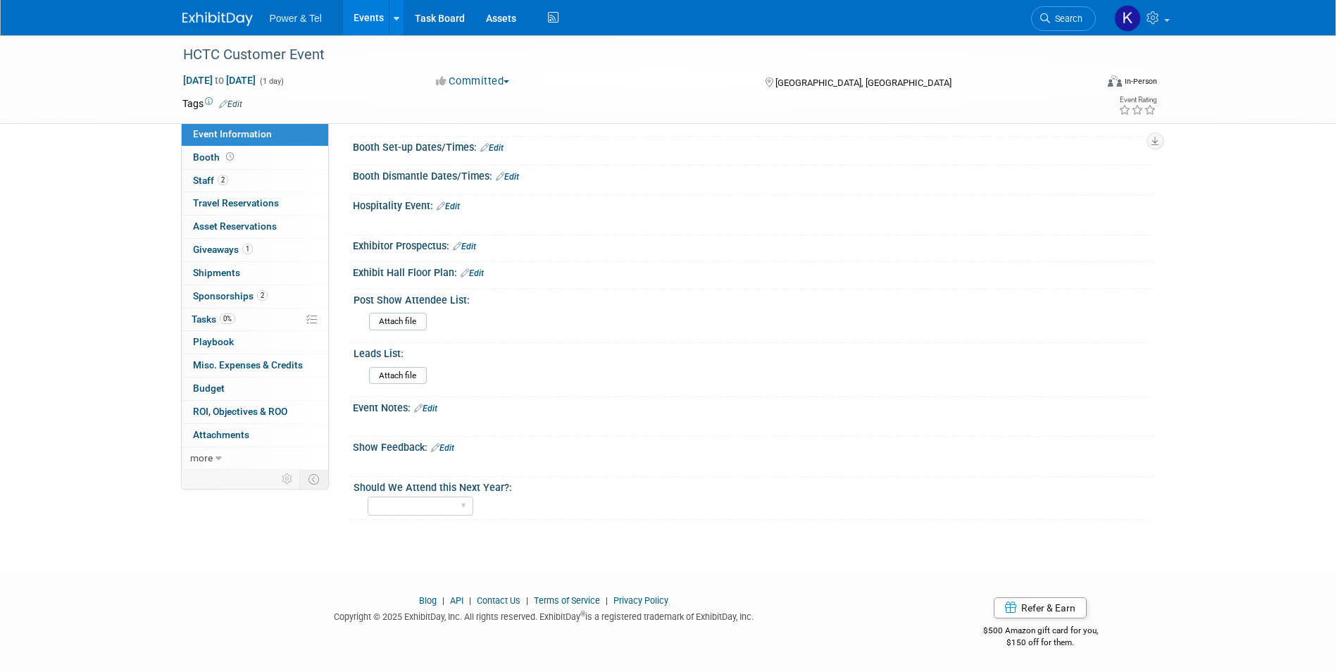
click at [420, 403] on icon at bounding box center [418, 407] width 8 height 9
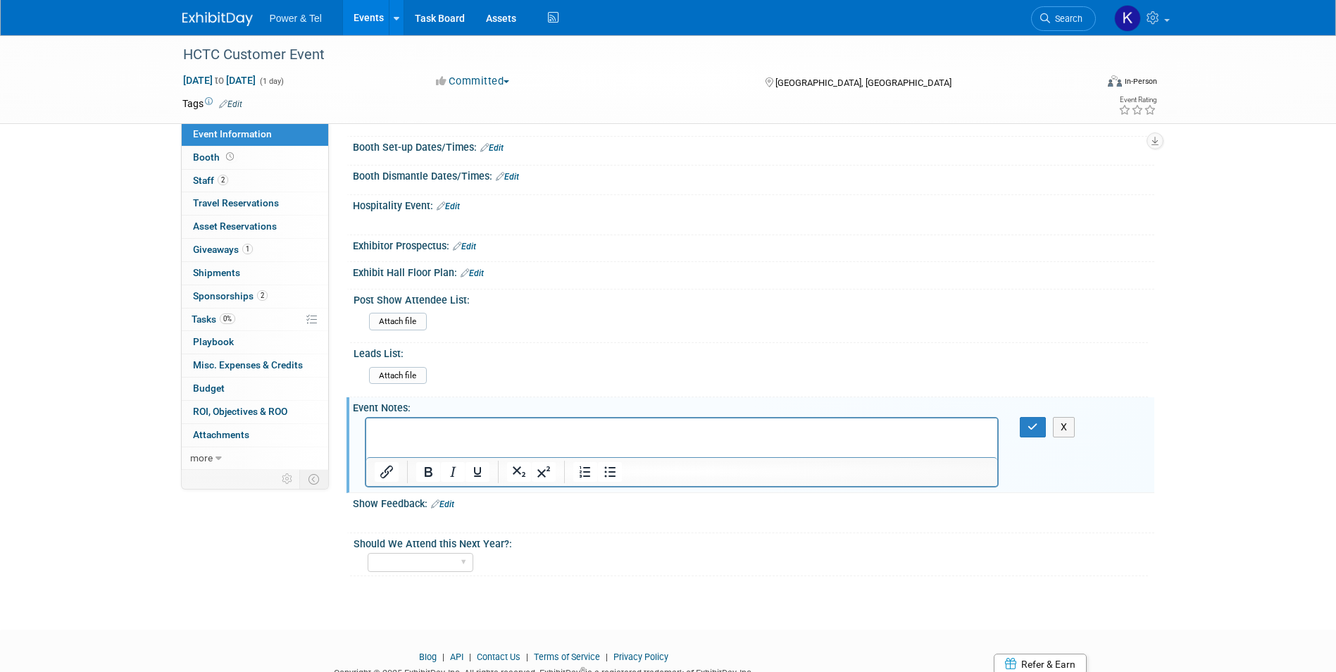
scroll to position [0, 0]
click at [456, 427] on p "Rich Text Area. Press ALT-0 for help." at bounding box center [681, 431] width 615 height 14
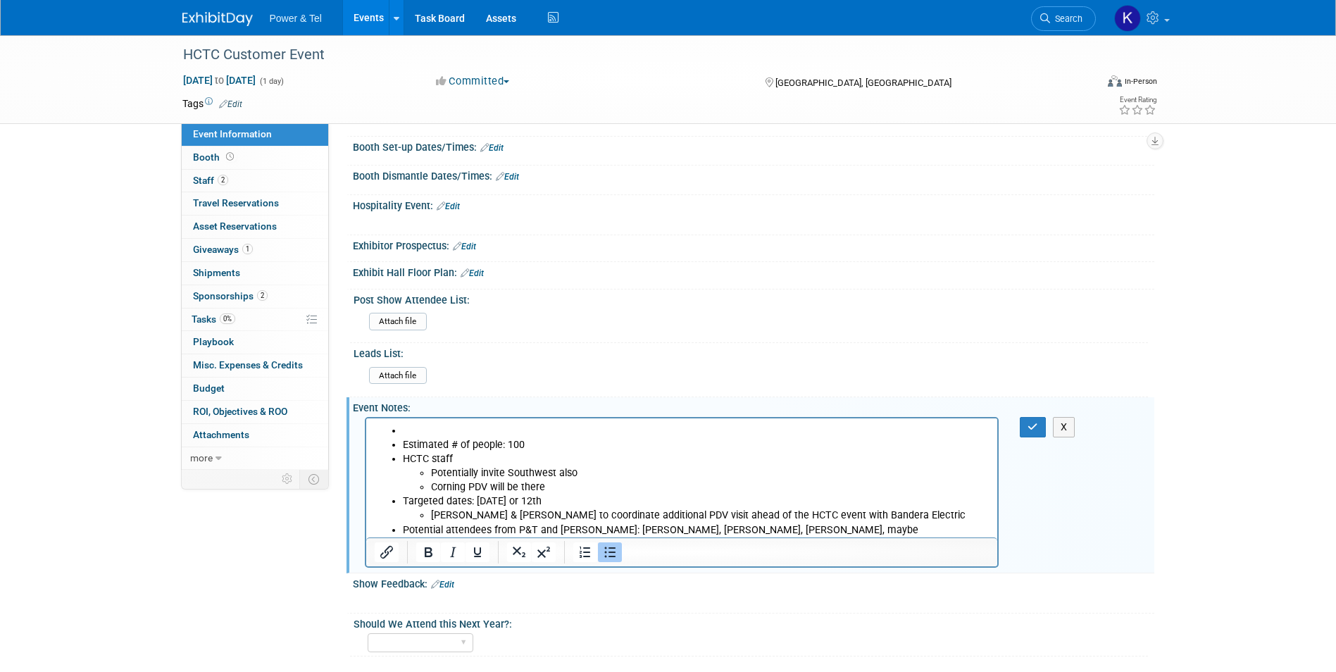
click at [404, 426] on li "Rich Text Area. Press ALT-0 for help." at bounding box center [695, 431] width 587 height 14
drag, startPoint x: 508, startPoint y: 427, endPoint x: 727, endPoint y: 875, distance: 498.1
click at [365, 436] on html "Customer Event Details: Estimated # of people: 100 HCTC staff Potentially invit…" at bounding box center [681, 484] width 632 height 133
click at [423, 551] on icon "Bold" at bounding box center [428, 552] width 17 height 17
drag, startPoint x: 1030, startPoint y: 429, endPoint x: 1004, endPoint y: 396, distance: 42.1
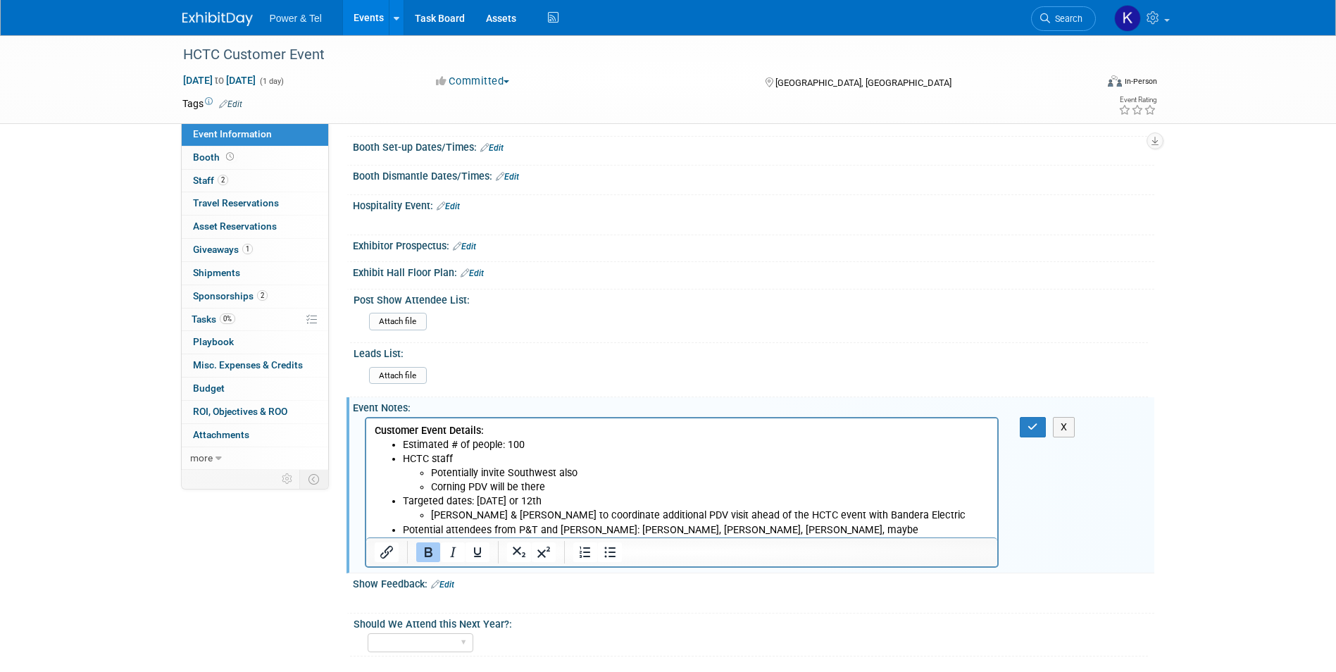
click at [1031, 429] on icon "button" at bounding box center [1032, 427] width 11 height 10
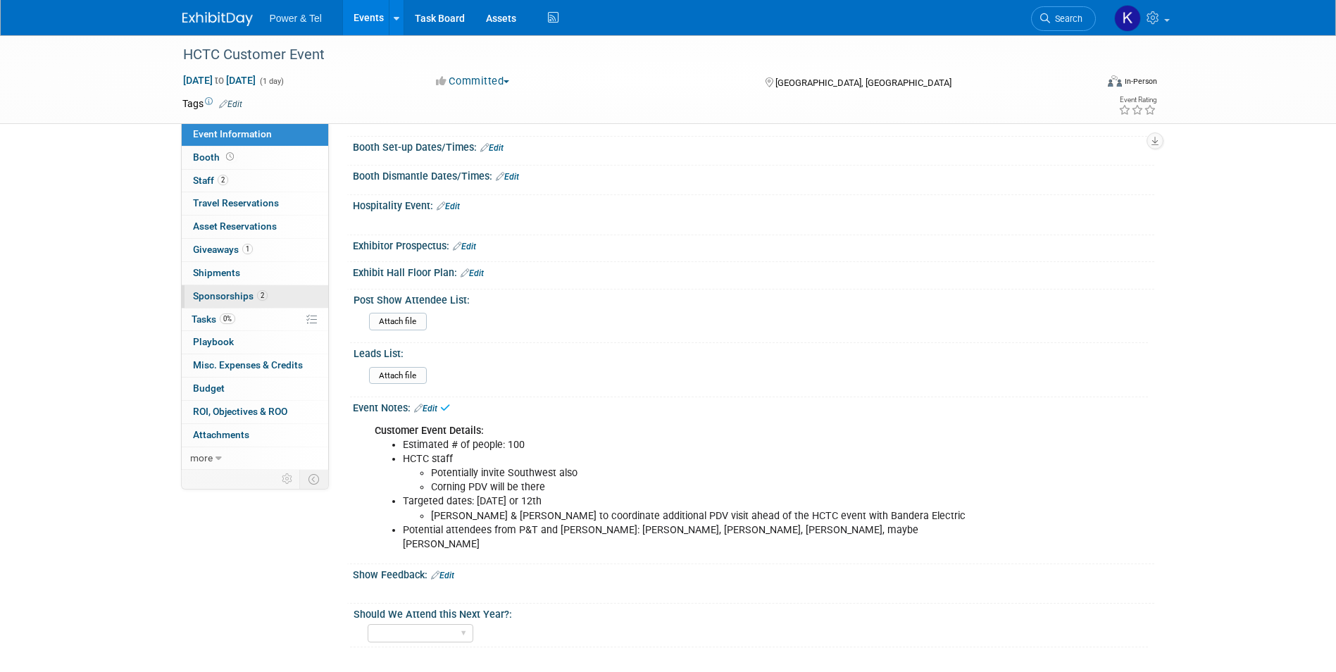
click at [219, 291] on span "Sponsorships 2" at bounding box center [230, 295] width 75 height 11
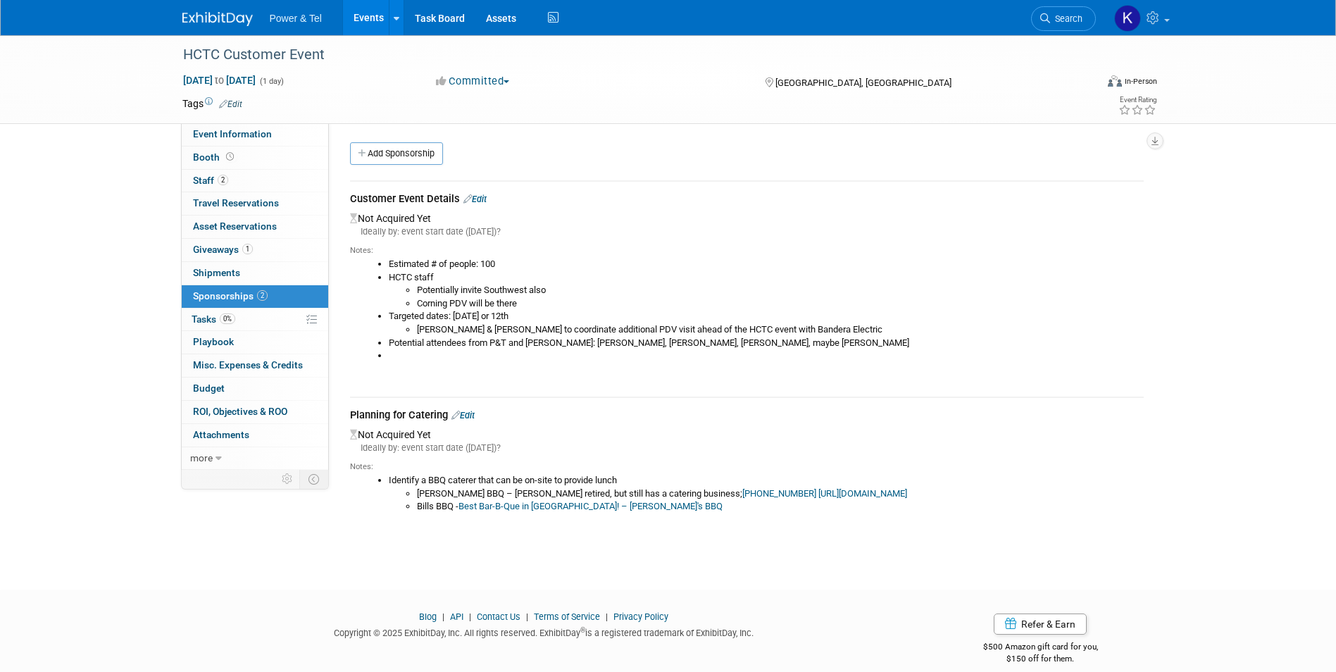
click at [485, 196] on link "Edit" at bounding box center [474, 199] width 23 height 11
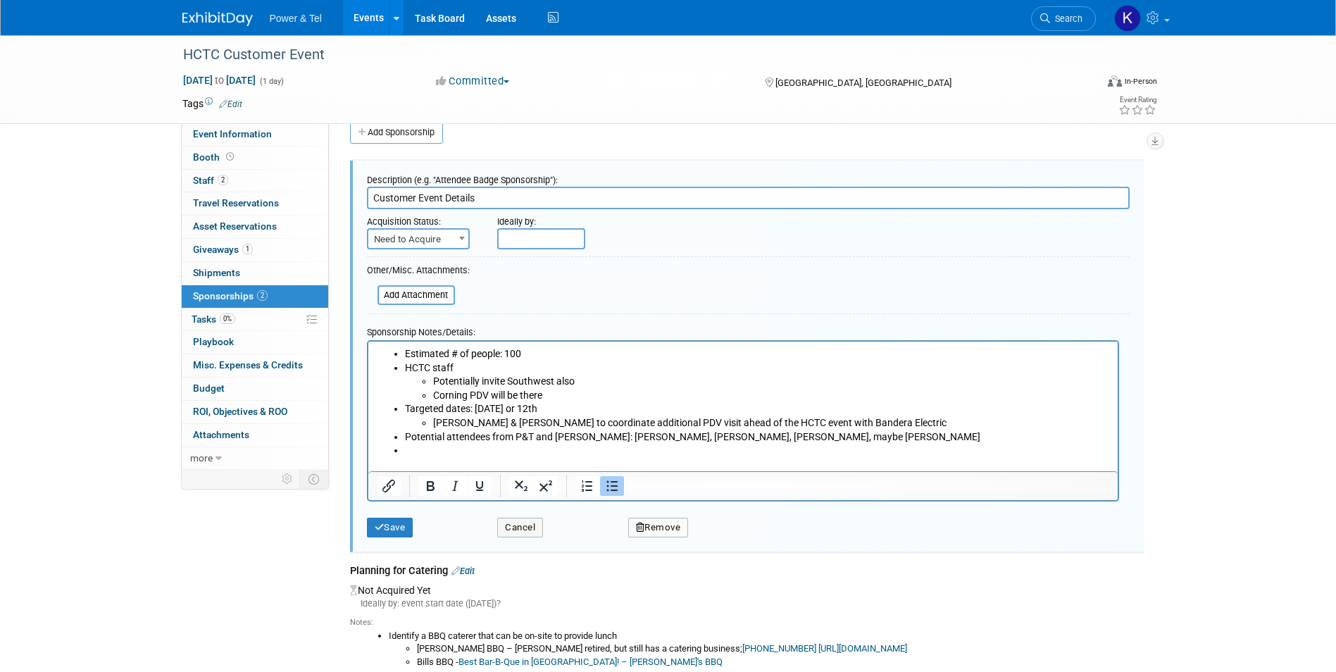
click at [673, 520] on button "Remove" at bounding box center [658, 527] width 61 height 20
drag, startPoint x: 748, startPoint y: 546, endPoint x: 680, endPoint y: 332, distance: 225.1
click at [748, 546] on link "Yes" at bounding box center [735, 538] width 41 height 23
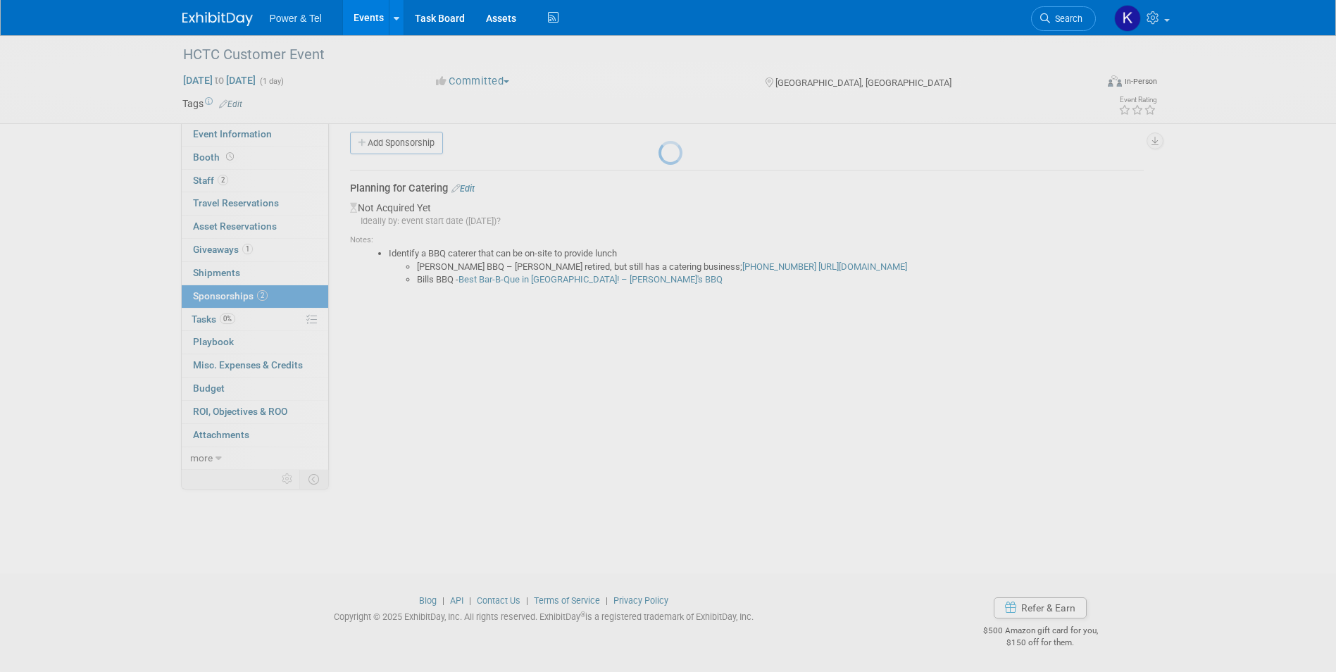
scroll to position [11, 0]
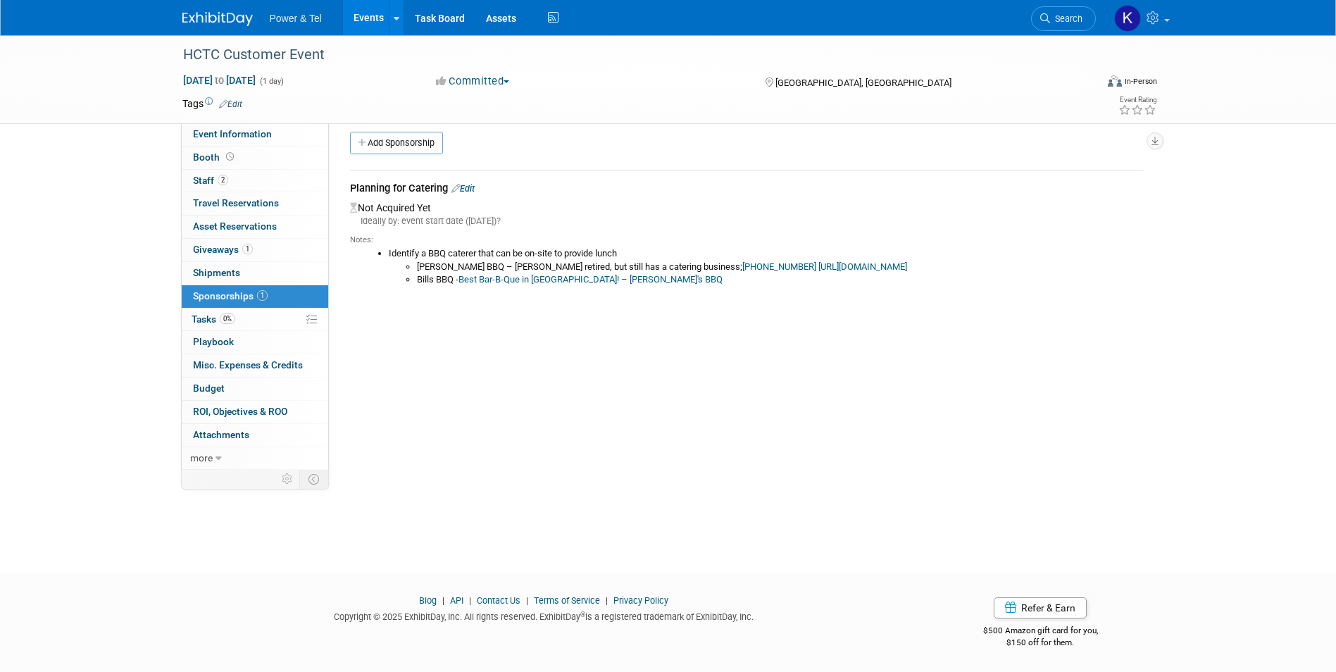
click at [468, 193] on div "Planning for Catering Edit" at bounding box center [746, 190] width 793 height 18
click at [475, 186] on link "Edit" at bounding box center [462, 188] width 23 height 11
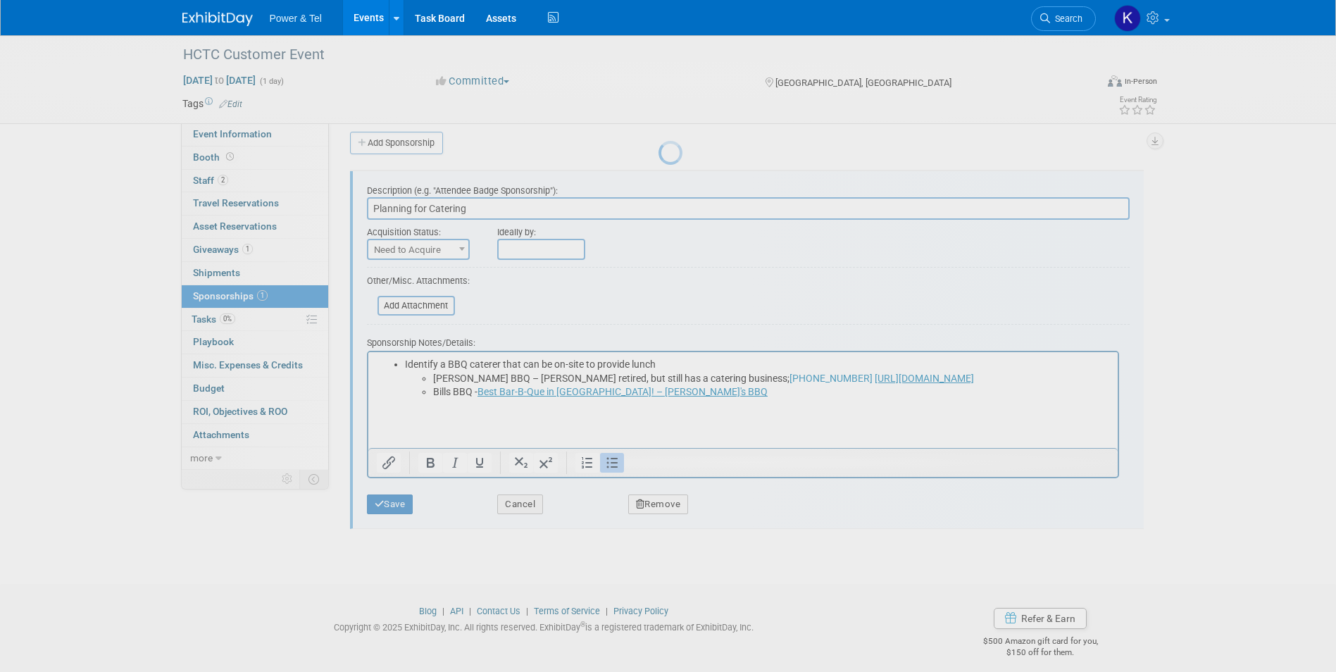
scroll to position [0, 0]
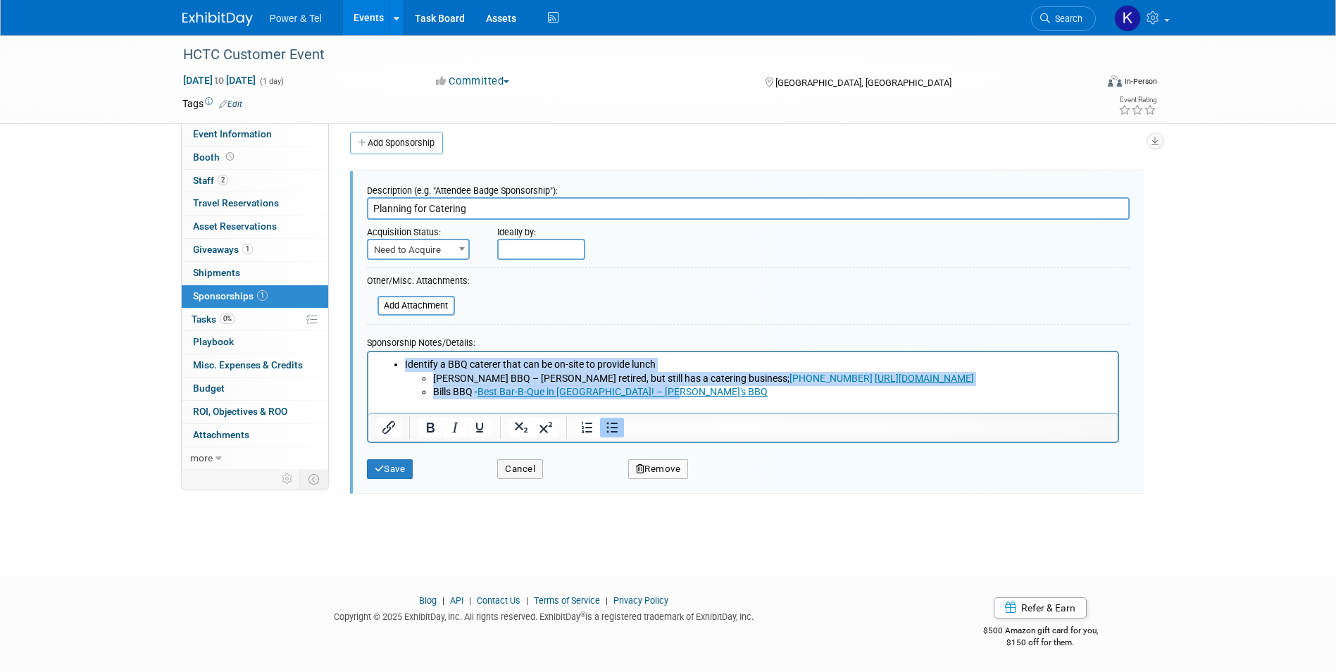
drag, startPoint x: 608, startPoint y: 396, endPoint x: 386, endPoint y: 357, distance: 225.2
click at [386, 357] on ul "Identify a BBQ caterer that can be on-site to provide lunch Buzzie’s BBQ – Buzz…" at bounding box center [742, 378] width 733 height 42
copy li "Identify a BBQ caterer that can be on-site to provide lunch Buzzie’s BBQ – Buzz…"
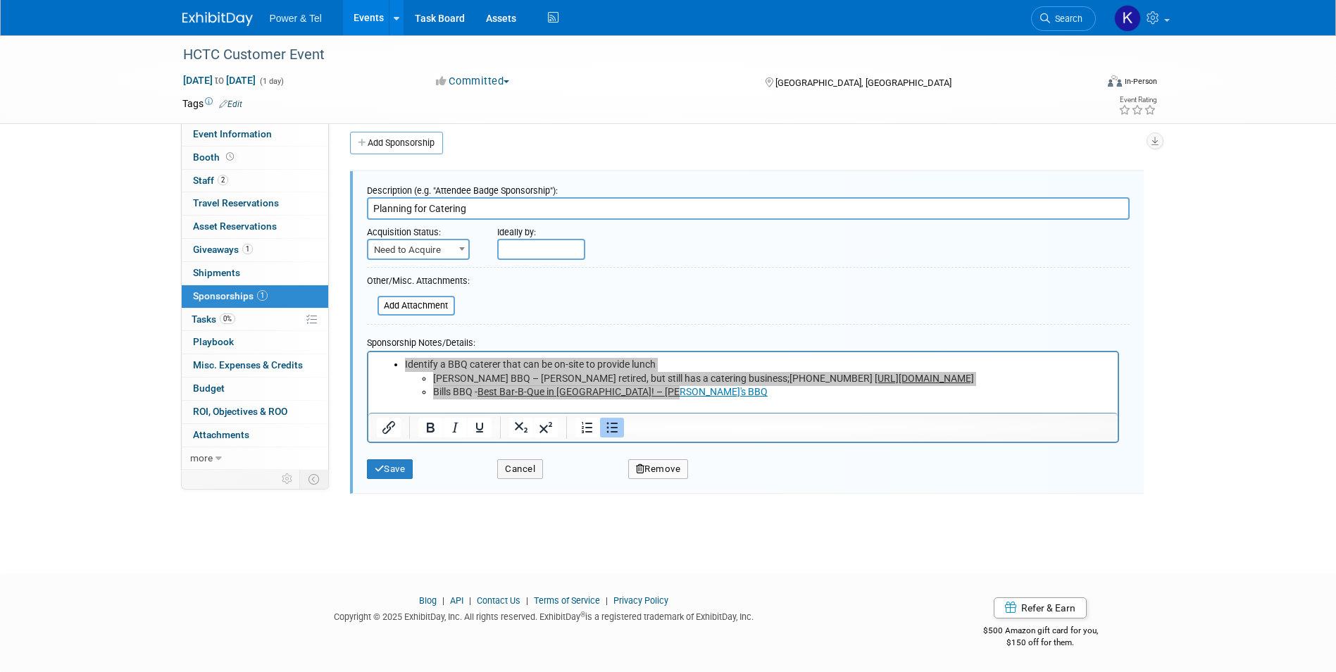
drag, startPoint x: 486, startPoint y: 533, endPoint x: 510, endPoint y: 481, distance: 57.3
click at [487, 529] on div "HCTC Customer Event Dec 5, 2025 to Dec 5, 2025 (1 day) Dec 5, 2025 to Dec 5, 20…" at bounding box center [668, 286] width 1336 height 523
drag, startPoint x: 524, startPoint y: 465, endPoint x: 408, endPoint y: 348, distance: 164.8
click at [525, 464] on button "Cancel" at bounding box center [520, 469] width 46 height 20
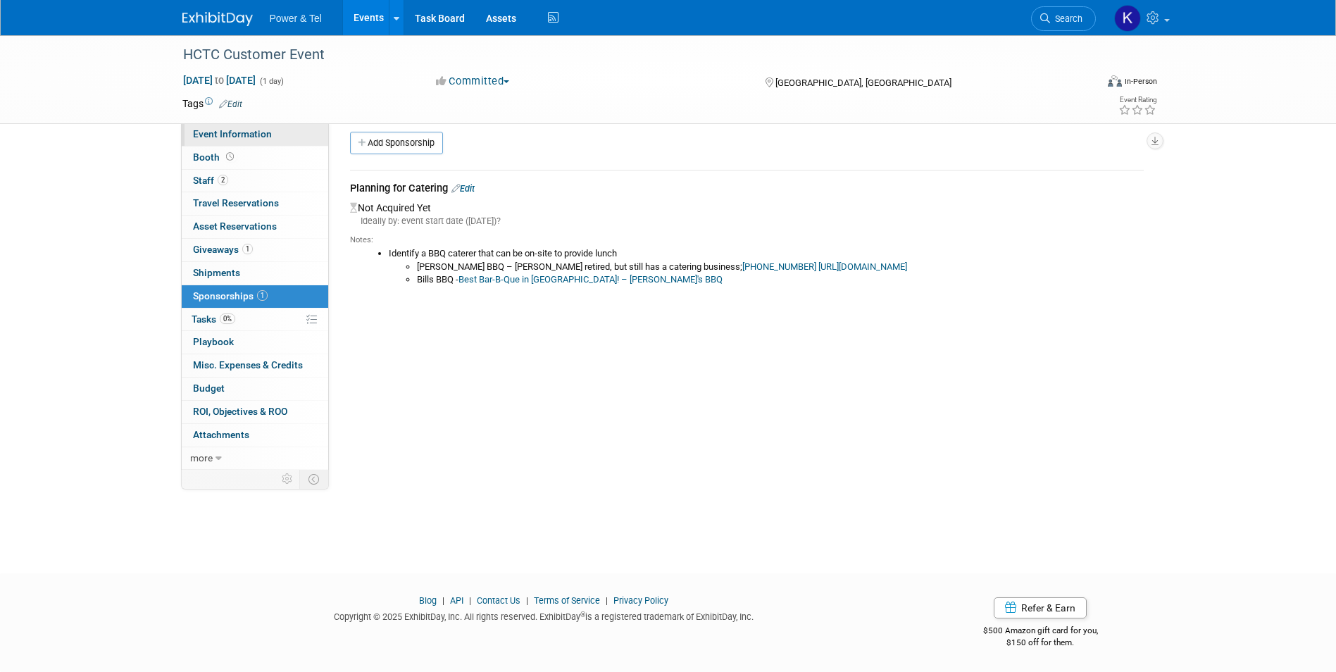
click at [211, 138] on span "Event Information" at bounding box center [232, 133] width 79 height 11
select select "P&T Hosted Event"
select select "Central"
select select "No"
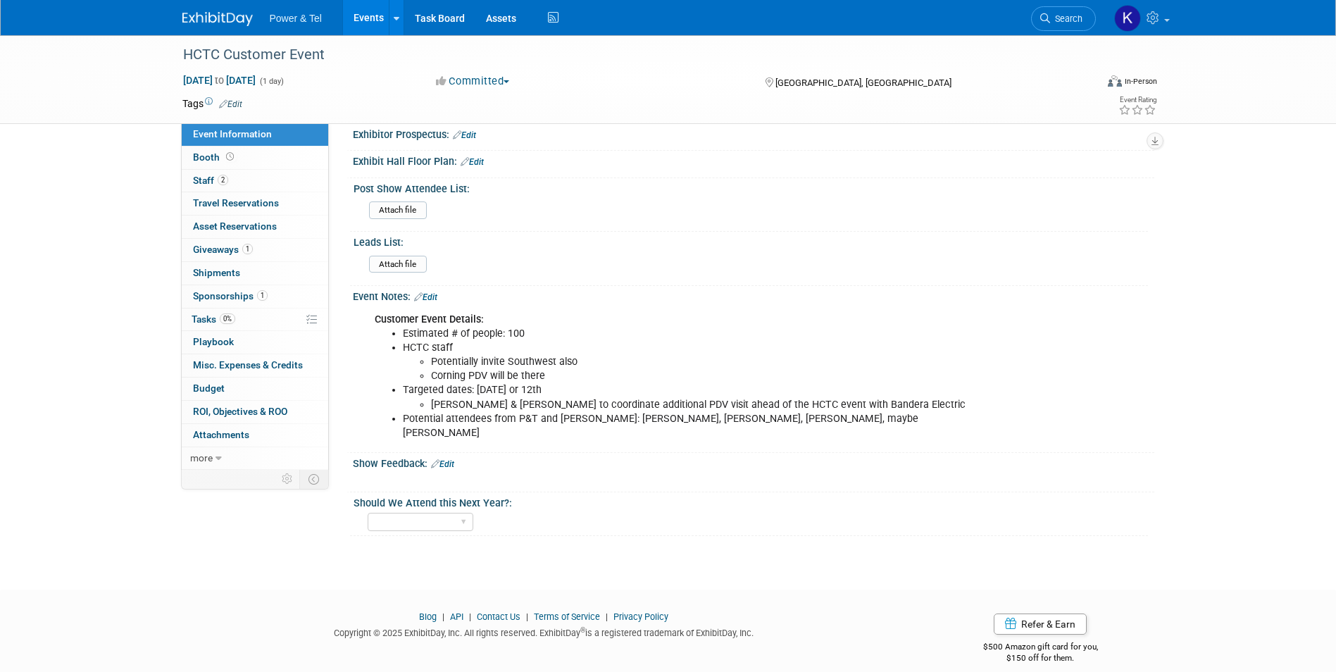
scroll to position [586, 0]
click at [433, 292] on link "Edit" at bounding box center [425, 296] width 23 height 10
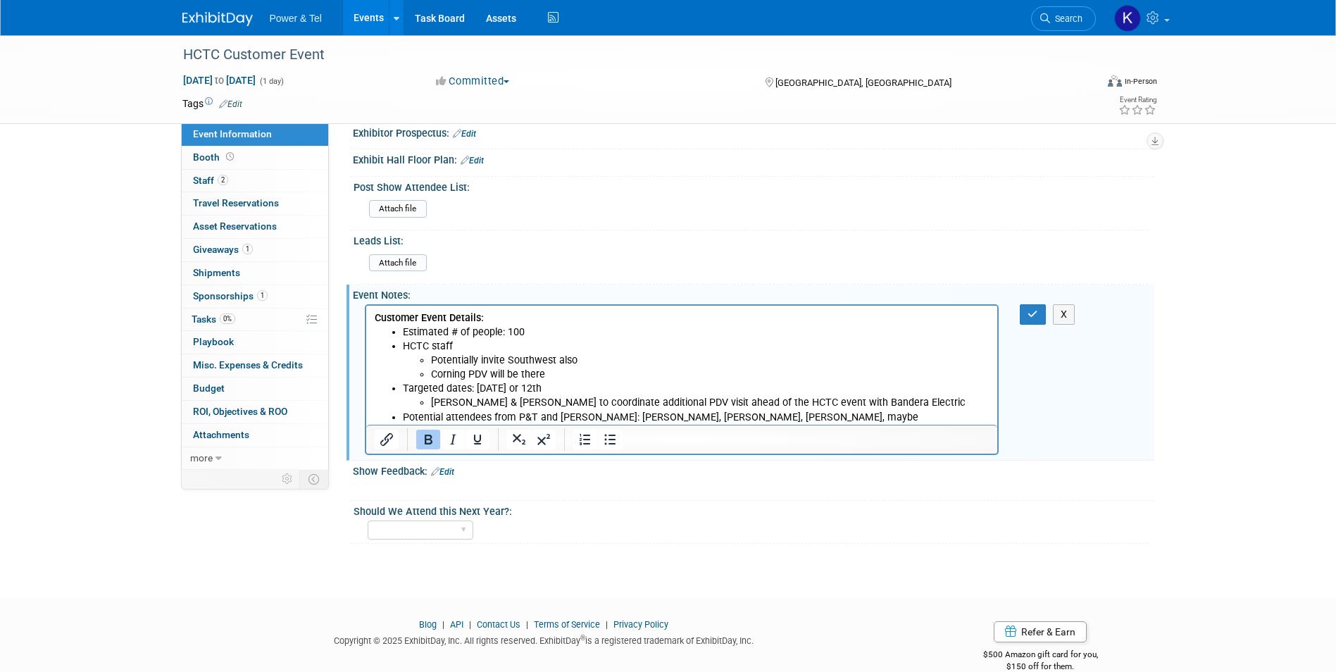
scroll to position [0, 0]
click at [836, 422] on li "Potential attendees from P&T and Corning: Melissa D, Jeff, Bill R., maybe Lori …" at bounding box center [695, 424] width 587 height 28
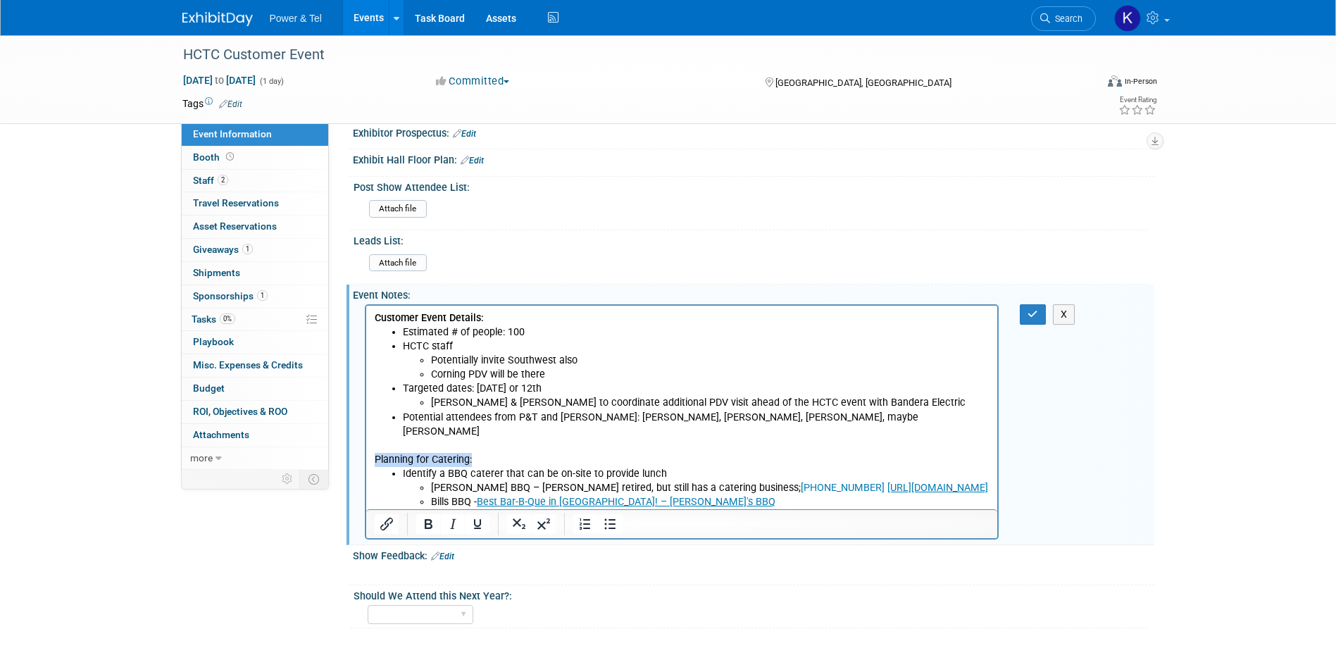
drag, startPoint x: 518, startPoint y: 445, endPoint x: 359, endPoint y: 449, distance: 159.2
click at [365, 449] on html "Customer Event Details: Estimated # of people: 100 HCTC staff Potentially invit…" at bounding box center [681, 407] width 632 height 203
click at [430, 525] on icon "Bold" at bounding box center [429, 524] width 8 height 10
click at [1031, 317] on icon "button" at bounding box center [1032, 314] width 11 height 10
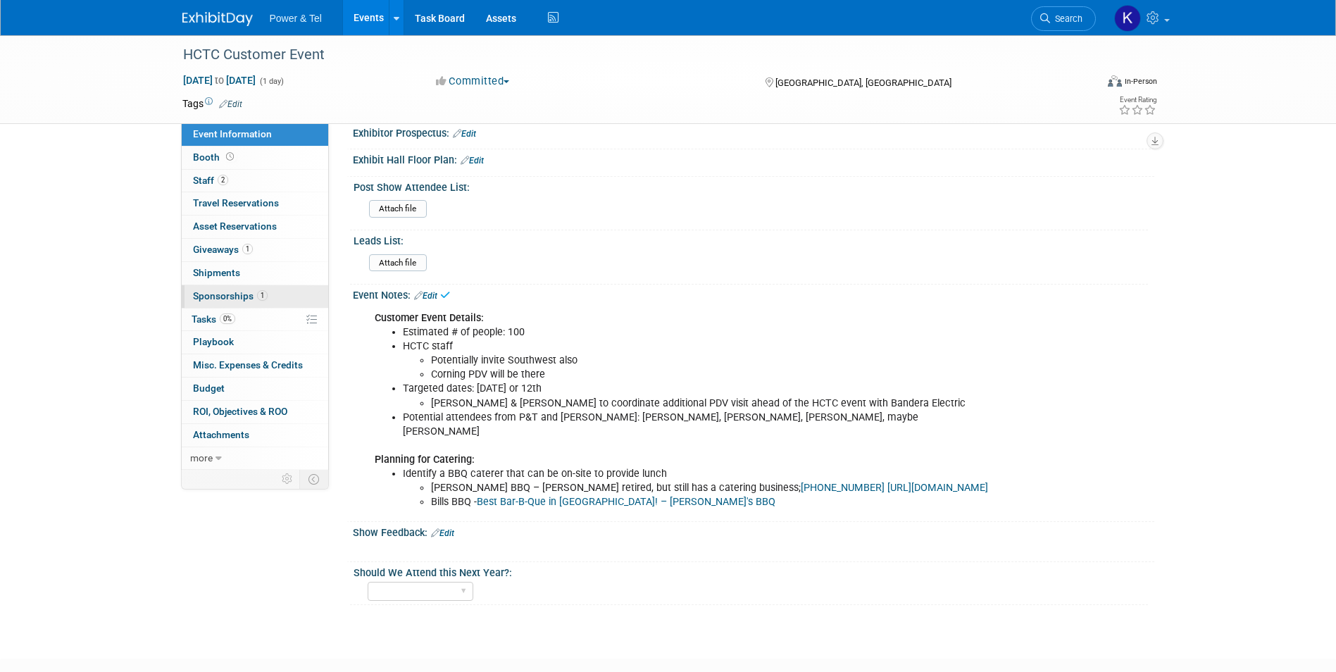
click at [225, 298] on span "Sponsorships 1" at bounding box center [230, 295] width 75 height 11
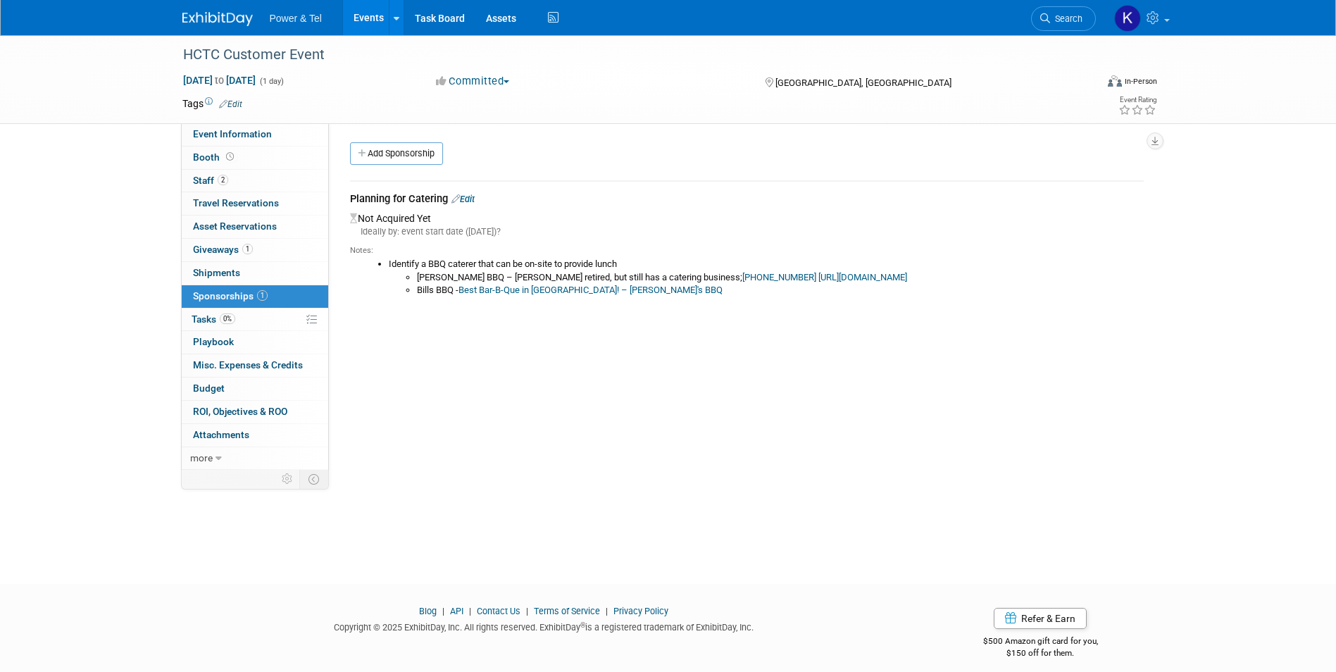
click at [473, 199] on link "Edit" at bounding box center [462, 199] width 23 height 11
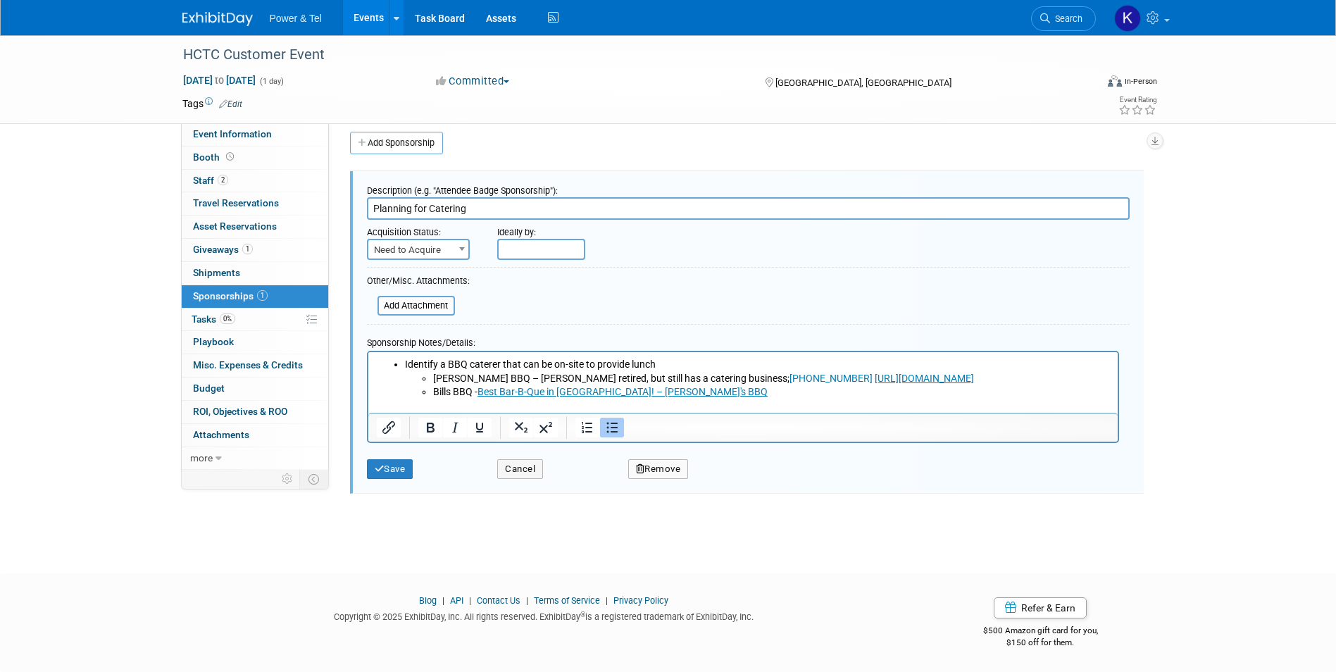
drag, startPoint x: 670, startPoint y: 463, endPoint x: 659, endPoint y: 425, distance: 40.3
click at [670, 464] on button "Remove" at bounding box center [658, 469] width 61 height 20
drag, startPoint x: 741, startPoint y: 479, endPoint x: 641, endPoint y: 305, distance: 200.8
click at [741, 478] on link "Yes" at bounding box center [735, 480] width 41 height 23
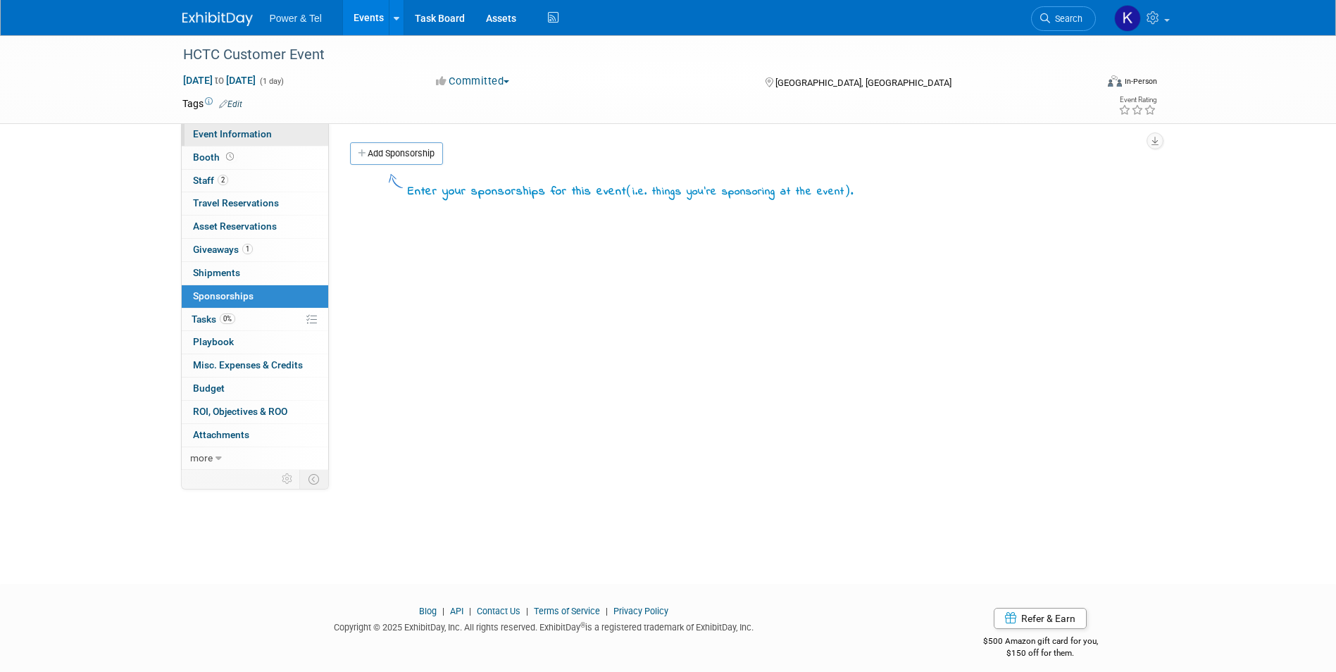
click at [235, 139] on span "Event Information" at bounding box center [232, 133] width 79 height 11
select select "P&T Hosted Event"
select select "Central"
select select "No"
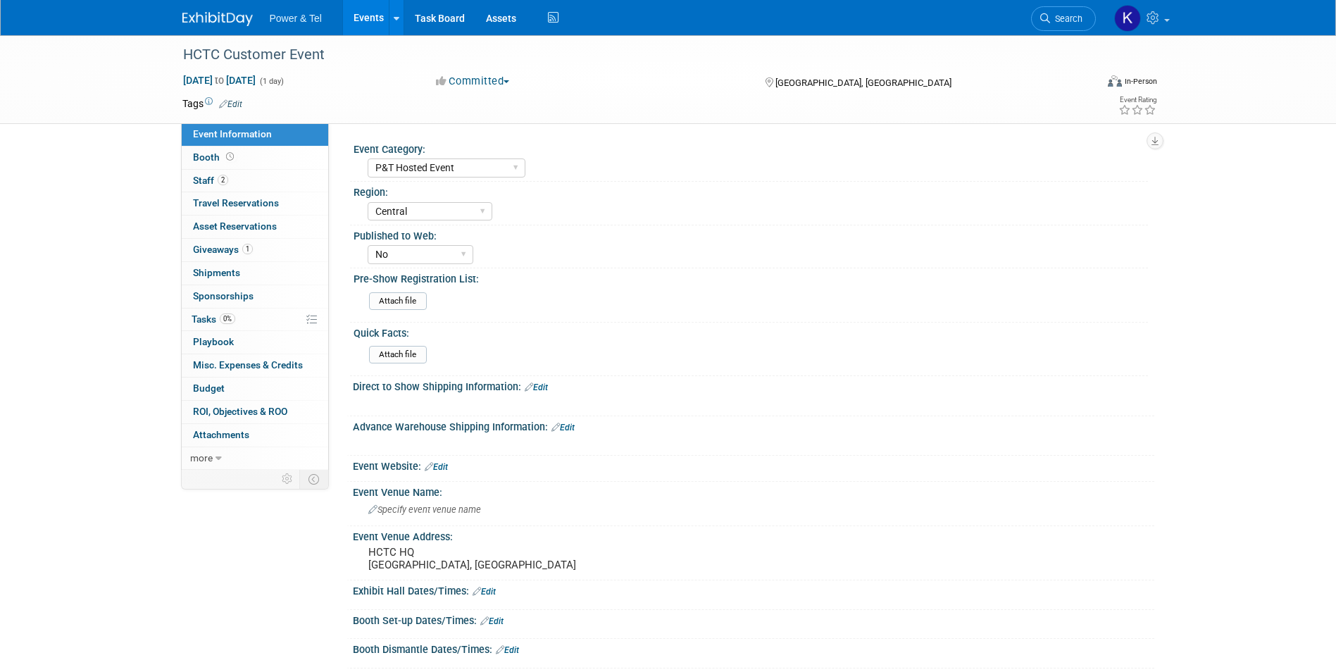
click at [211, 19] on img at bounding box center [217, 19] width 70 height 14
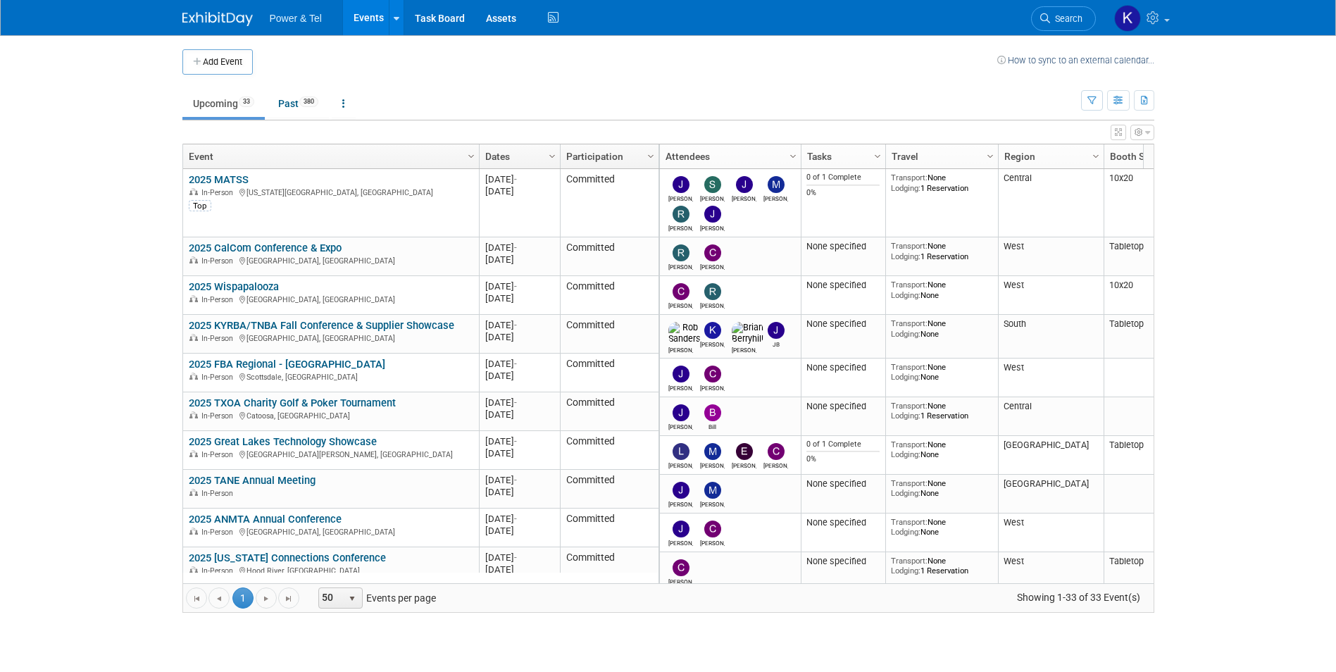
click at [1061, 16] on span "Search" at bounding box center [1066, 18] width 32 height 11
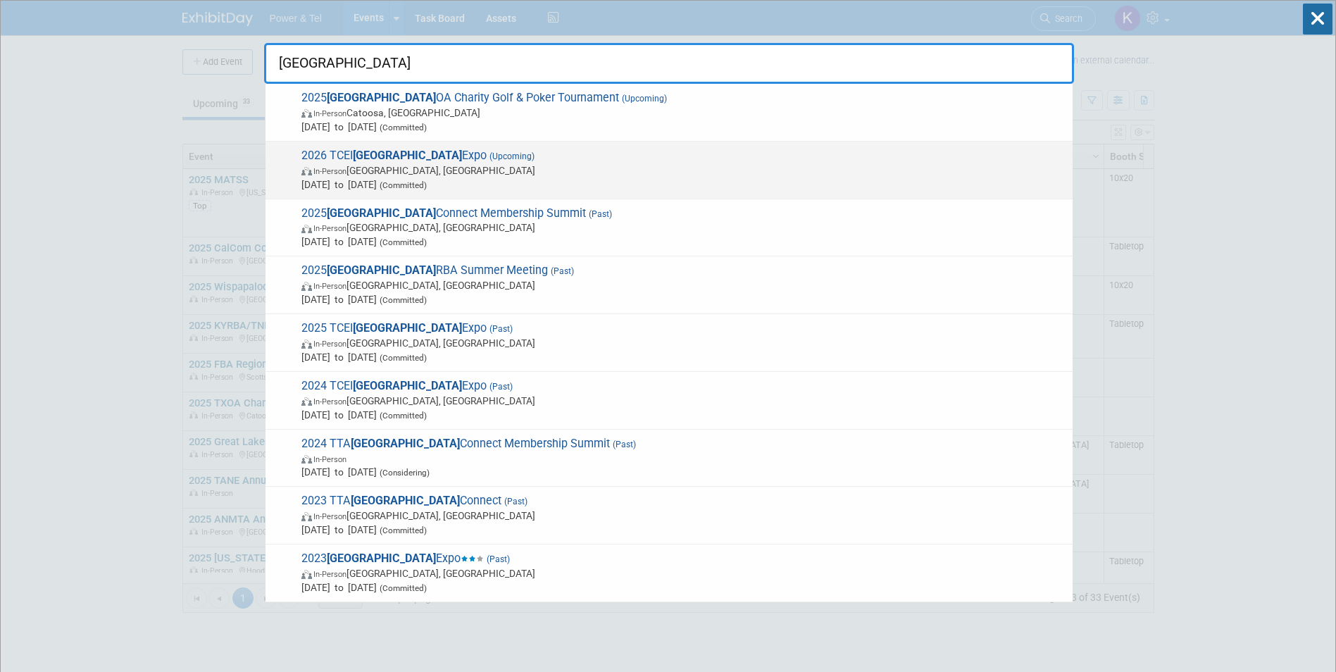
type input "TX"
click at [394, 149] on span "2026 TCEI TX Expo (Upcoming) In-Person Belton, TX Mar 31, 2026 to Apr 2, 2026 (…" at bounding box center [681, 170] width 768 height 43
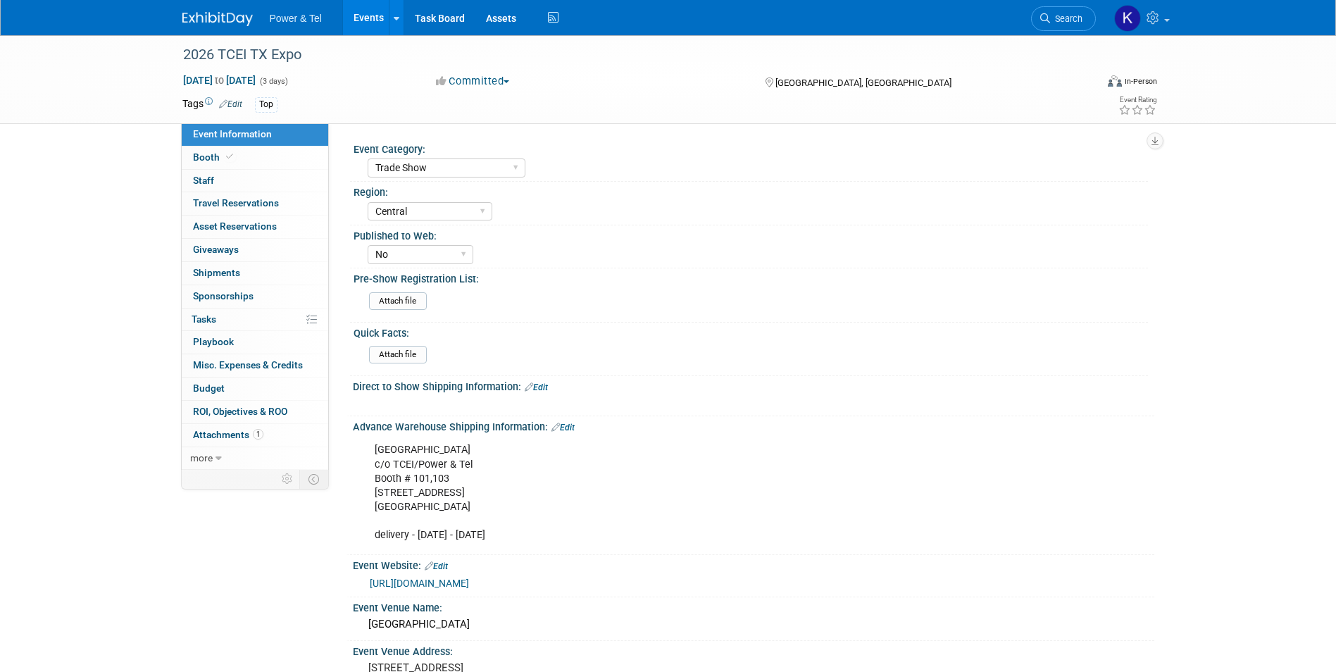
select select "Trade Show"
select select "Central"
select select "No"
click at [211, 160] on span "Booth" at bounding box center [214, 156] width 43 height 11
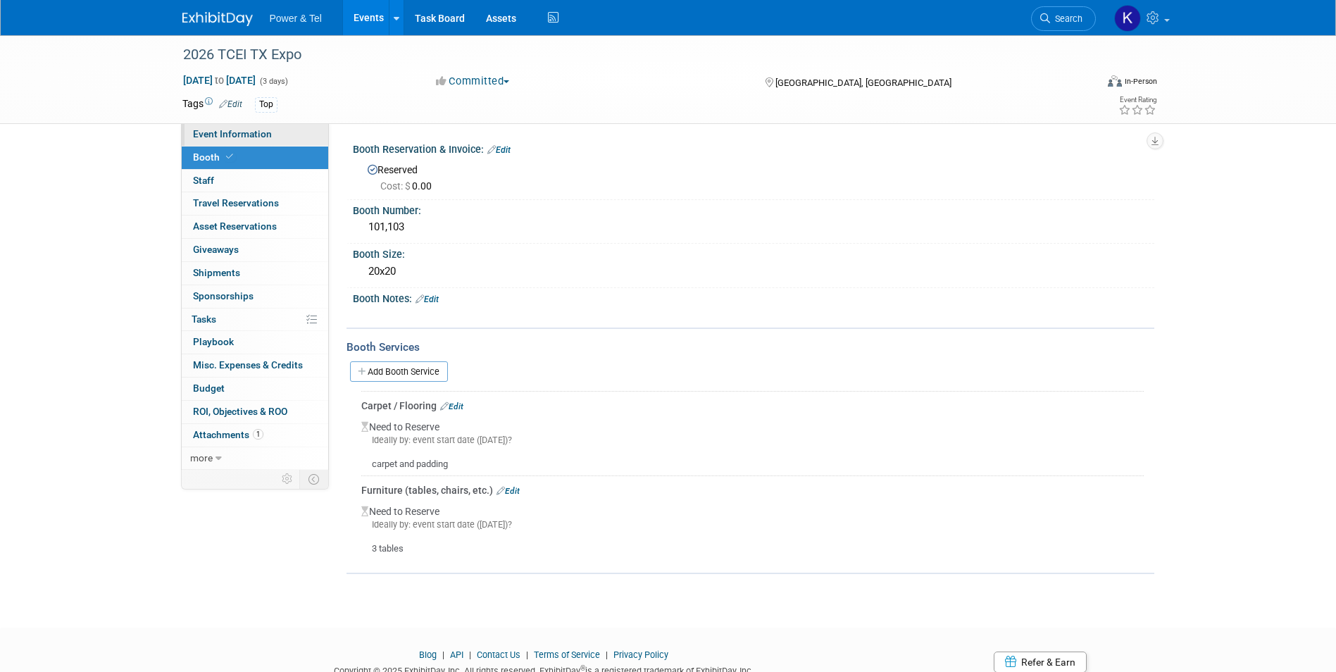
click at [216, 136] on span "Event Information" at bounding box center [232, 133] width 79 height 11
select select "Trade Show"
select select "Central"
select select "No"
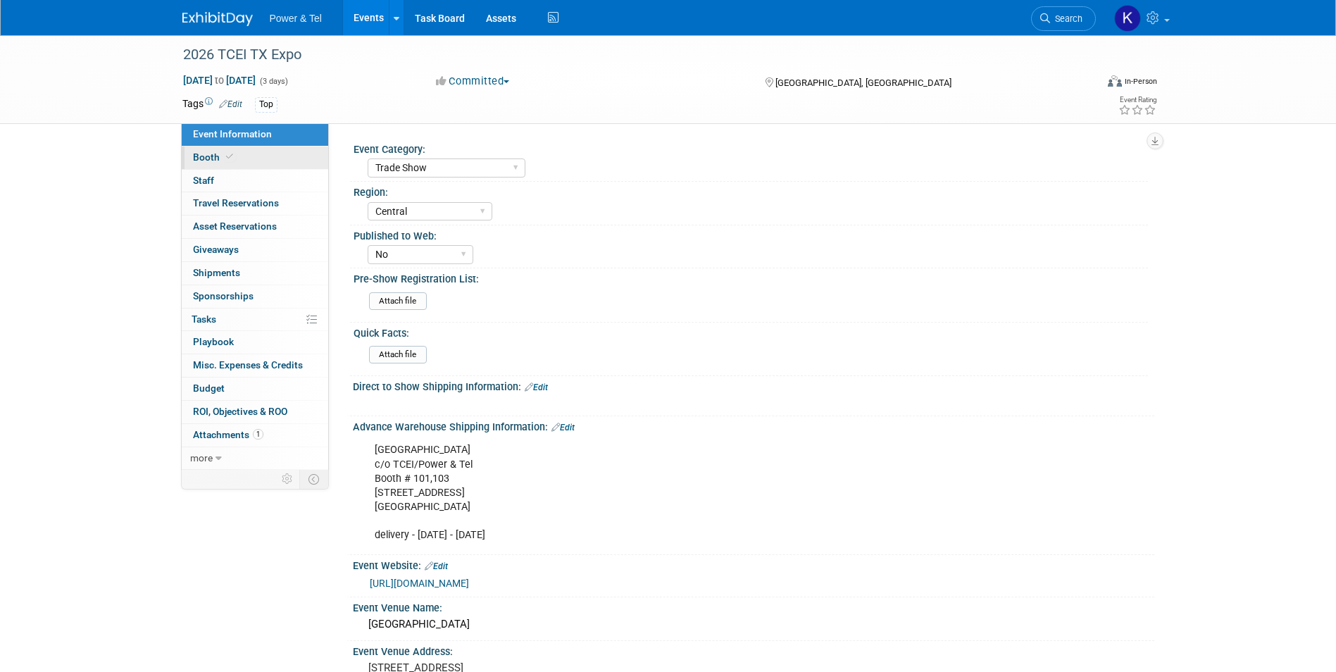
click at [203, 161] on span "Booth" at bounding box center [214, 156] width 43 height 11
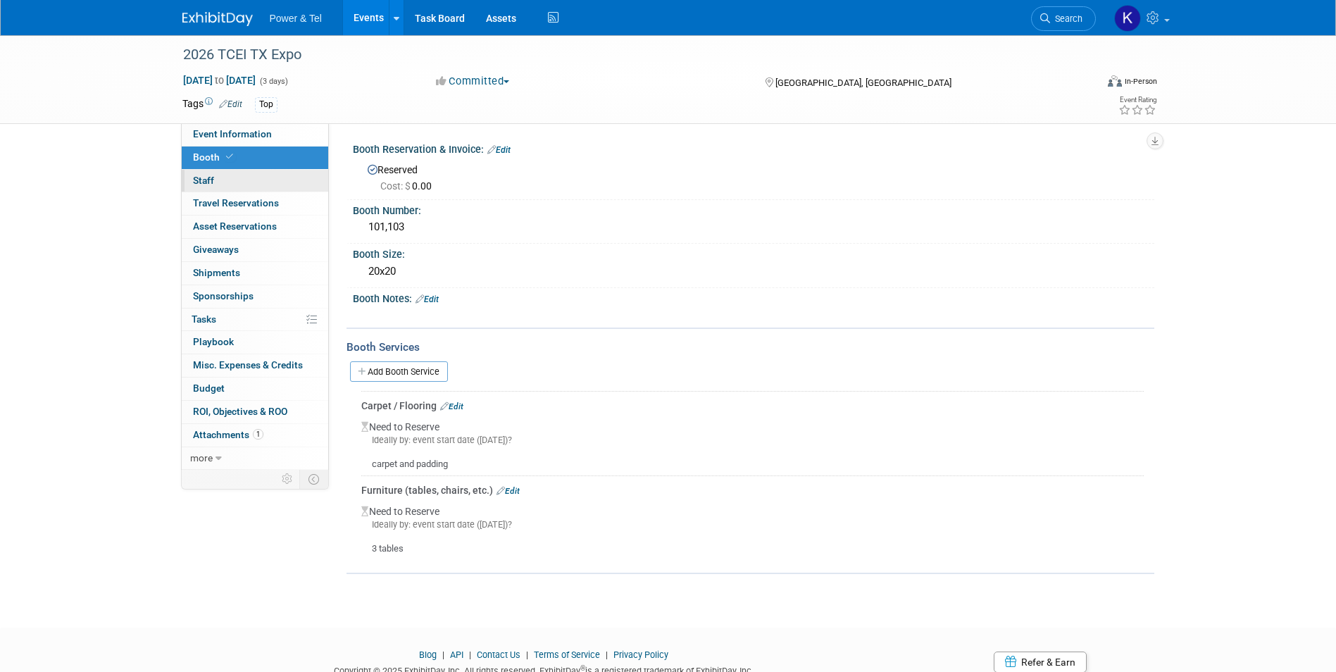
click at [203, 175] on span "Staff 0" at bounding box center [203, 180] width 21 height 11
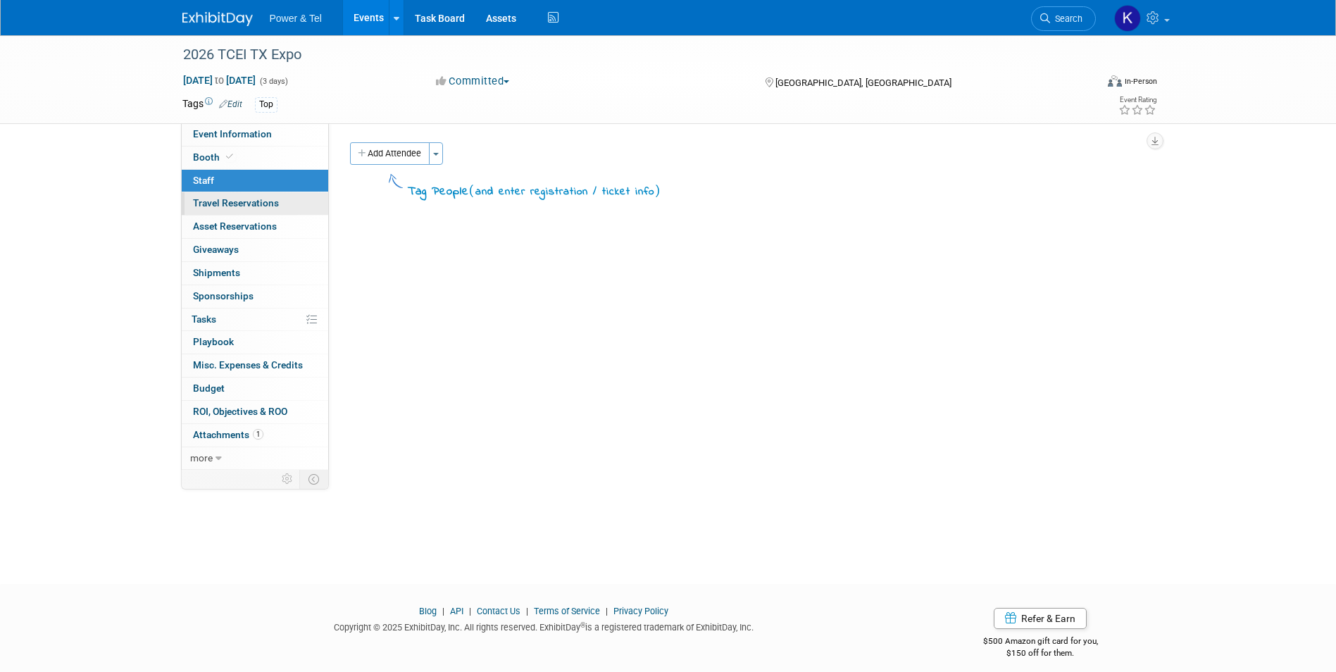
click at [211, 203] on span "Travel Reservations 0" at bounding box center [236, 202] width 86 height 11
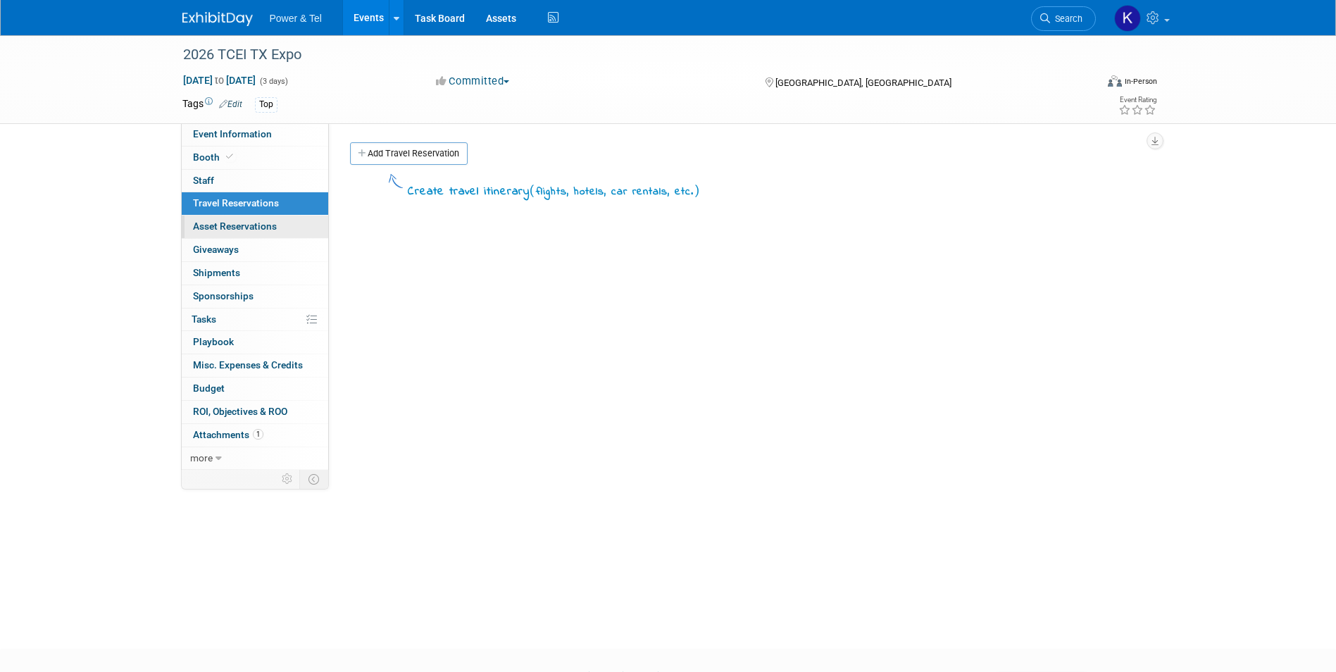
click at [215, 229] on span "Asset Reservations 0" at bounding box center [235, 225] width 84 height 11
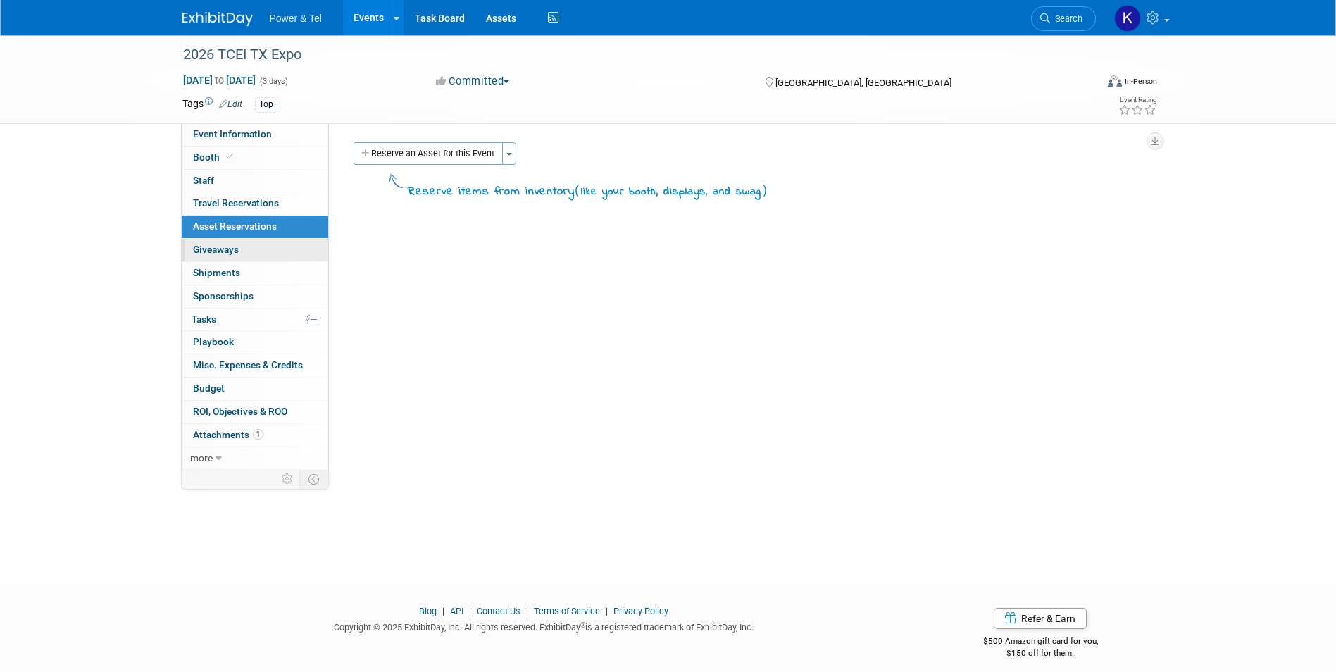
click at [212, 253] on span "Giveaways 0" at bounding box center [216, 249] width 46 height 11
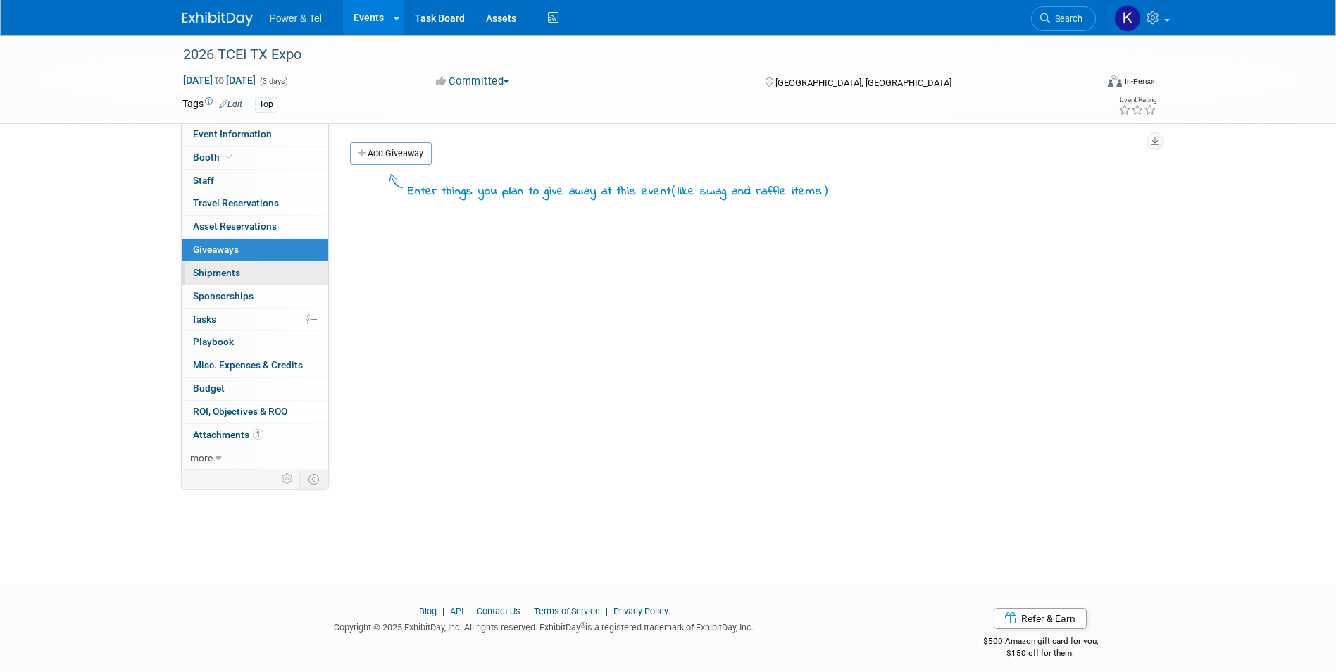
click at [215, 274] on span "Shipments 0" at bounding box center [216, 272] width 47 height 11
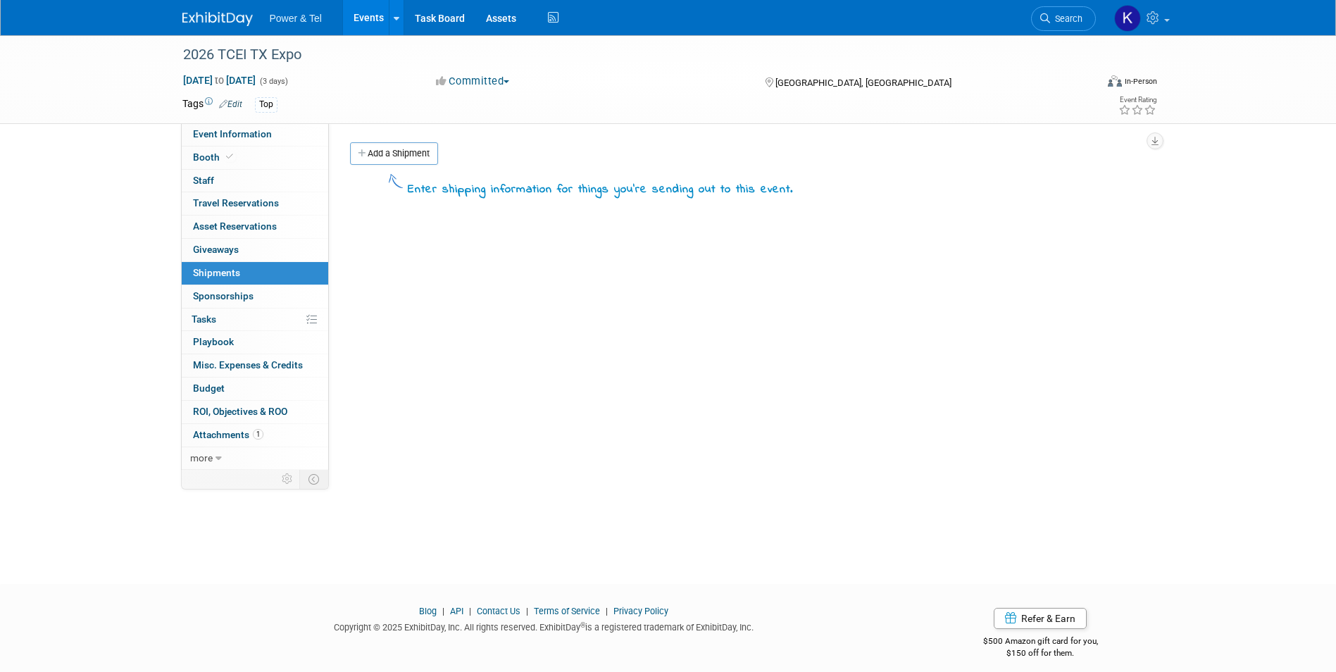
drag, startPoint x: 223, startPoint y: 138, endPoint x: 215, endPoint y: 103, distance: 36.2
click at [223, 137] on span "Event Information" at bounding box center [232, 133] width 79 height 11
select select "Trade Show"
select select "Central"
select select "No"
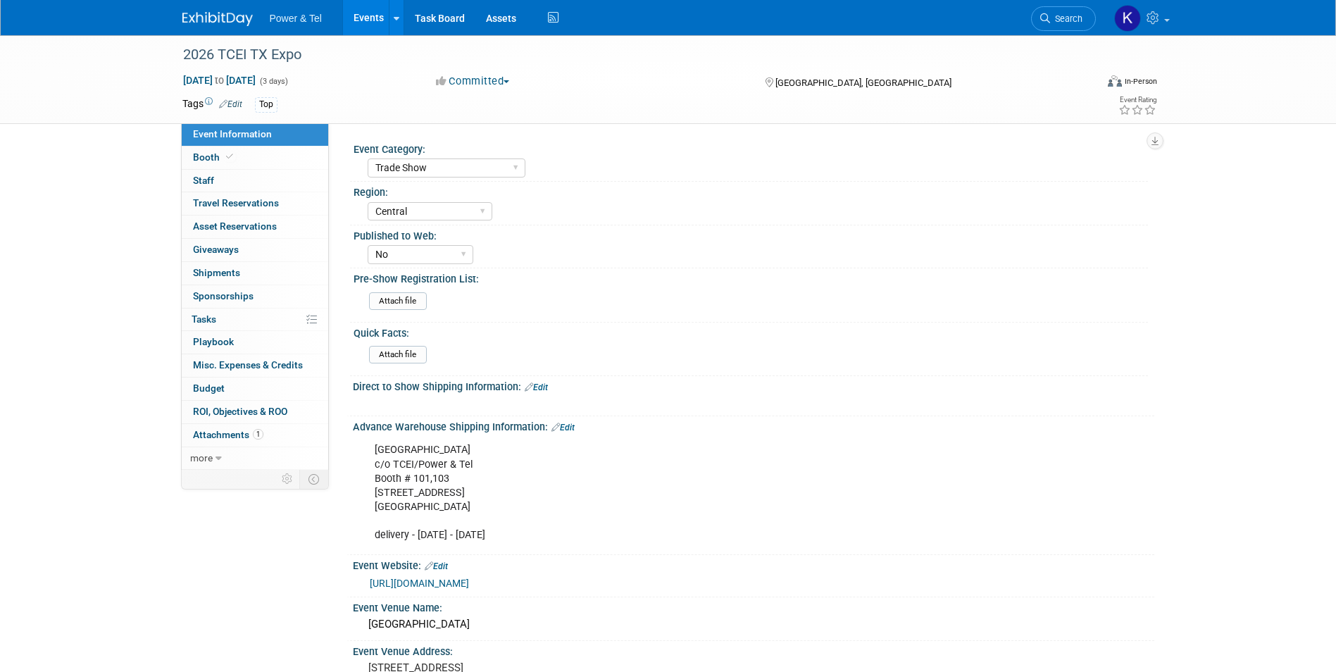
drag, startPoint x: 212, startPoint y: 23, endPoint x: 215, endPoint y: 15, distance: 8.5
click at [212, 23] on img at bounding box center [217, 19] width 70 height 14
